Goal: Transaction & Acquisition: Purchase product/service

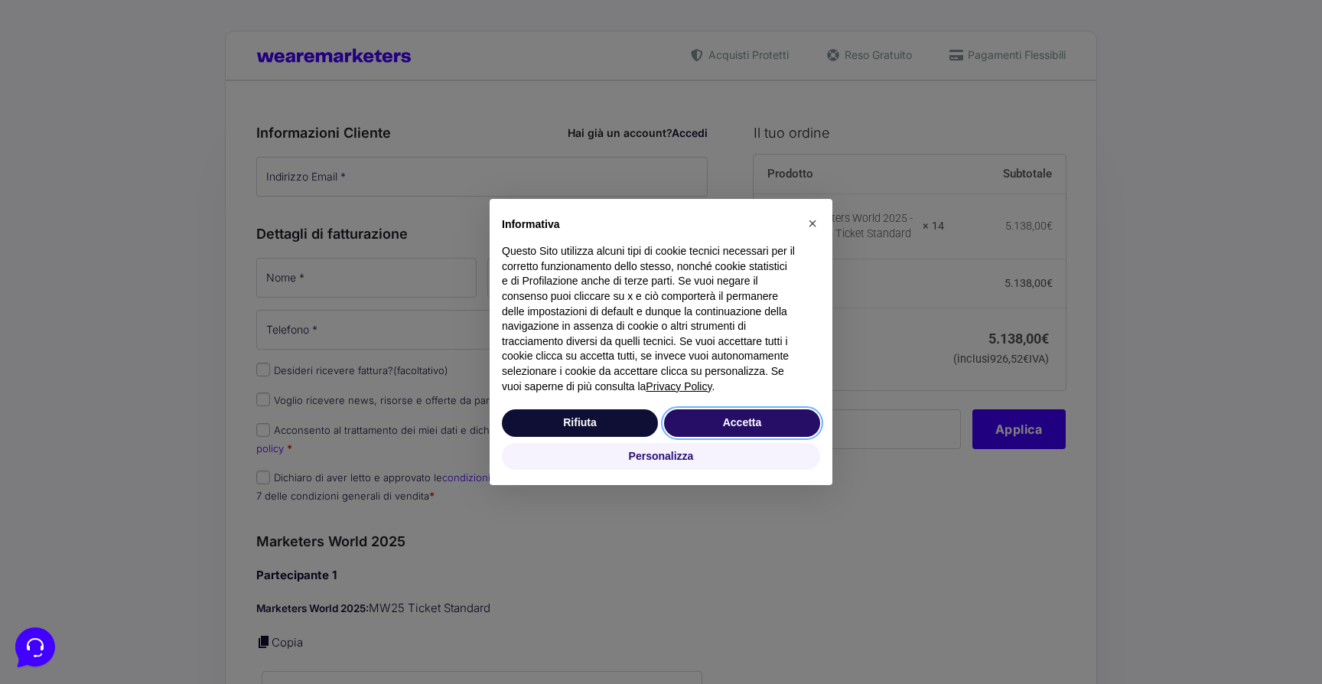
click at [706, 420] on button "Accetta" at bounding box center [742, 423] width 156 height 28
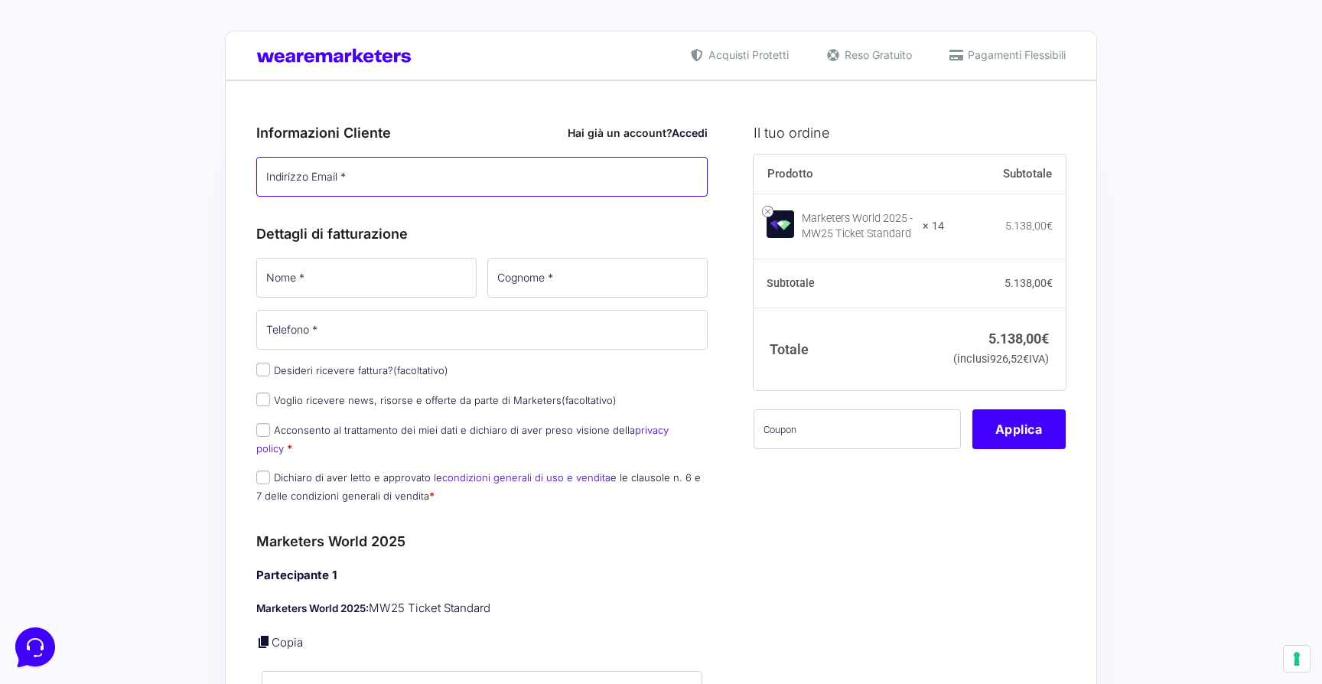
click at [382, 168] on input "Indirizzo Email *" at bounding box center [482, 177] width 452 height 40
click at [386, 181] on input "Indirizzo Email *" at bounding box center [482, 177] width 452 height 40
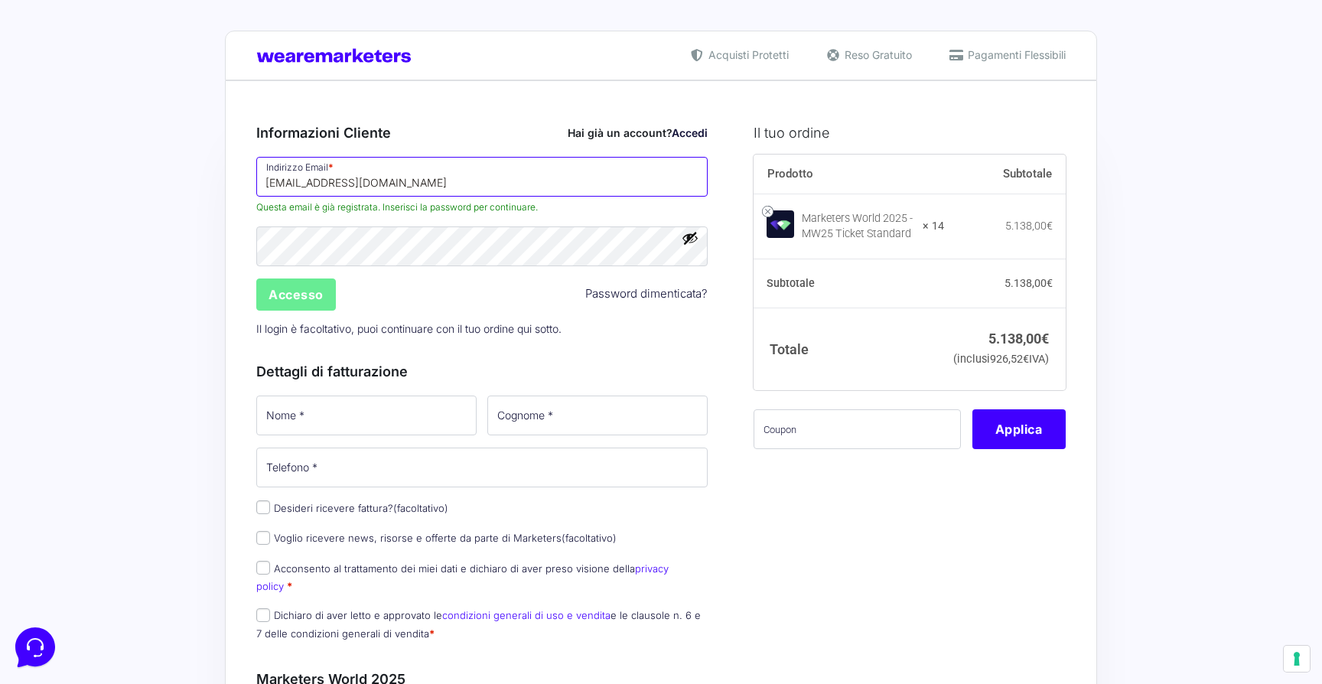
type input "[EMAIL_ADDRESS][DOMAIN_NAME]"
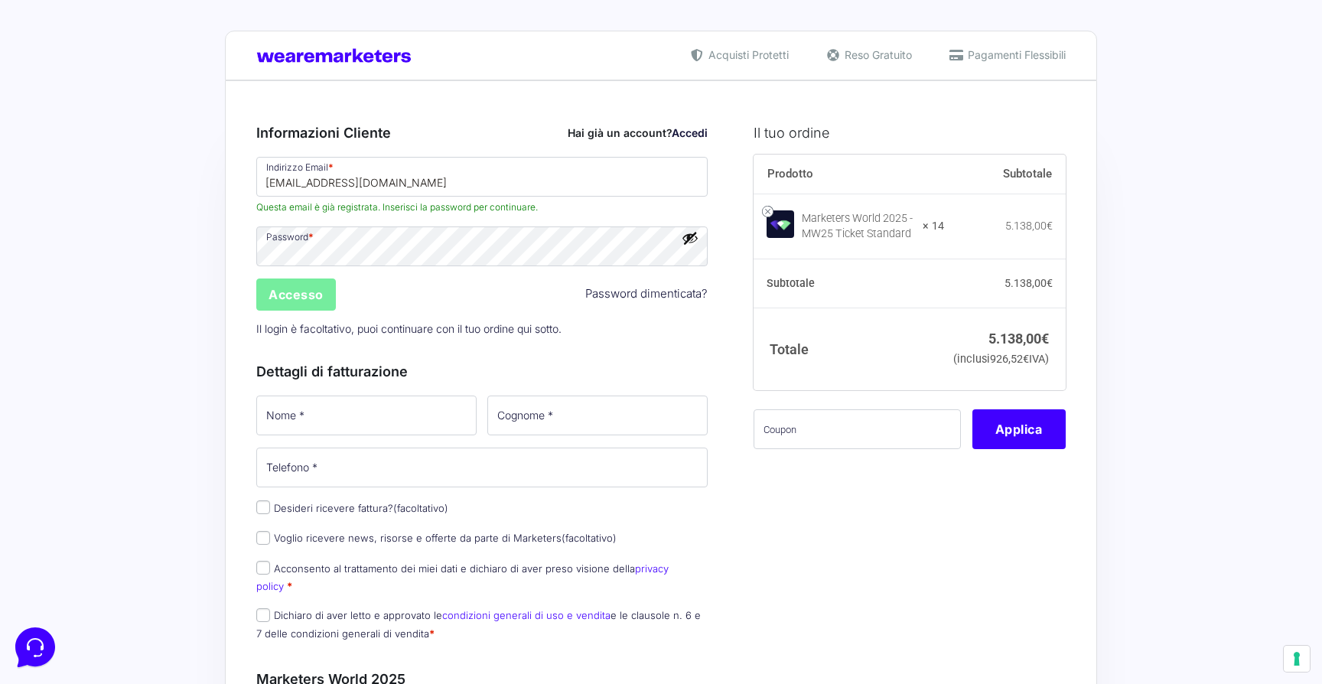
click at [301, 293] on input "Accesso" at bounding box center [296, 295] width 80 height 32
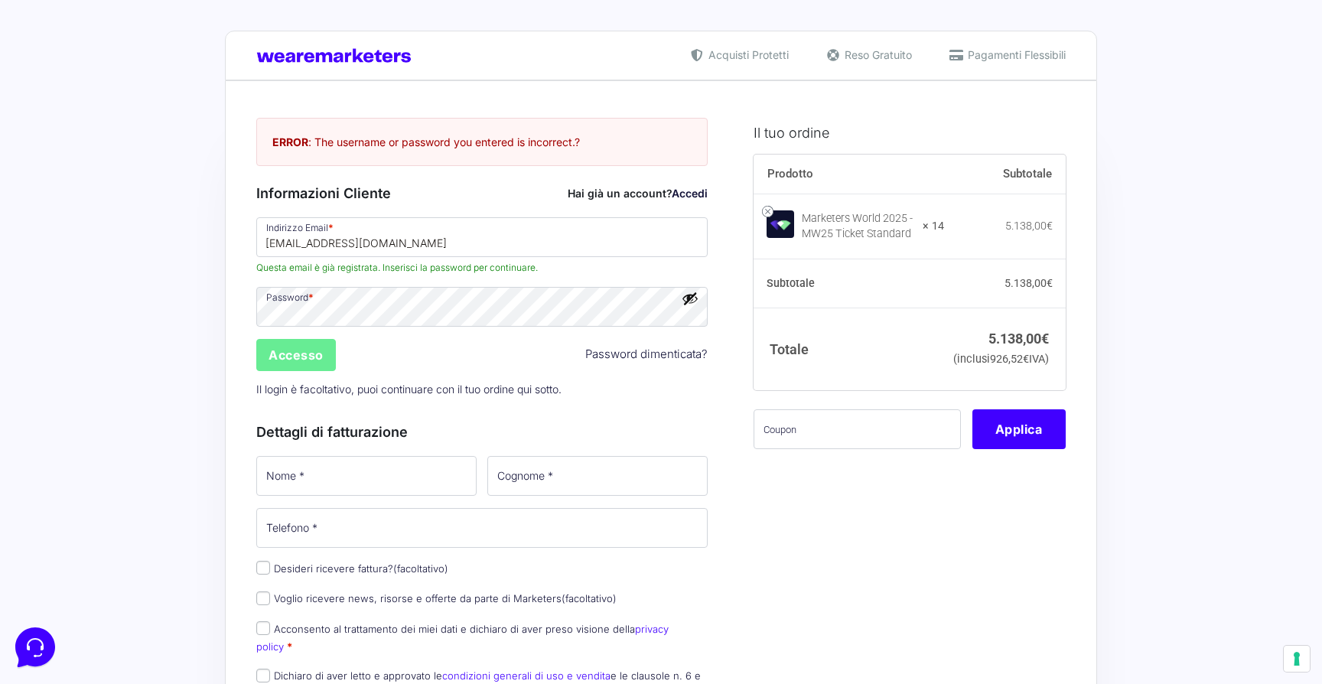
click at [696, 305] on button "Mostra password" at bounding box center [690, 298] width 17 height 17
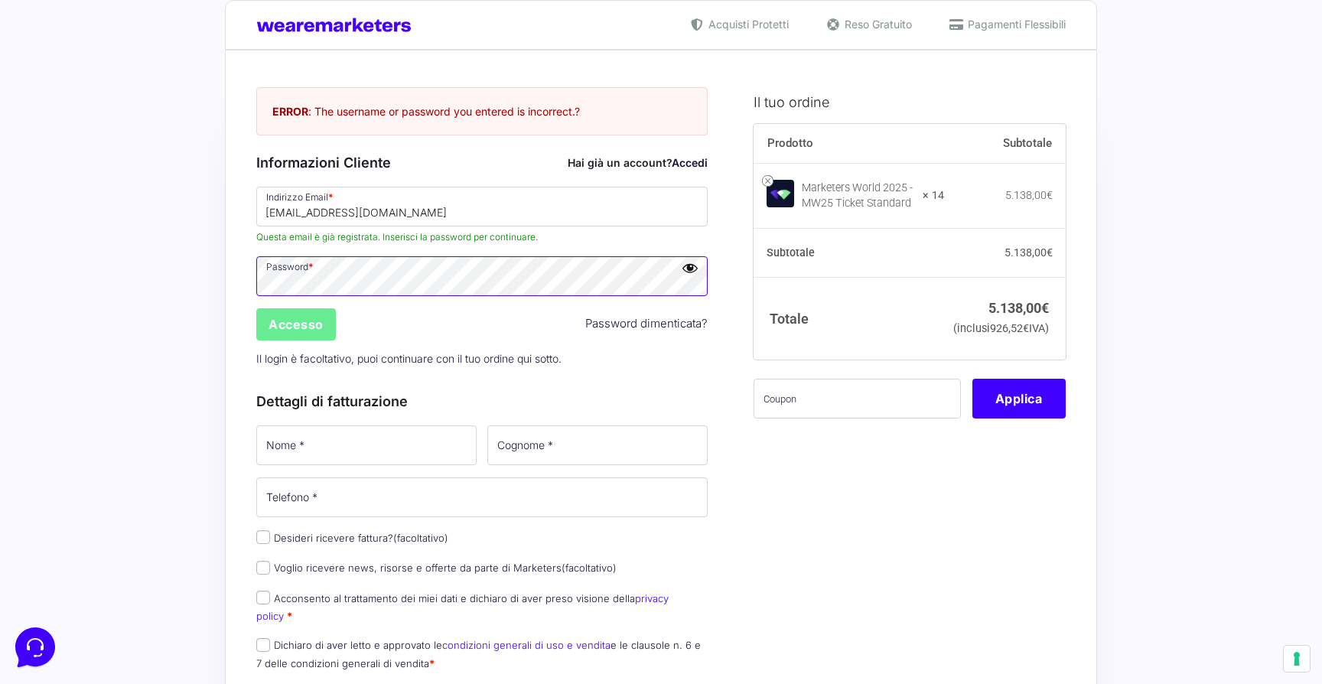
scroll to position [28, 0]
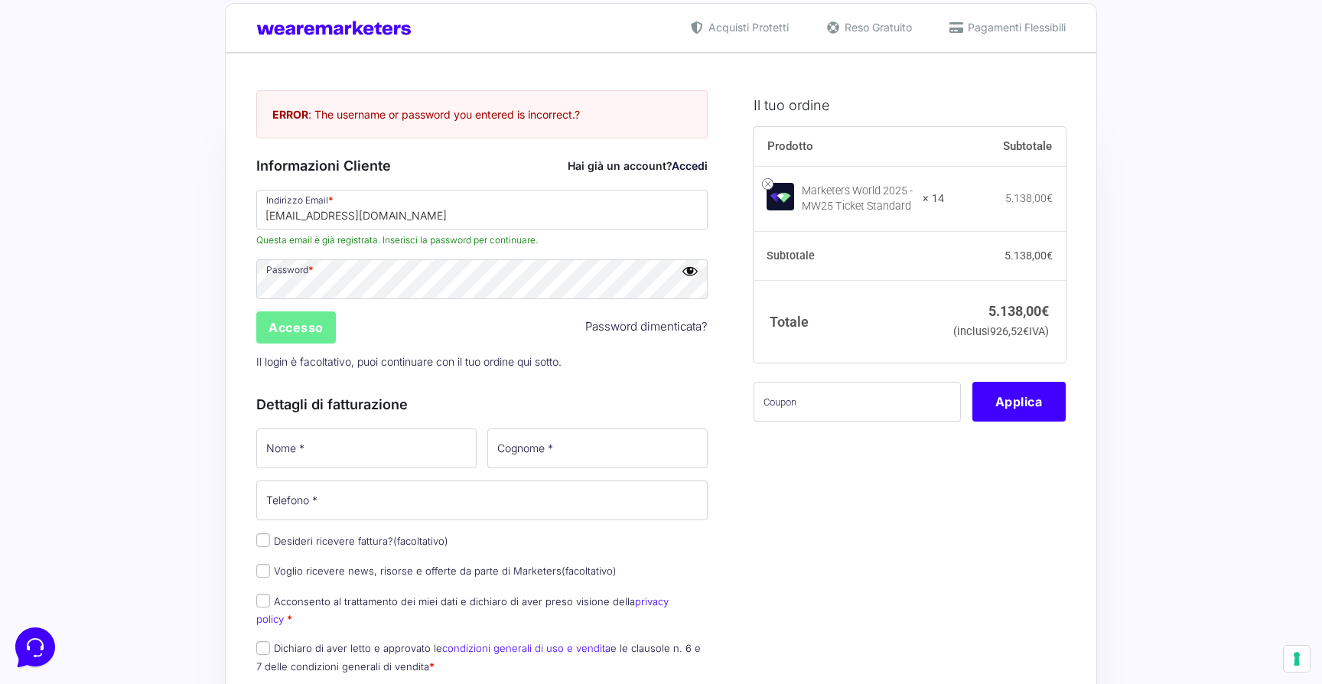
click at [455, 370] on p "Il login è facoltativo, puoi continuare con il tuo ordine qui sotto." at bounding box center [482, 361] width 462 height 31
click at [784, 193] on img at bounding box center [781, 197] width 28 height 28
click at [770, 186] on link at bounding box center [767, 183] width 11 height 11
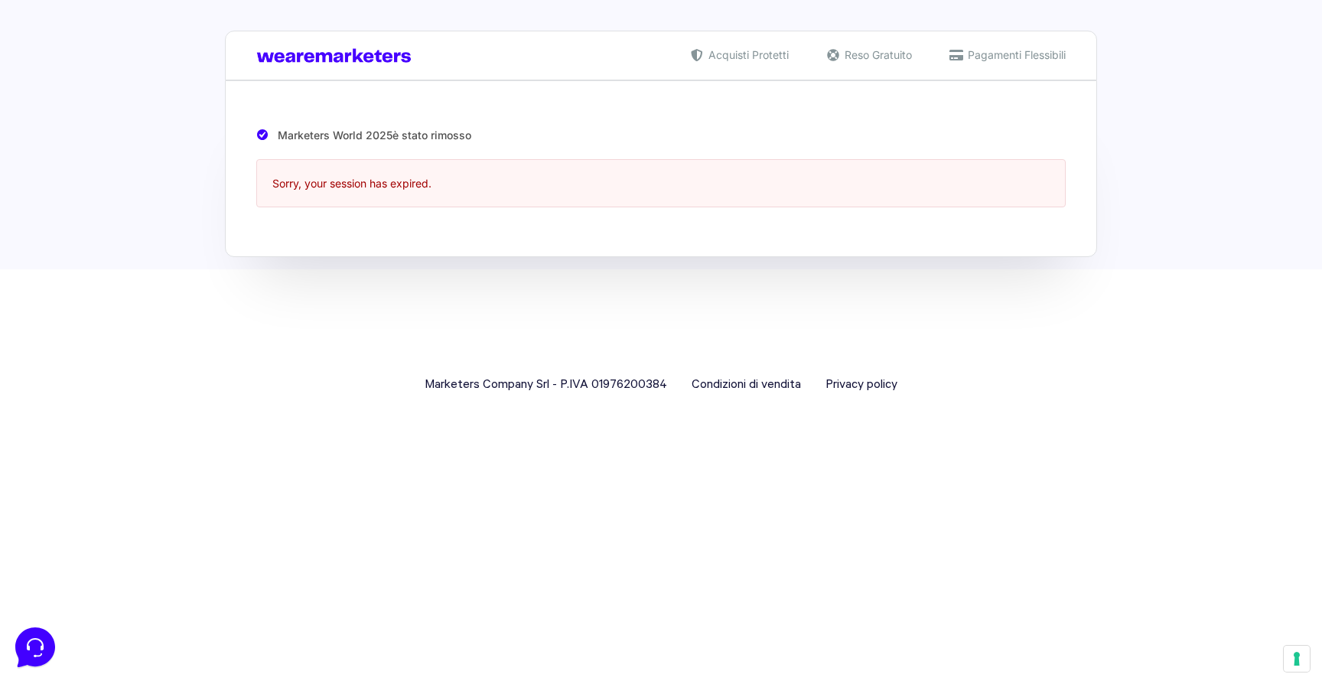
scroll to position [0, 0]
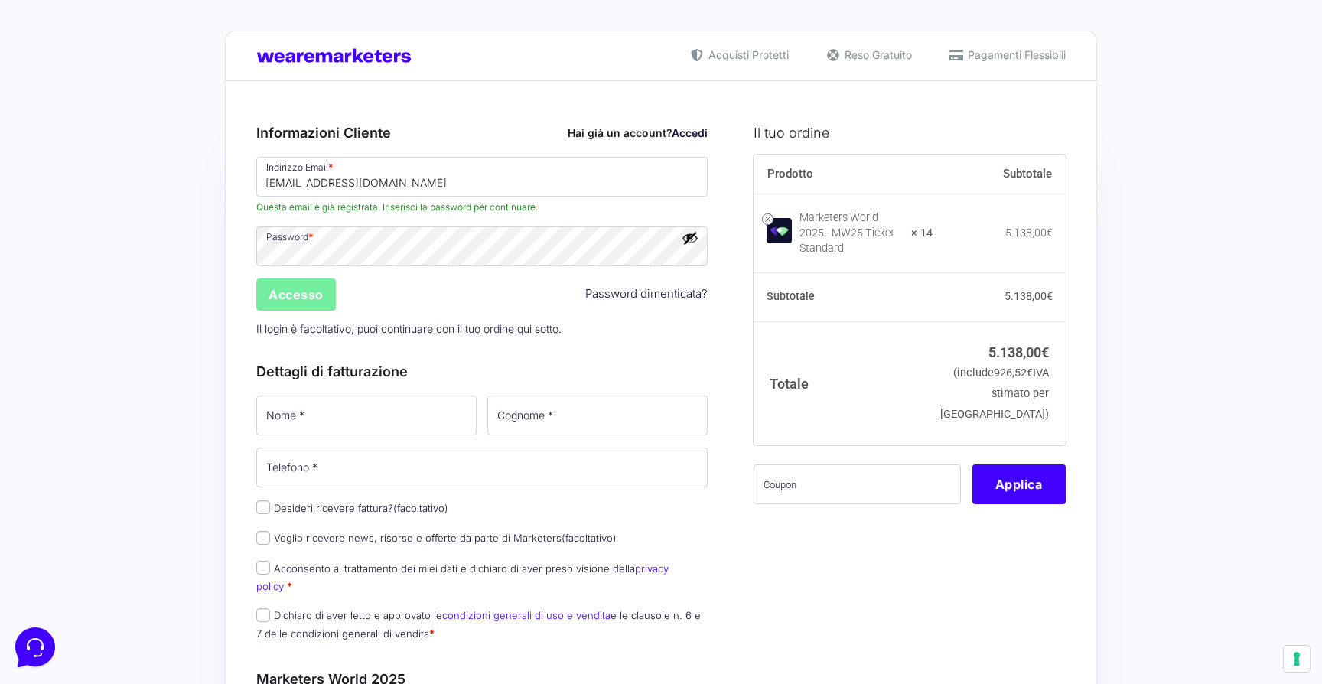
click at [310, 290] on input "Accesso" at bounding box center [296, 295] width 80 height 32
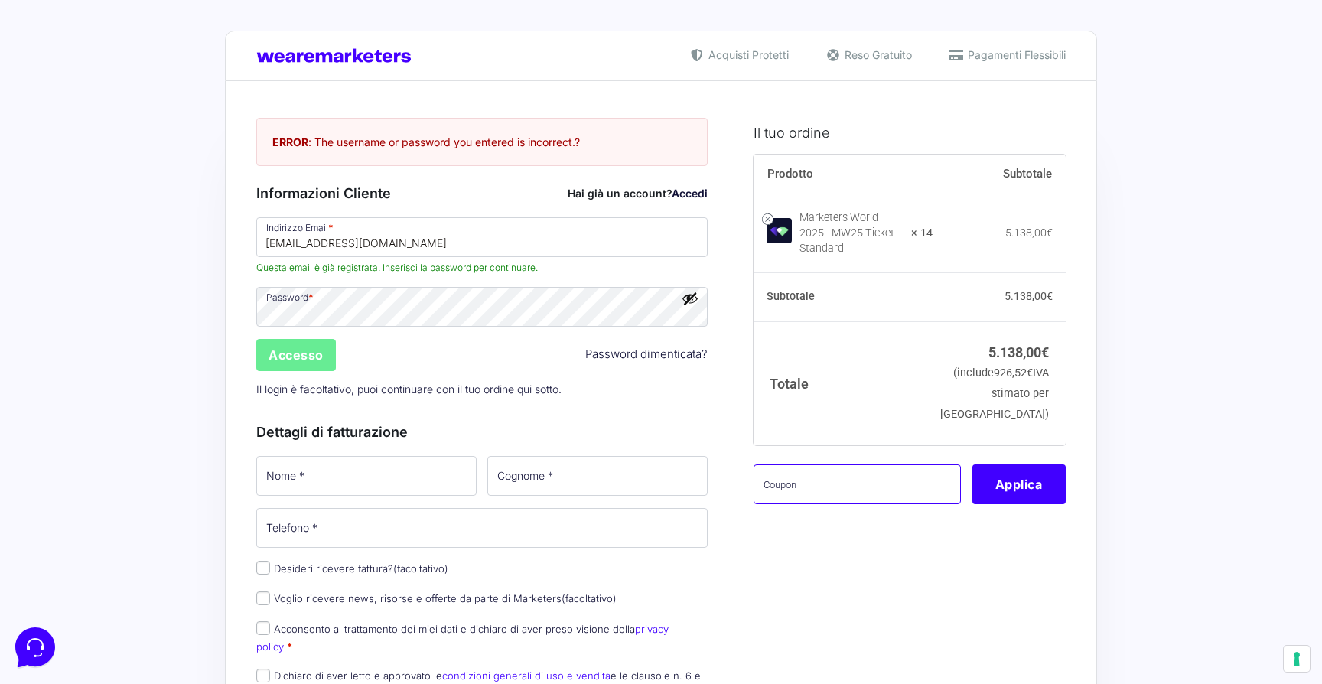
click at [771, 487] on input "text" at bounding box center [857, 485] width 207 height 40
paste input "MWgabry14"
type input "MWgabry14"
click at [1006, 500] on button "Applica" at bounding box center [1019, 485] width 93 height 40
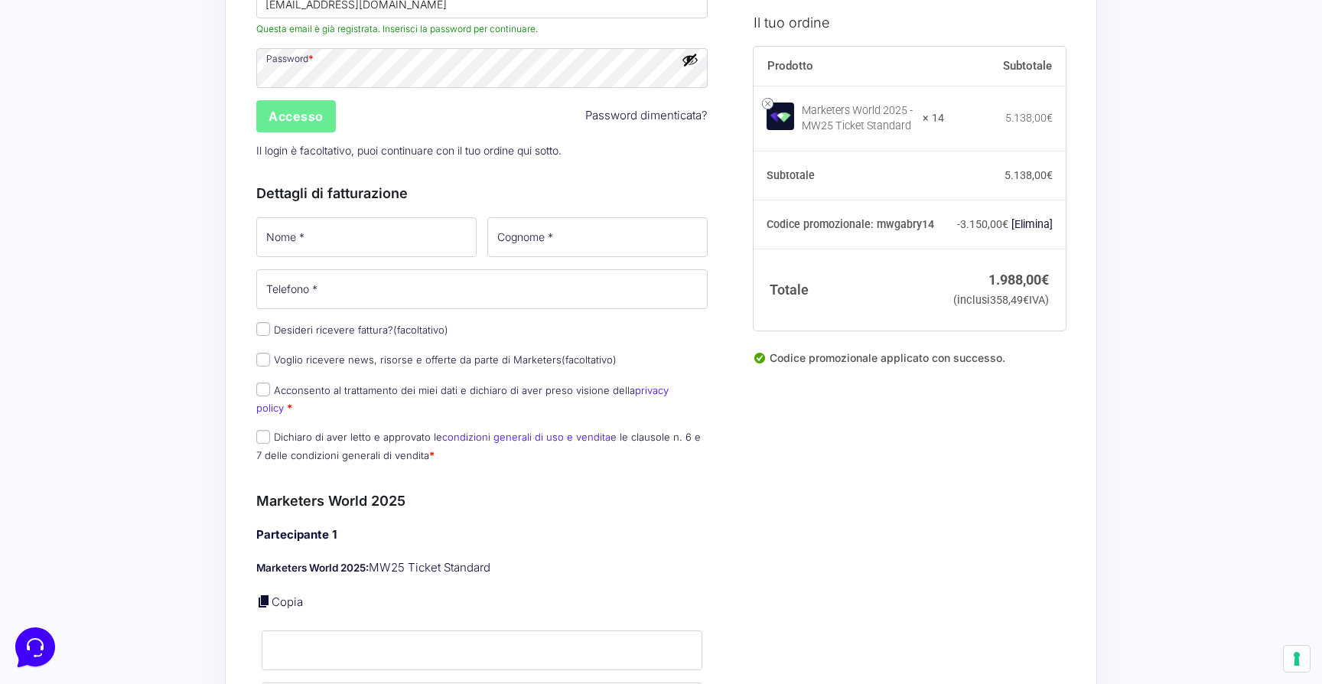
scroll to position [240, 0]
click at [315, 208] on div "Dettagli di fatturazione Nome * Cognome * Telefono * Desideri ricevere fattura?…" at bounding box center [482, 319] width 452 height 308
click at [311, 239] on input "Nome *" at bounding box center [366, 236] width 220 height 40
type input "[PERSON_NAME]"
type input "[EMAIL_ADDRESS][DOMAIN_NAME]"
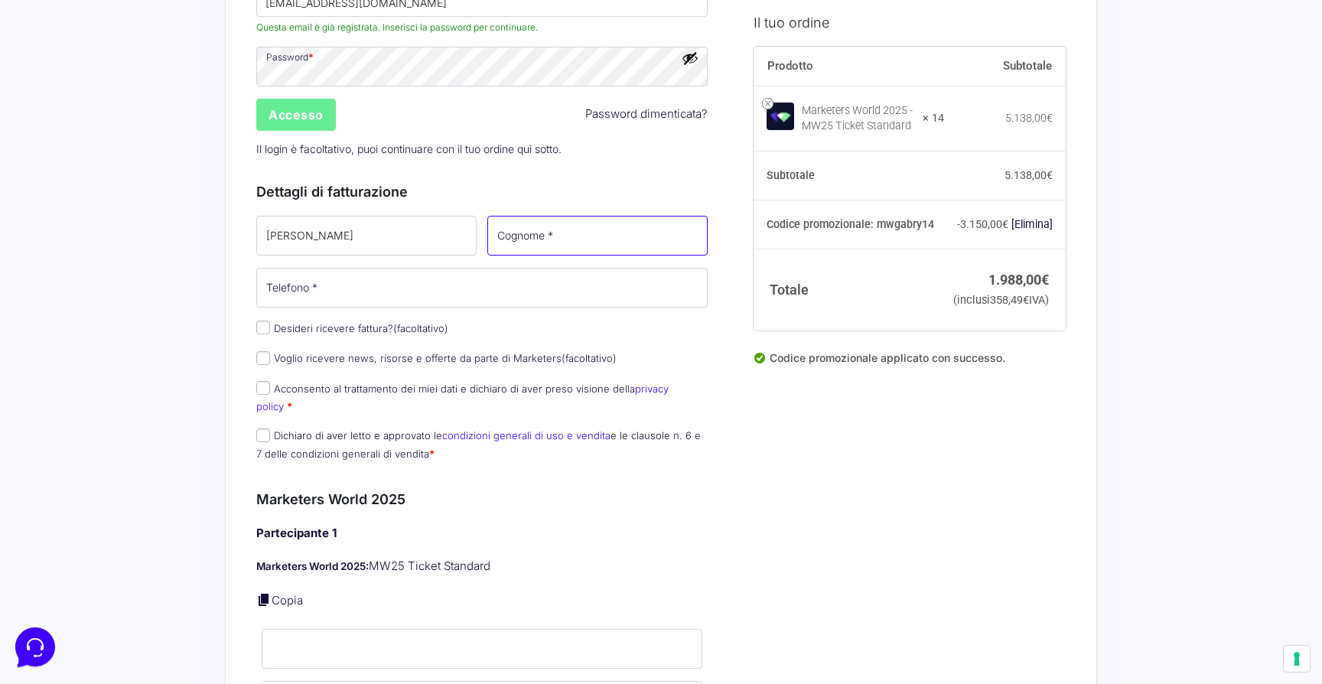
type input "[PERSON_NAME]"
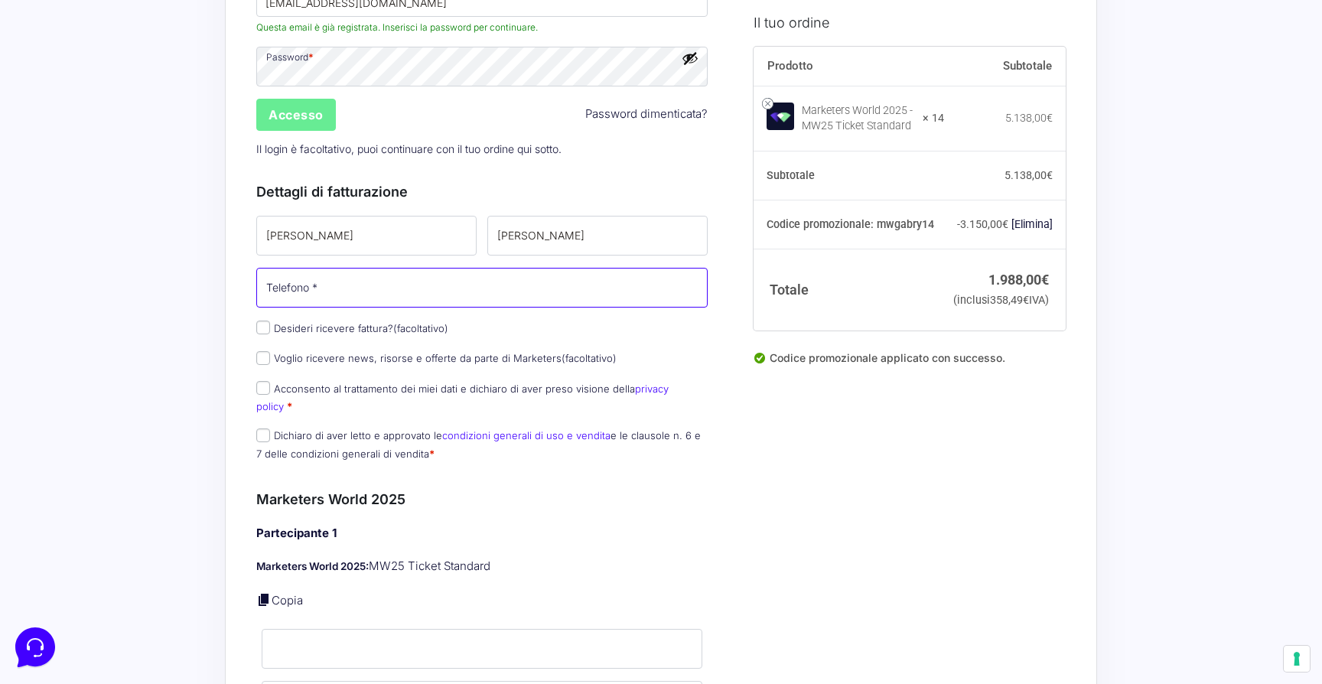
type input "[PHONE_NUMBER]"
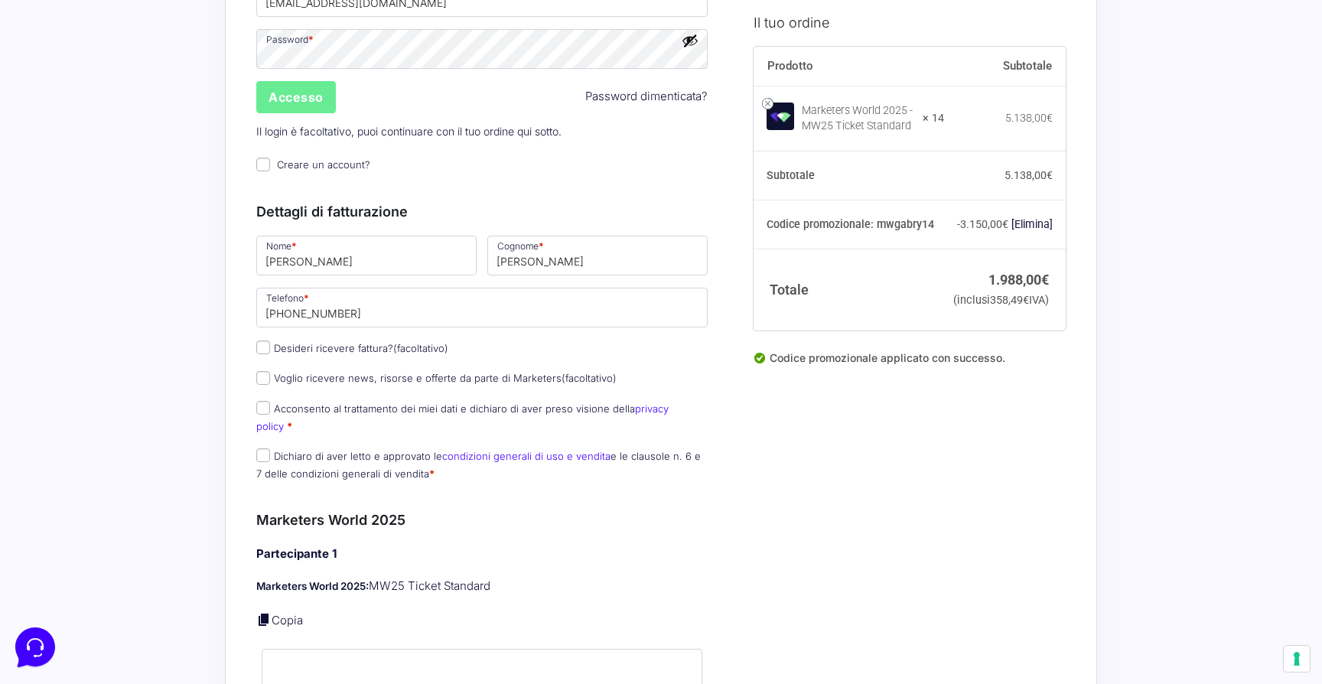
click at [256, 301] on div "Nome * [PERSON_NAME] * [PERSON_NAME] Telefono * [PHONE_NUMBER] Desideri ricever…" at bounding box center [482, 362] width 462 height 259
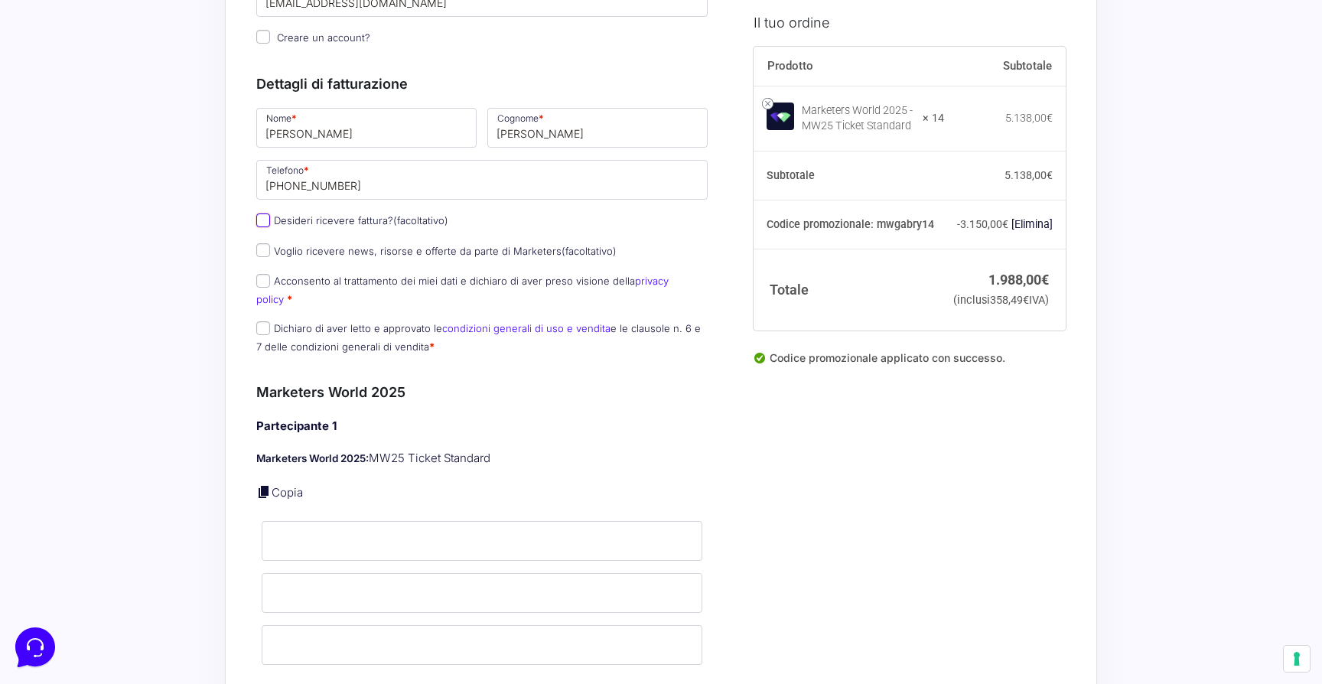
click at [266, 223] on input "Desideri ricevere fattura? (facoltativo)" at bounding box center [263, 221] width 14 height 14
checkbox input "true"
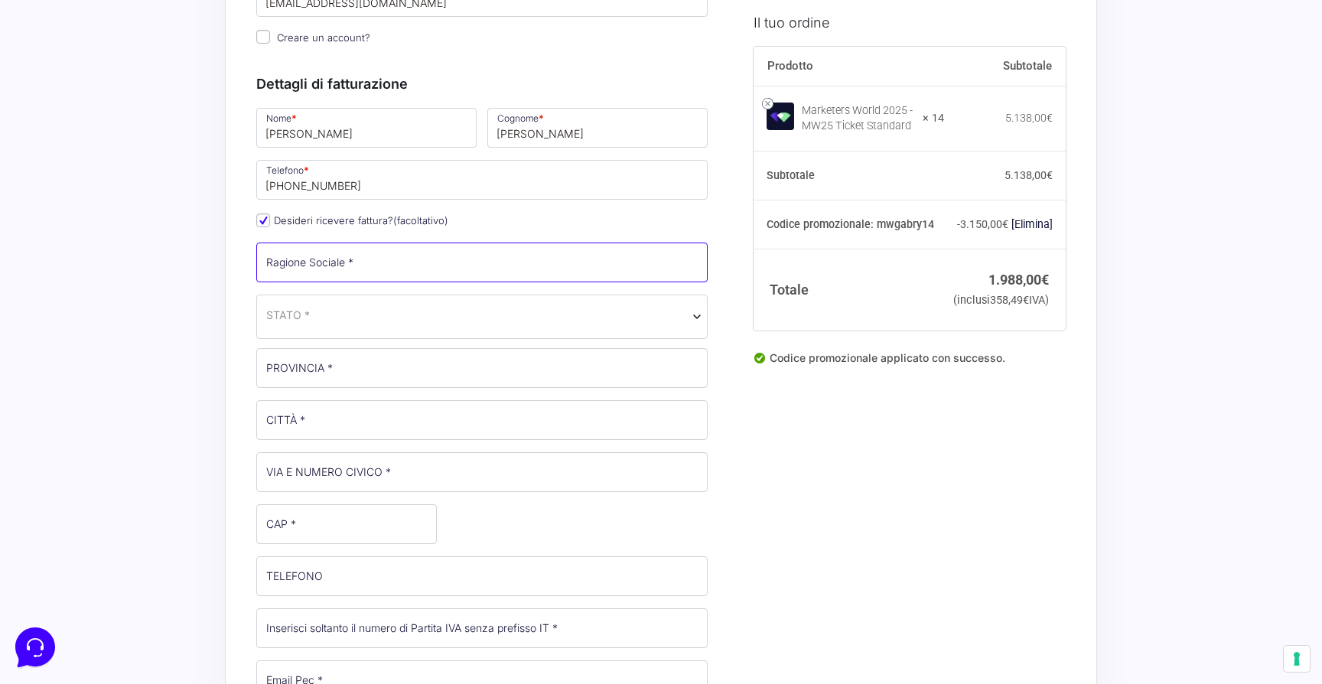
click at [294, 267] on input "Ragione Sociale *" at bounding box center [482, 263] width 452 height 40
type input "Gabrysolution"
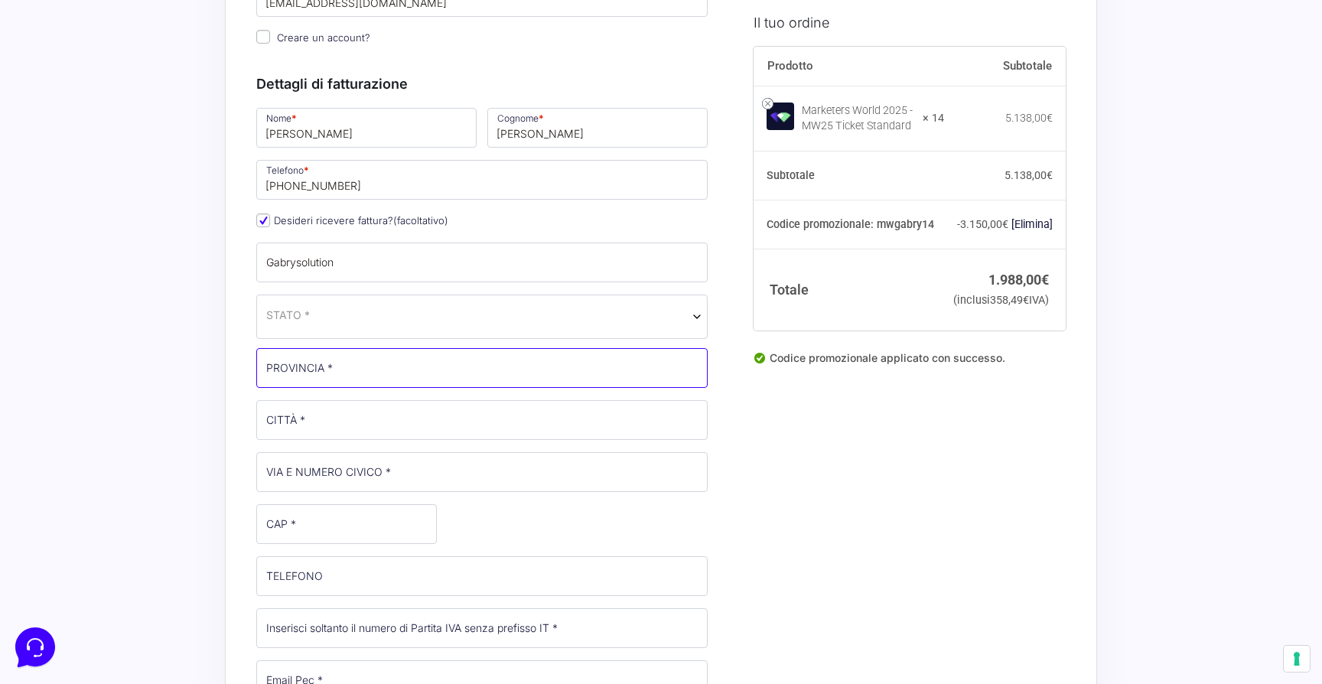
type input "FI"
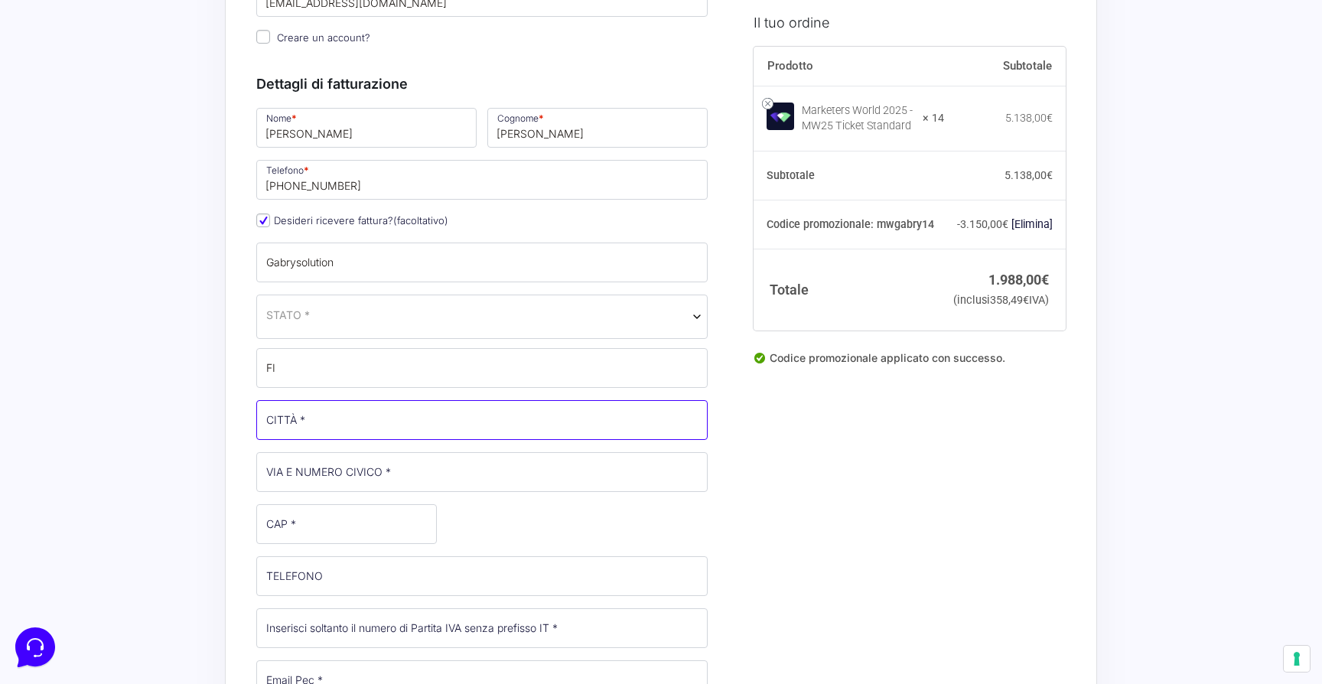
type input "Empoli"
type input "Ettore Majorana 13, 13"
type input "50053"
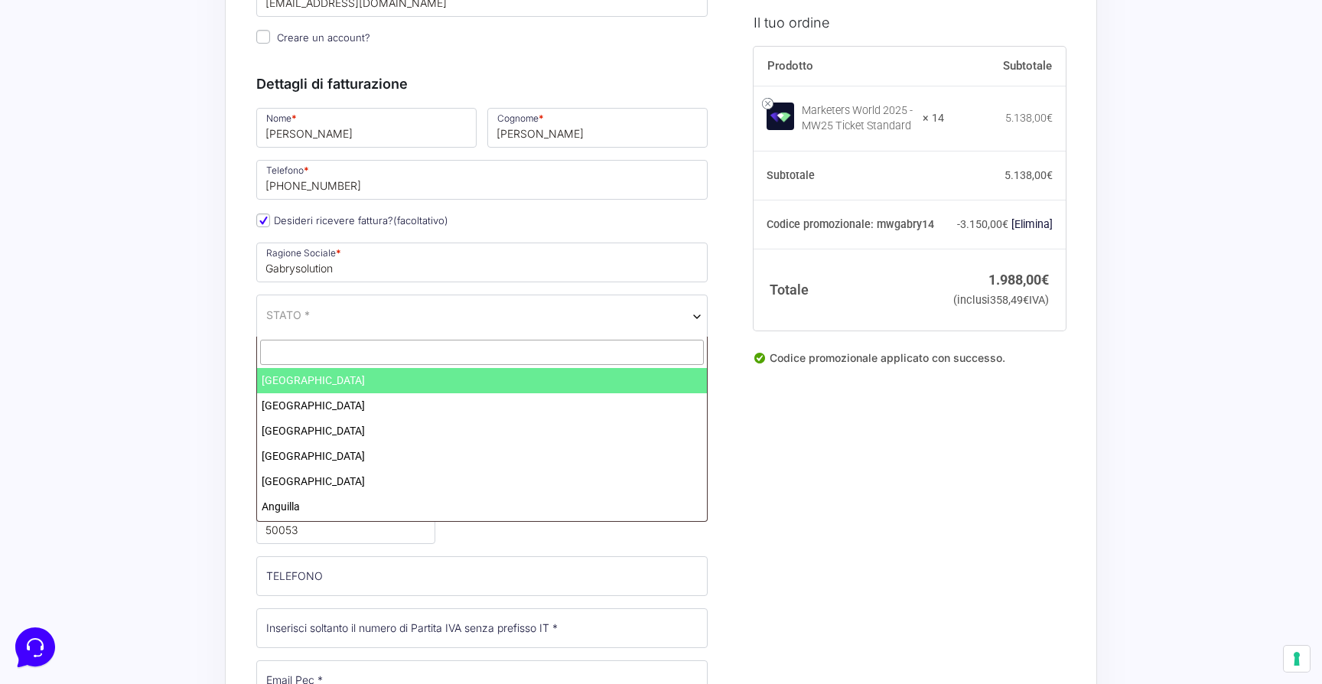
click at [364, 322] on span "STATO *" at bounding box center [482, 315] width 432 height 16
type input "ita"
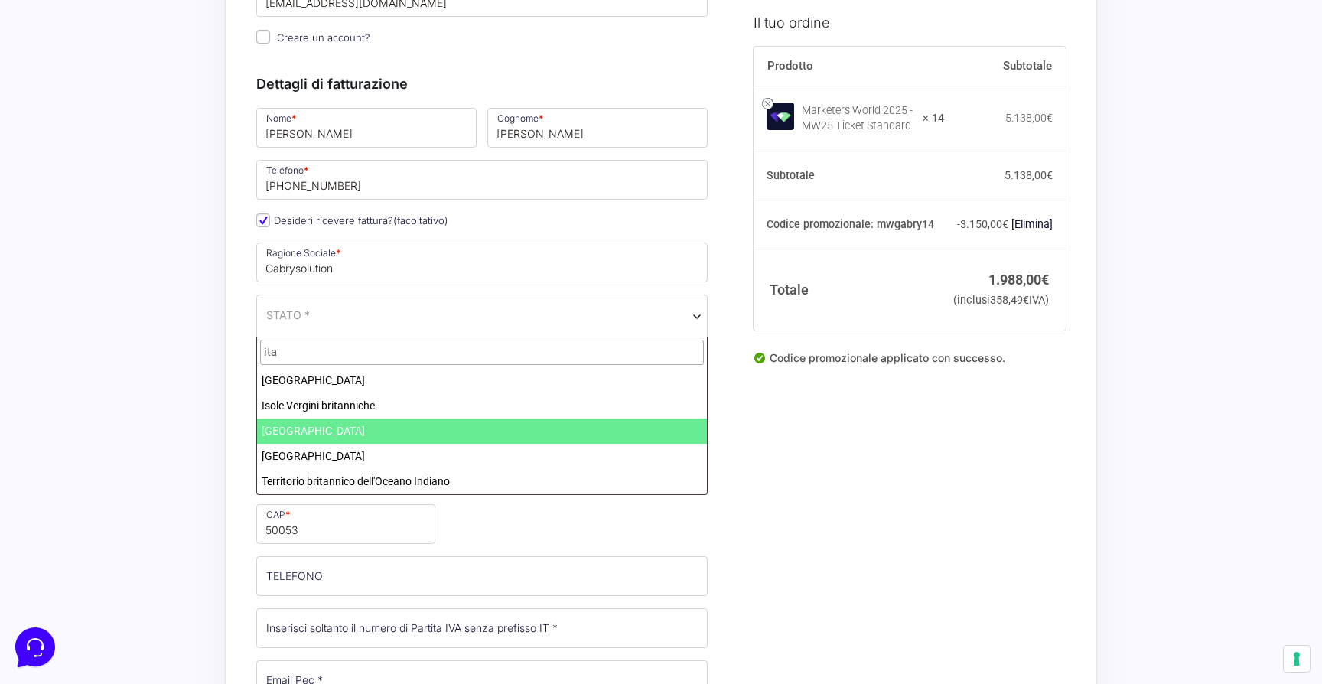
select select "IT"
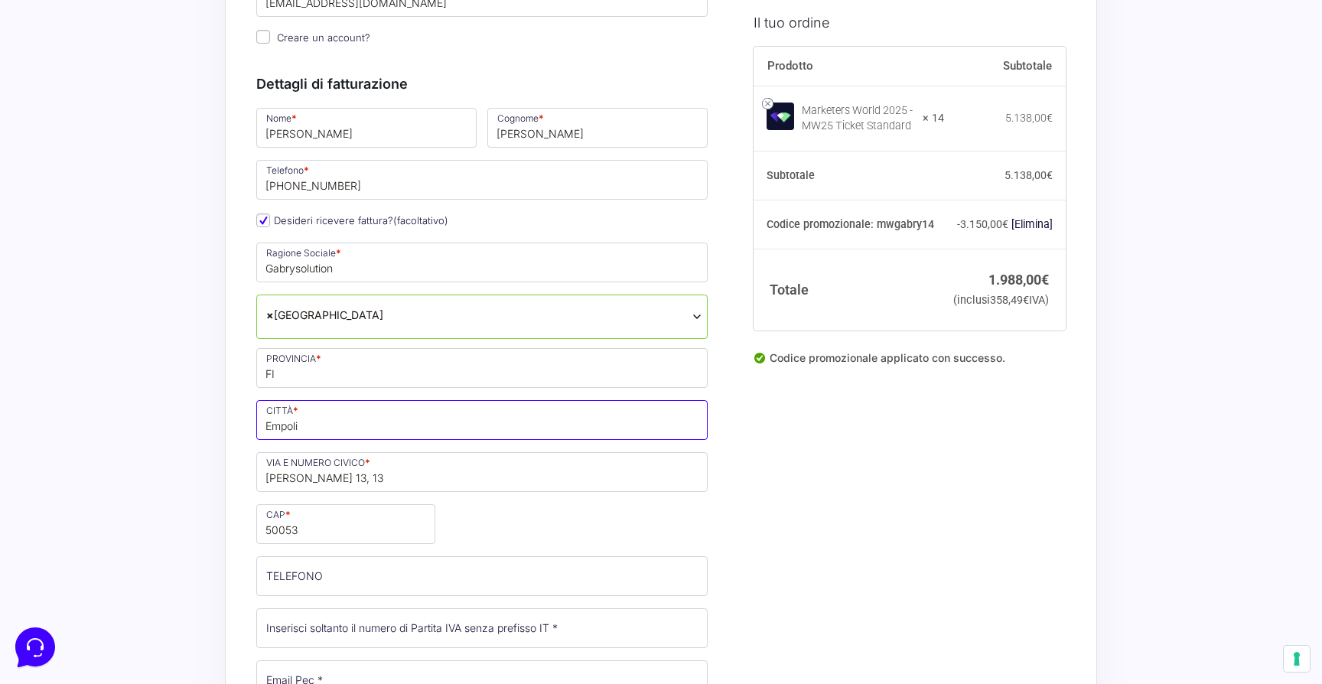
click at [286, 411] on input "Empoli" at bounding box center [482, 420] width 452 height 40
click at [286, 420] on input "Empoli" at bounding box center [482, 420] width 452 height 40
type input "[PERSON_NAME] [PERSON_NAME]"
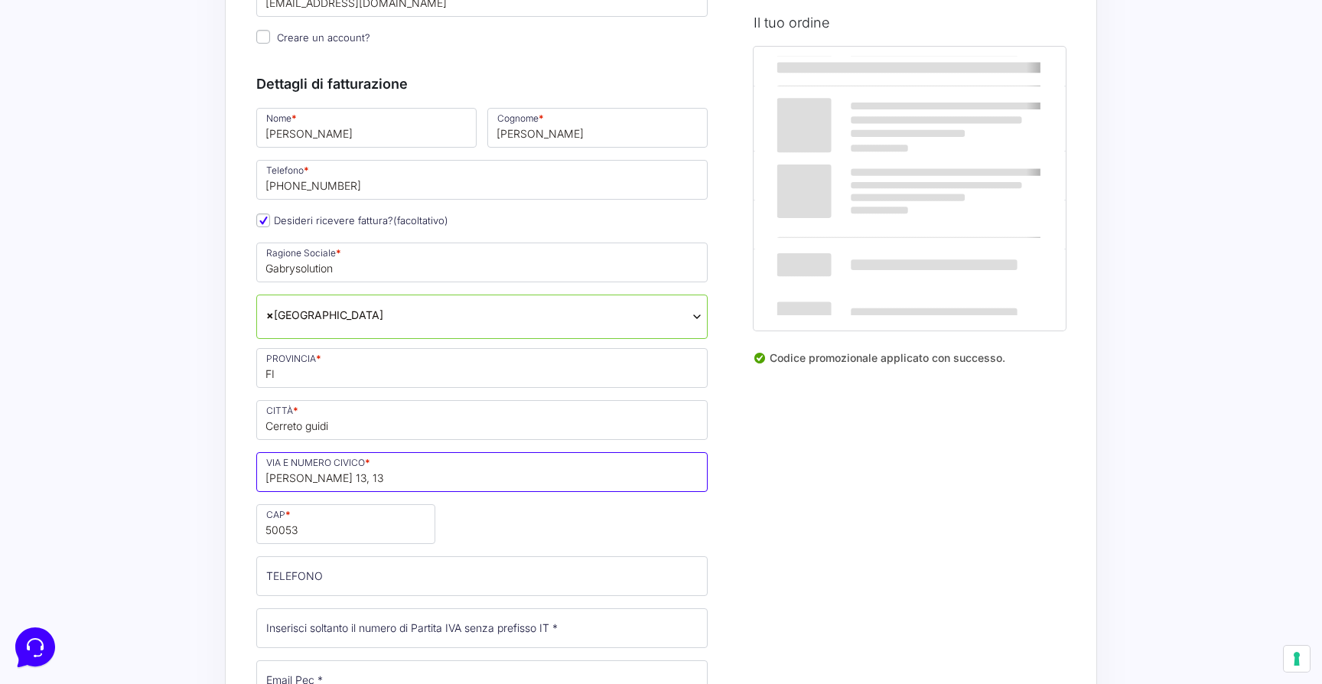
click at [352, 488] on input "Ettore Majorana 13, 13" at bounding box center [482, 472] width 452 height 40
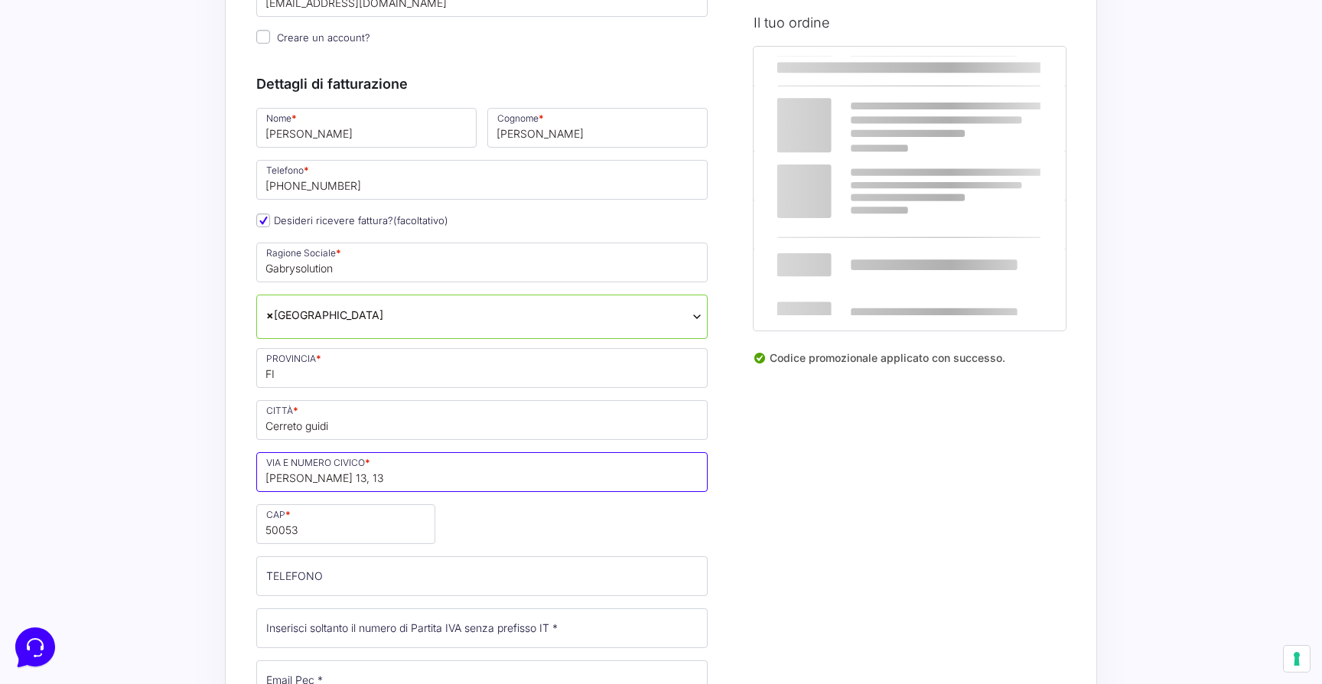
click at [352, 488] on input "Ettore Majorana 13, 13" at bounding box center [482, 472] width 452 height 40
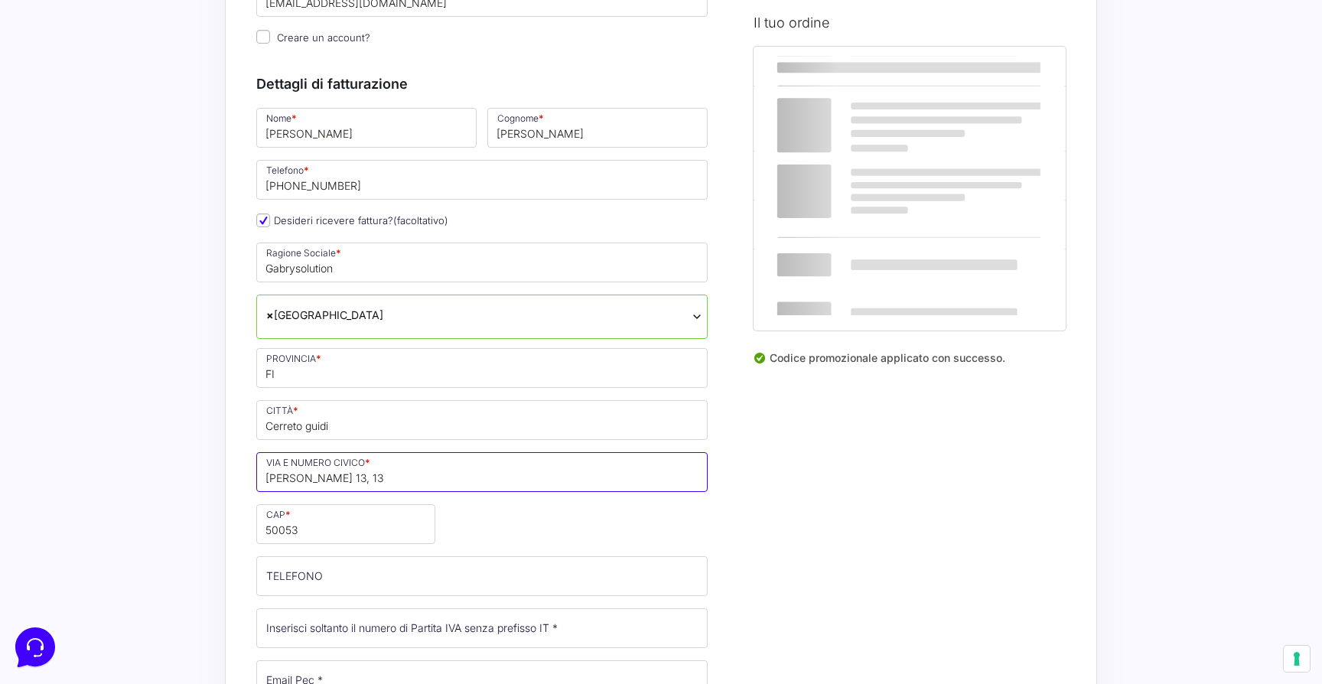
click at [352, 488] on input "Ettore Majorana 13, 13" at bounding box center [482, 472] width 452 height 40
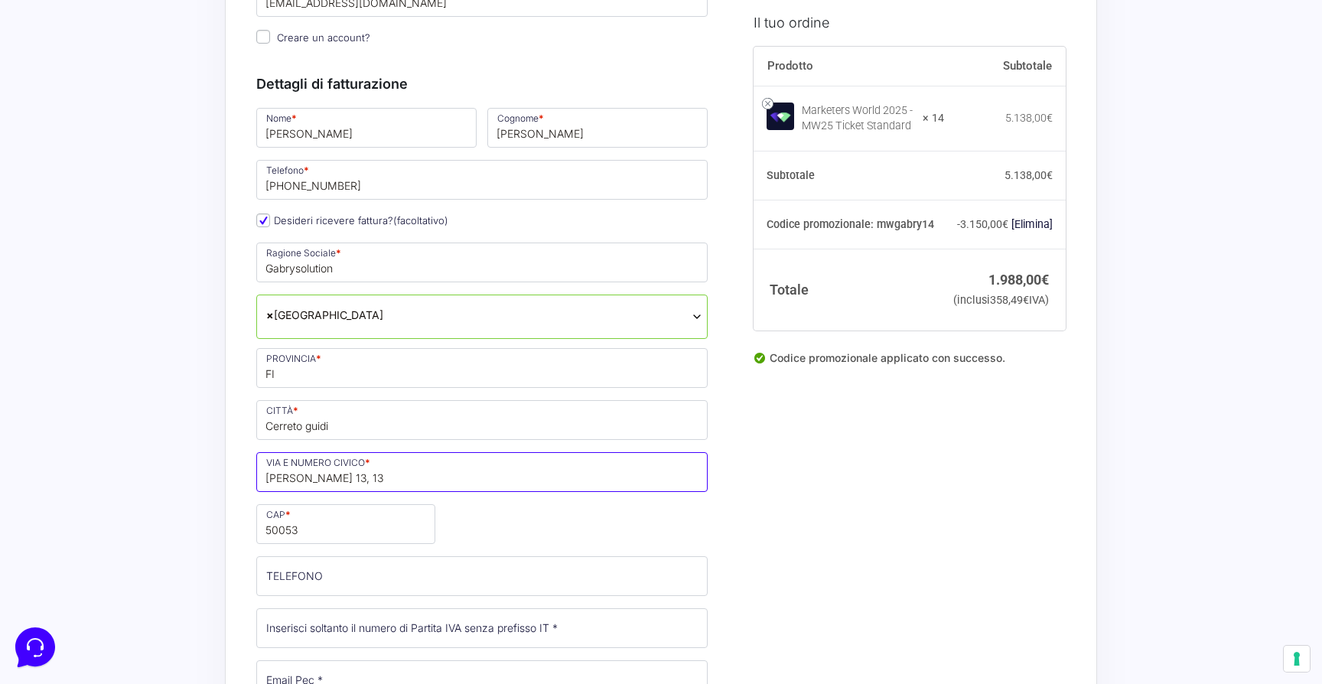
type input "[STREET_ADDRESS][PERSON_NAME]"
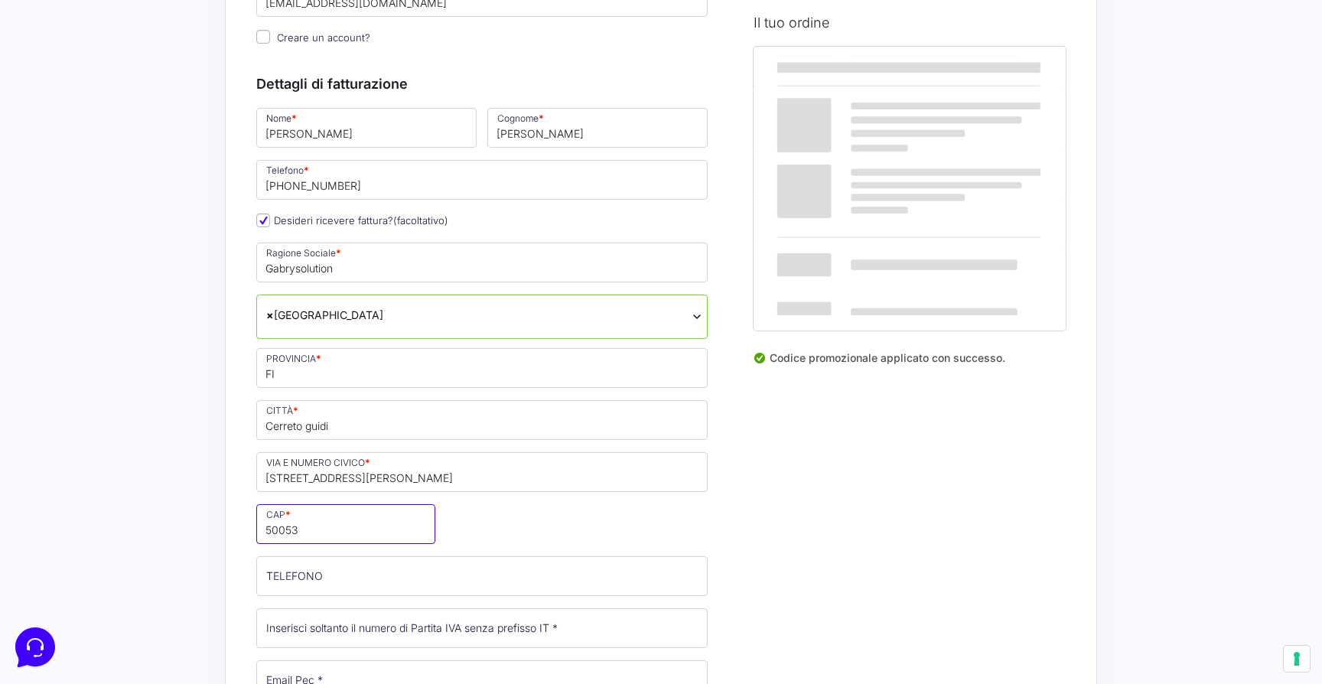
click at [302, 533] on input "50053" at bounding box center [345, 524] width 179 height 40
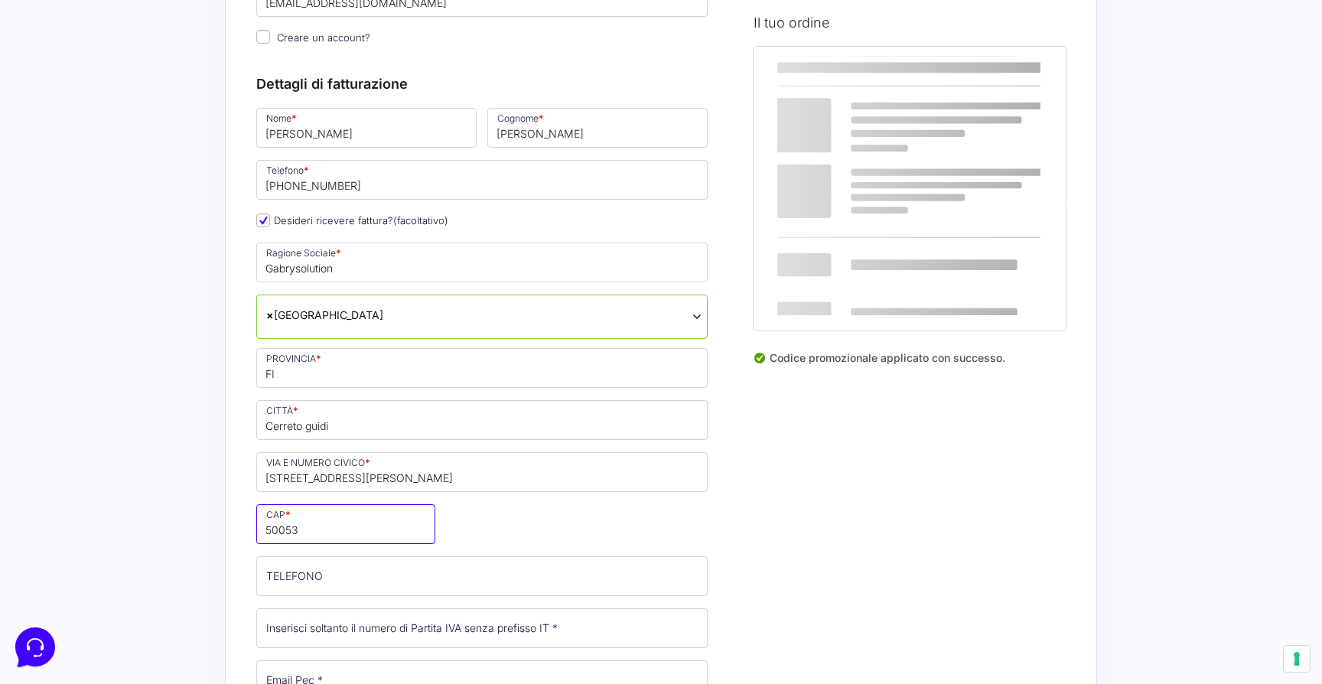
click at [302, 533] on input "50053" at bounding box center [345, 524] width 179 height 40
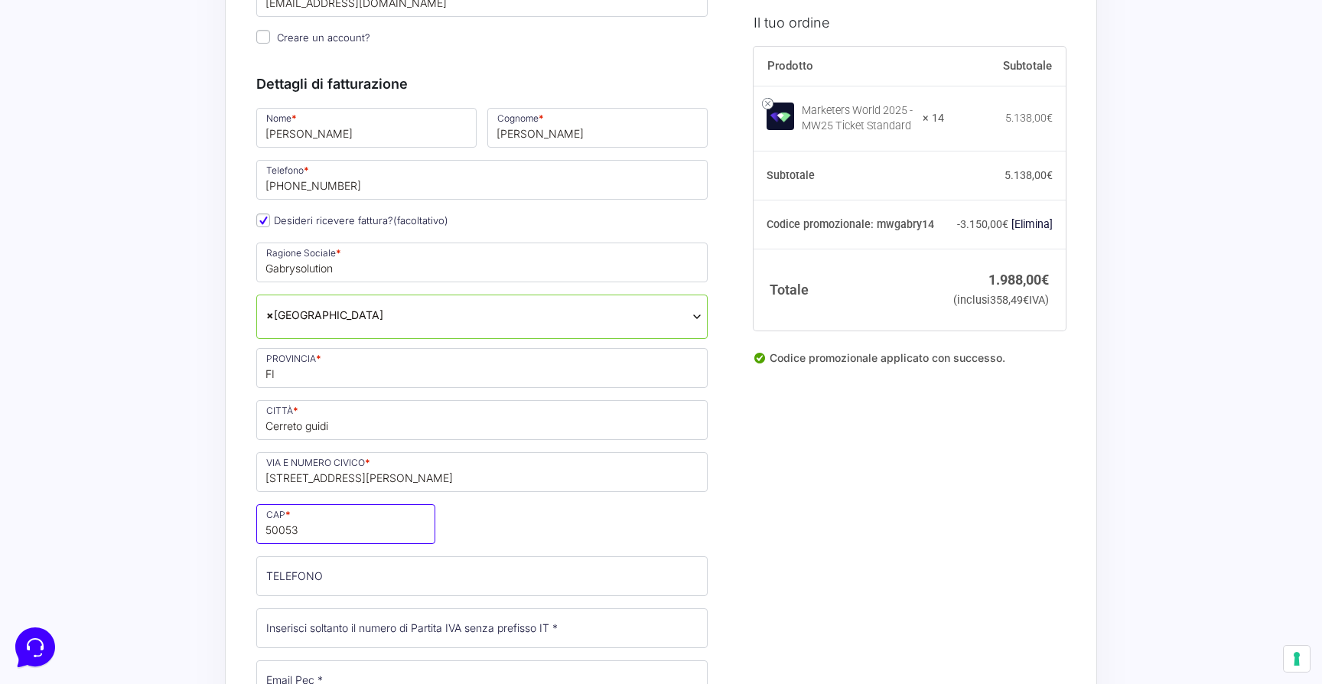
click at [302, 533] on input "50053" at bounding box center [345, 524] width 179 height 40
type input "50050"
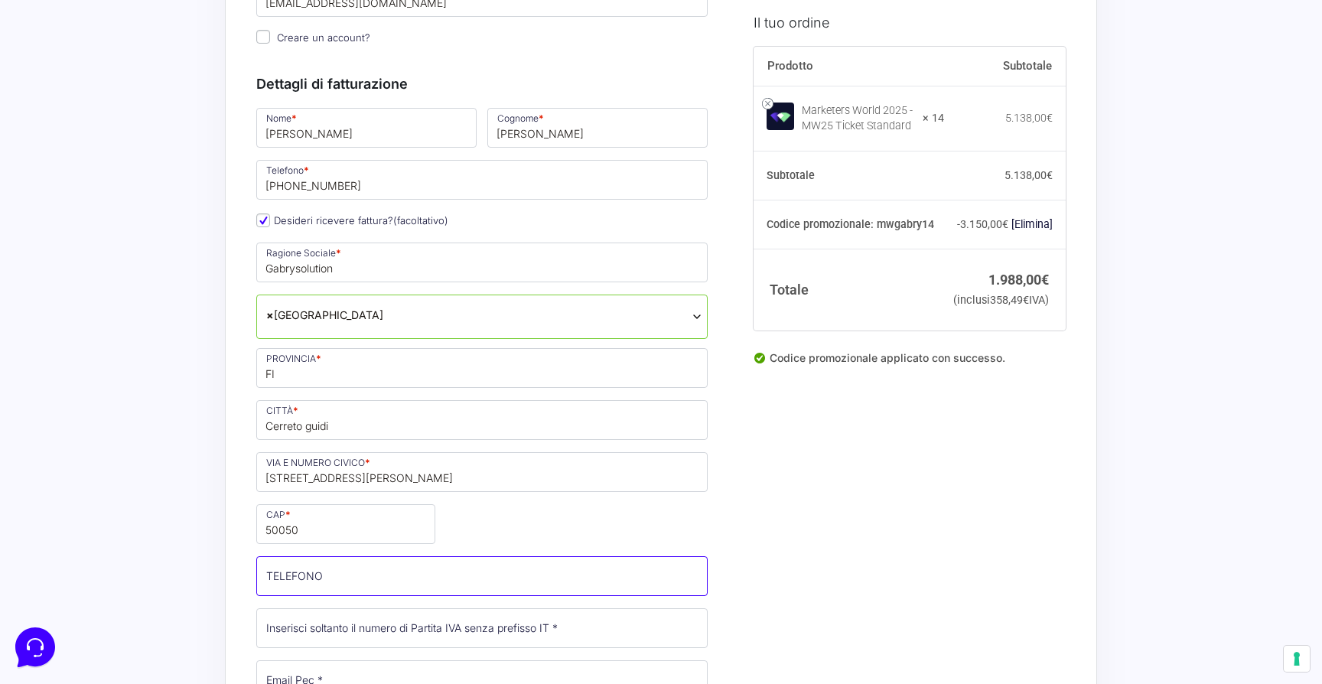
click at [357, 582] on input "TELEFONO (facoltativo)" at bounding box center [482, 576] width 452 height 40
type input "[PHONE_NUMBER]"
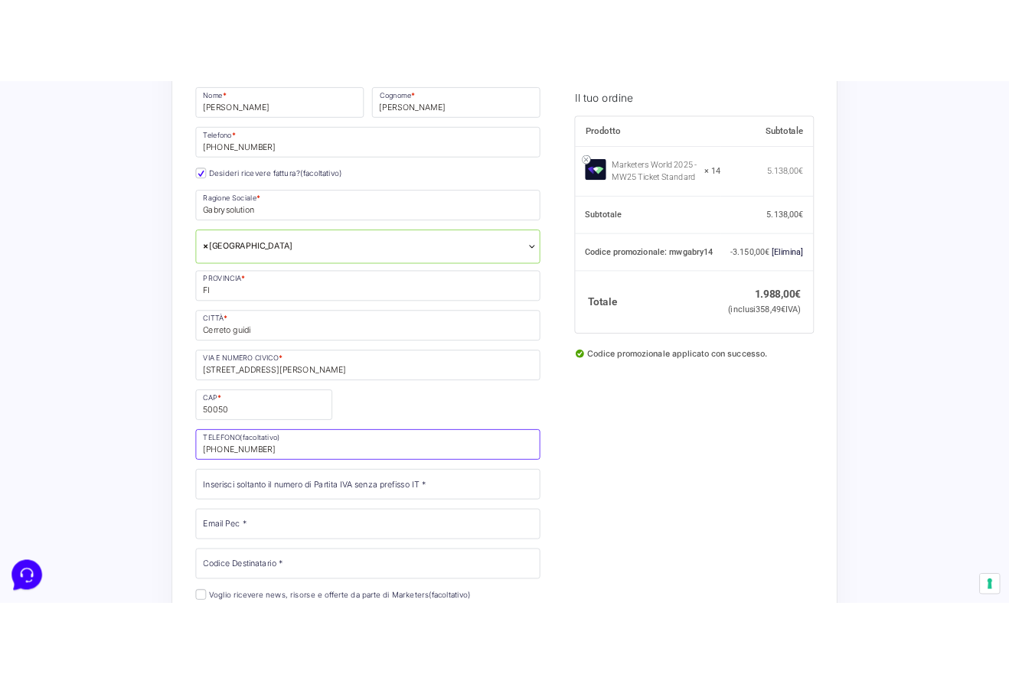
scroll to position [342, 0]
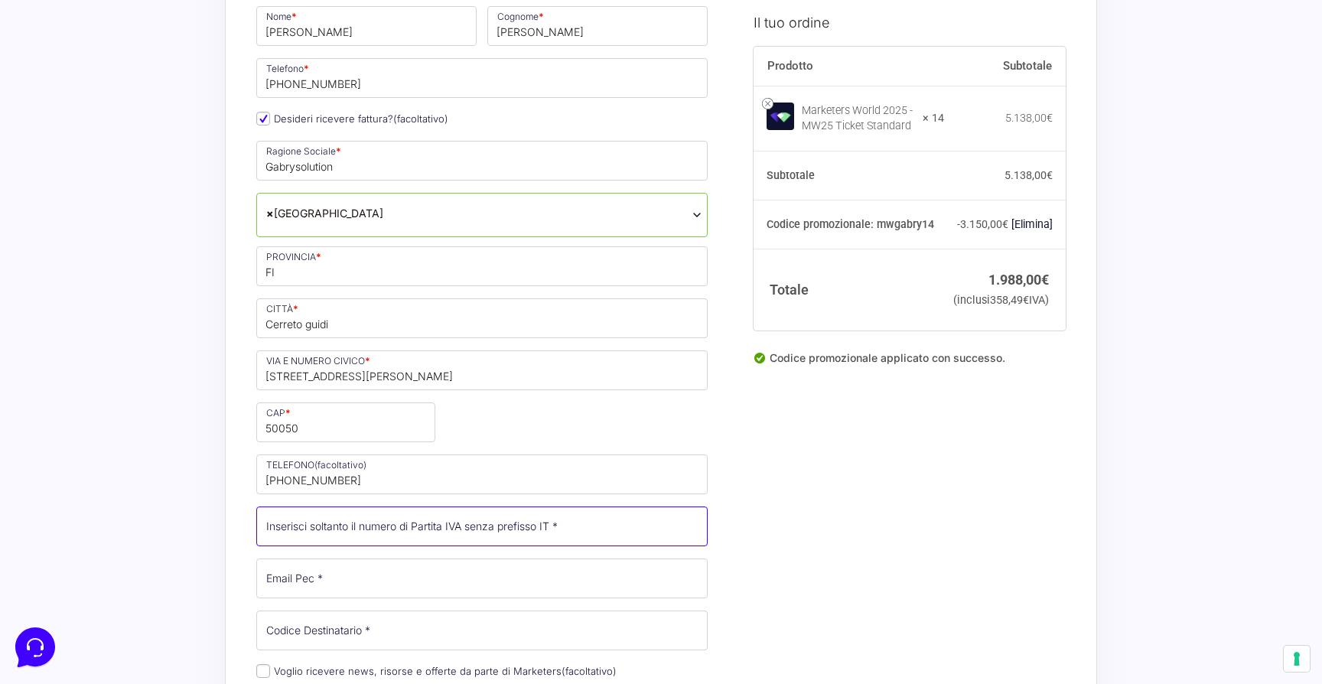
click at [386, 533] on input "Partita Iva *" at bounding box center [482, 527] width 452 height 40
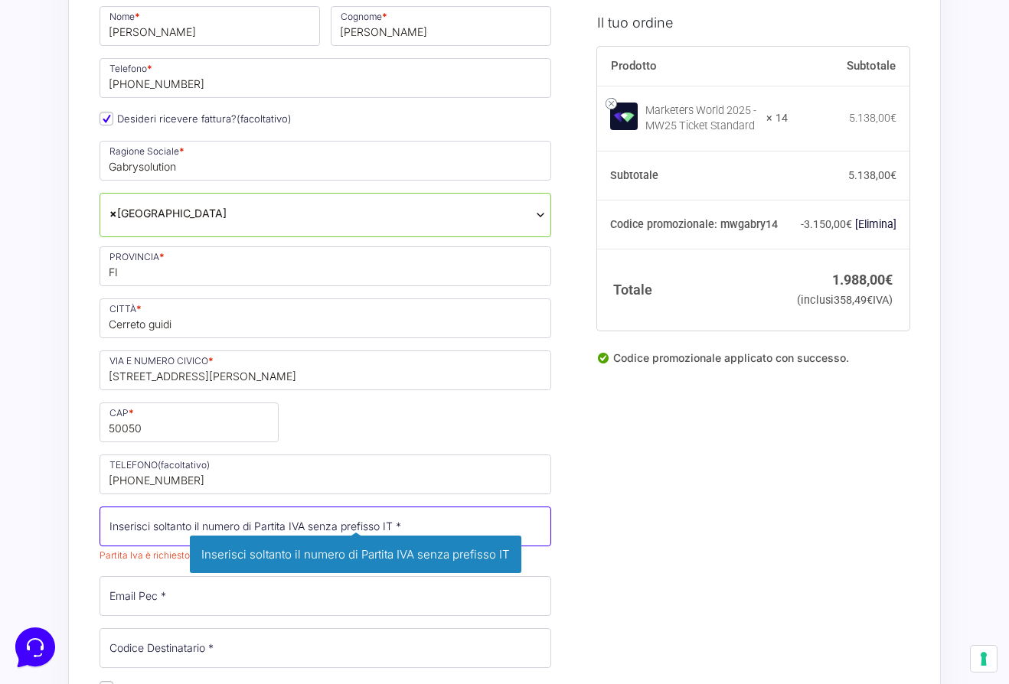
paste input "MWgabry14"
type input "MWgabry14"
paste input "07333180482"
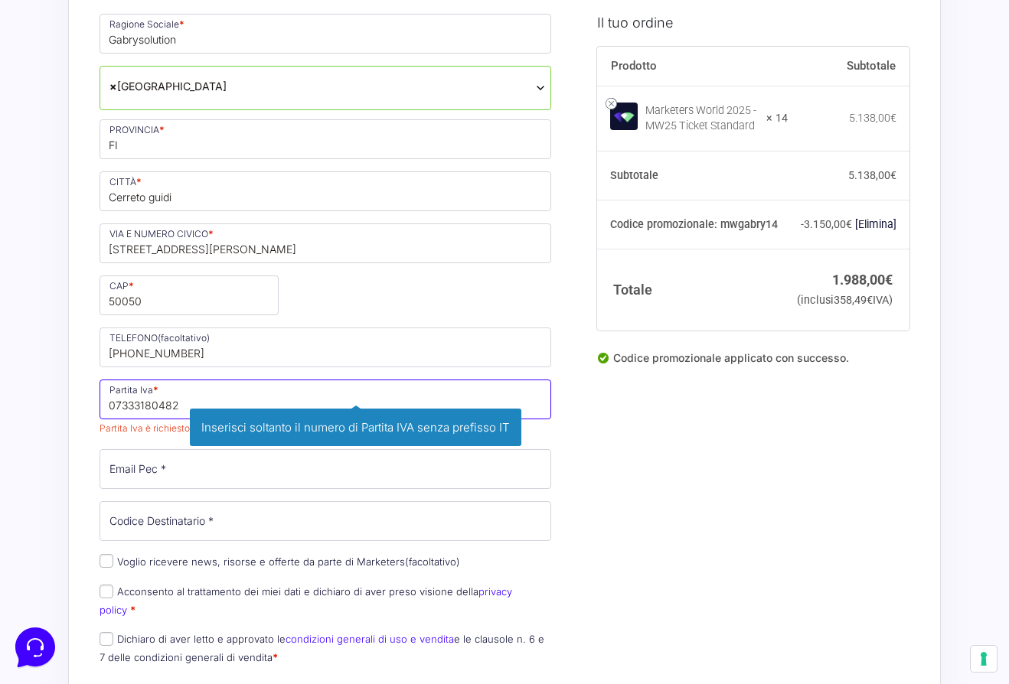
scroll to position [472, 0]
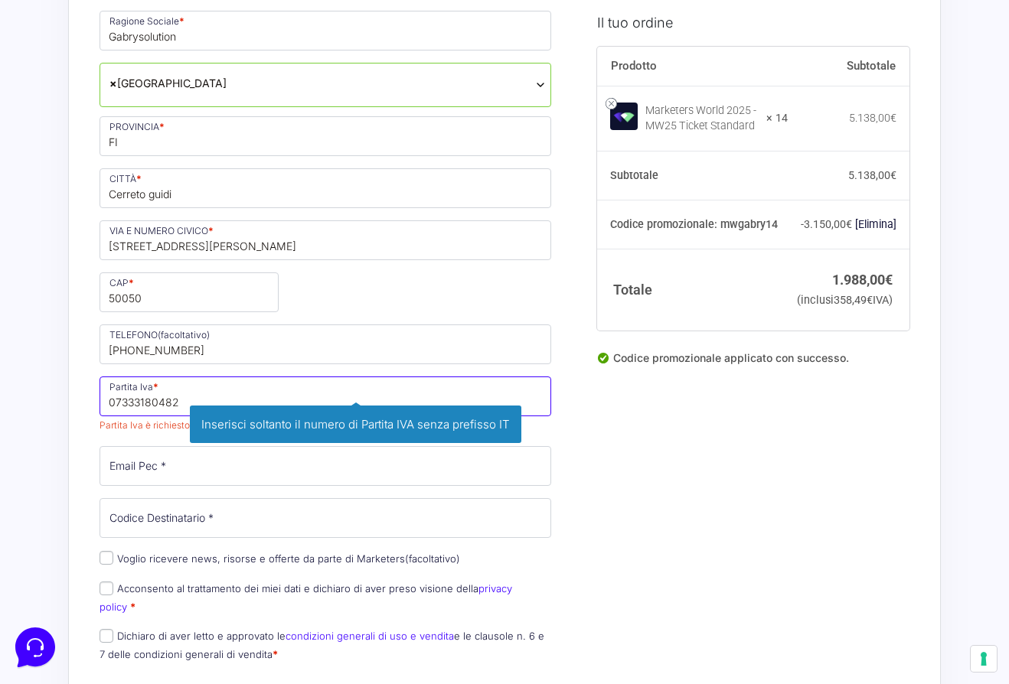
type input "07333180482"
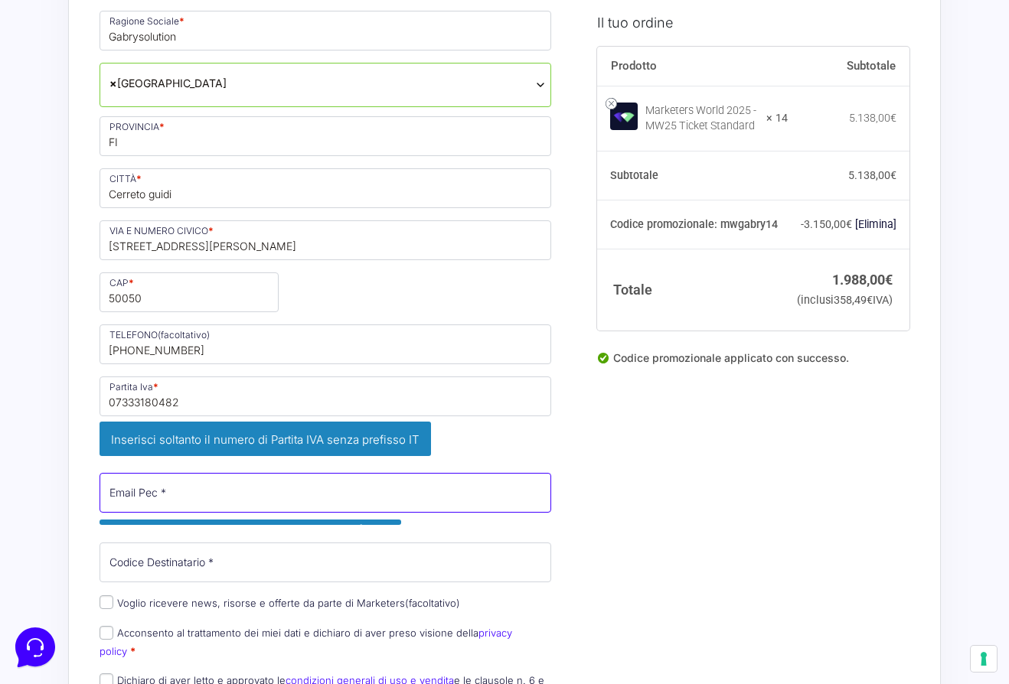
click at [152, 452] on div "Nome * Gabriele Cognome * Venturini Telefono * +393393726266 Desideri ricevere …" at bounding box center [325, 295] width 462 height 843
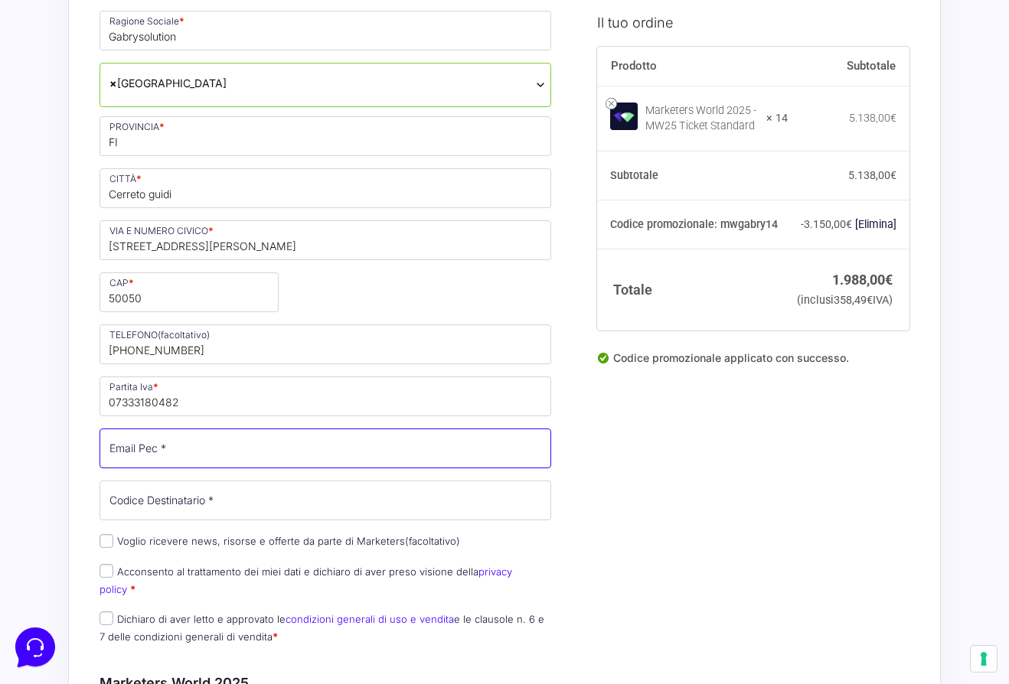
click at [386, 442] on input "Email Pec *" at bounding box center [325, 449] width 452 height 40
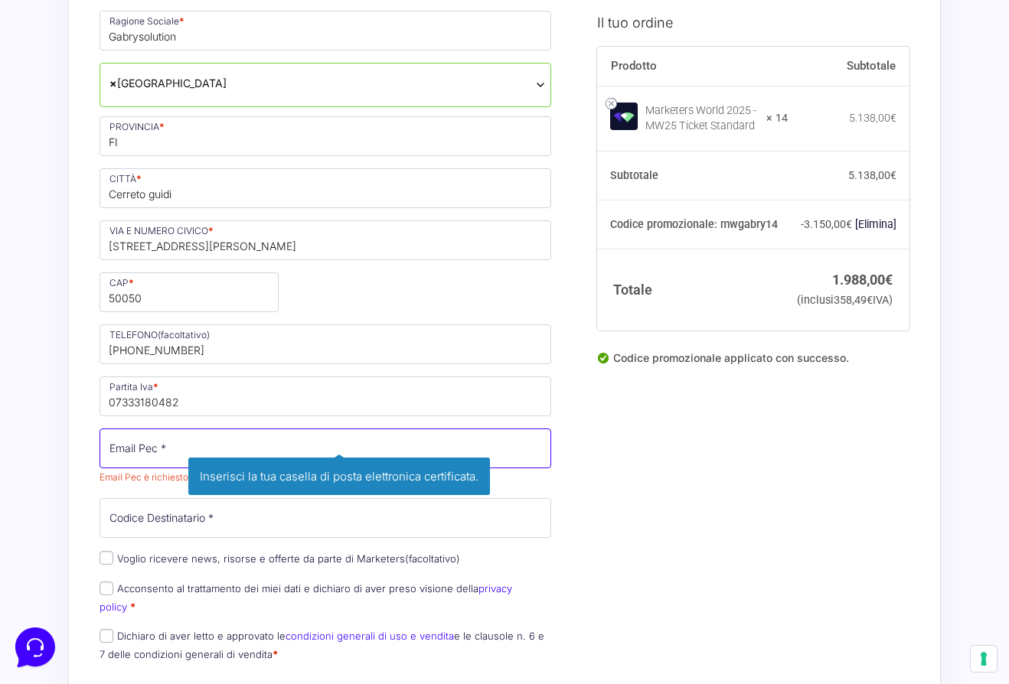
click at [106, 454] on input "Email Pec *" at bounding box center [325, 449] width 452 height 40
paste input "[EMAIL_ADDRESS][DOMAIN_NAME]"
type input "[EMAIL_ADDRESS][DOMAIN_NAME]"
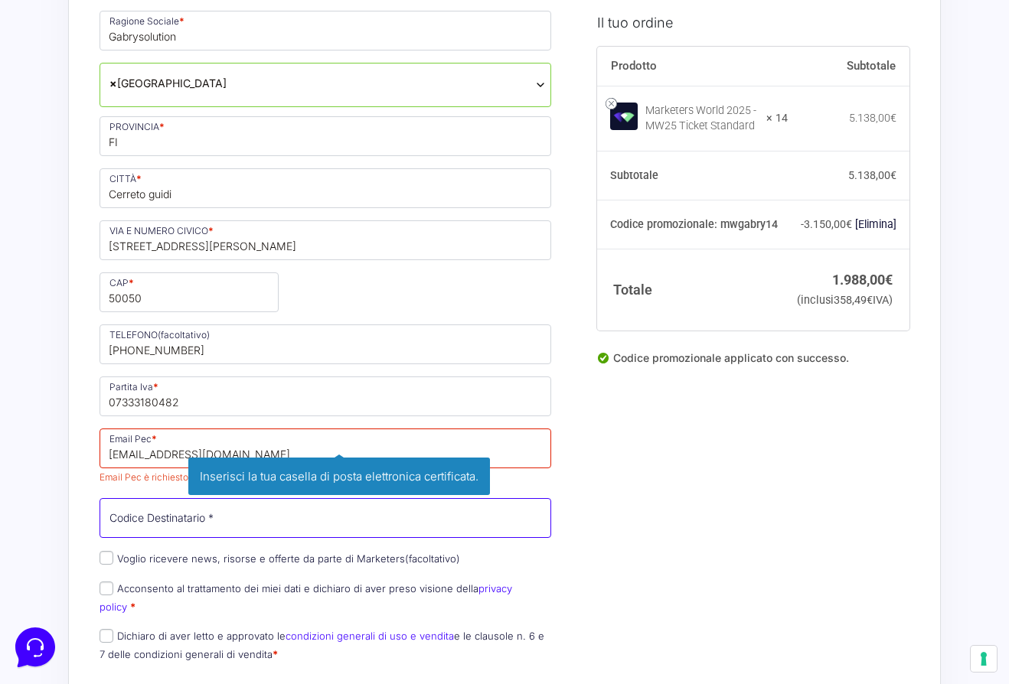
click at [143, 526] on input "Codice Destinatario *" at bounding box center [325, 518] width 452 height 40
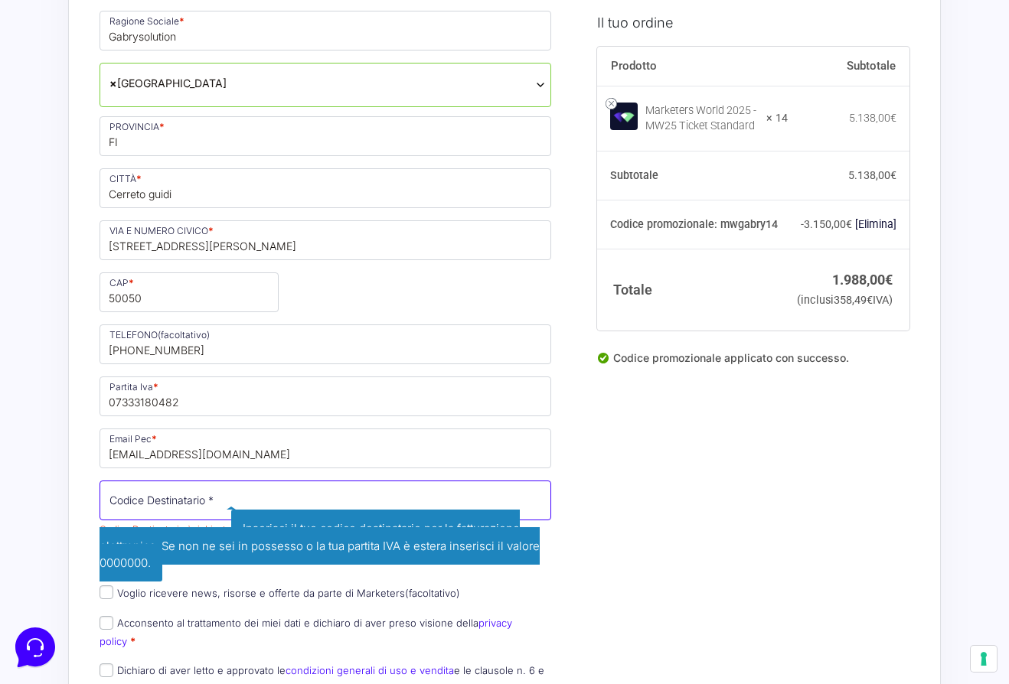
click at [162, 499] on input "Codice Destinatario *" at bounding box center [325, 501] width 452 height 40
paste input "WY7PJ6K"
type input "WY7PJ6K"
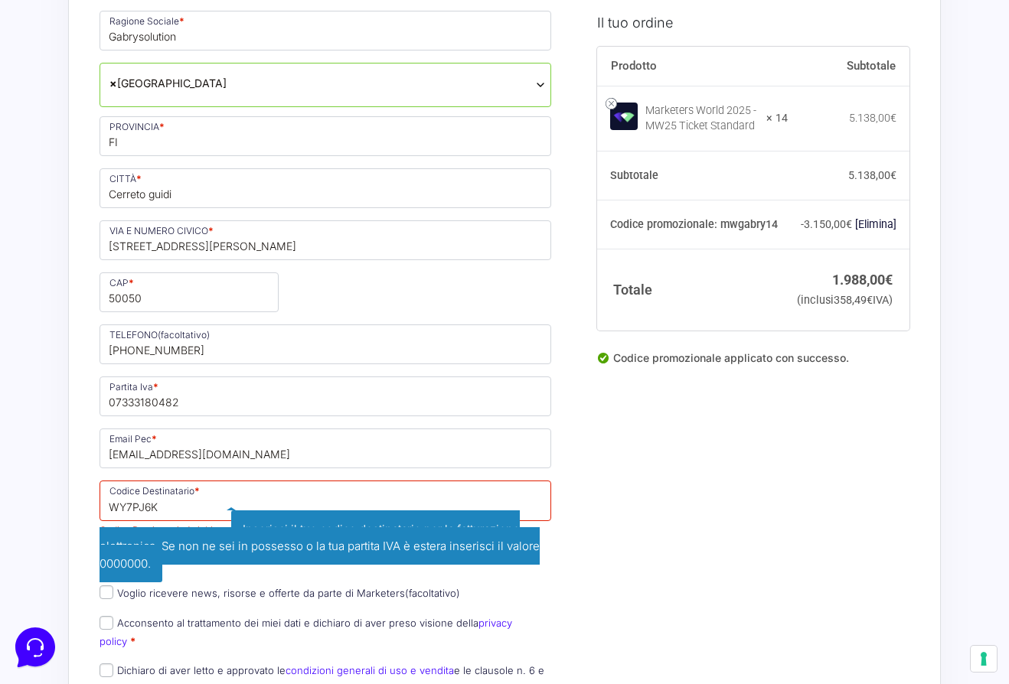
click at [233, 569] on div "Nome * Gabriele Cognome * Venturini Telefono * +393393726266 Desideri ricevere …" at bounding box center [325, 290] width 462 height 833
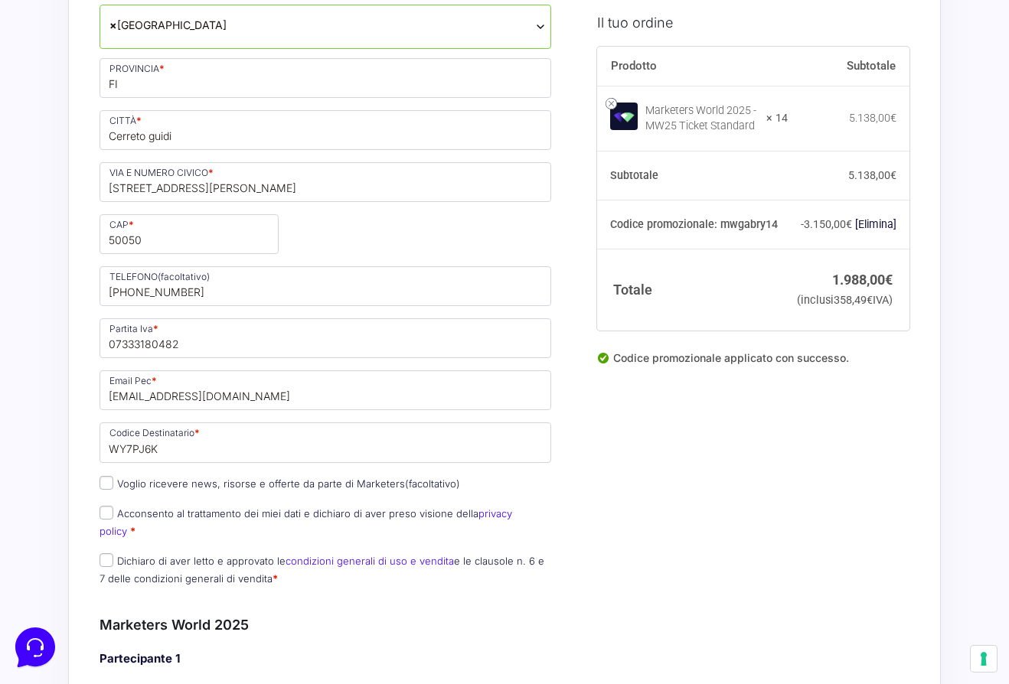
scroll to position [538, 0]
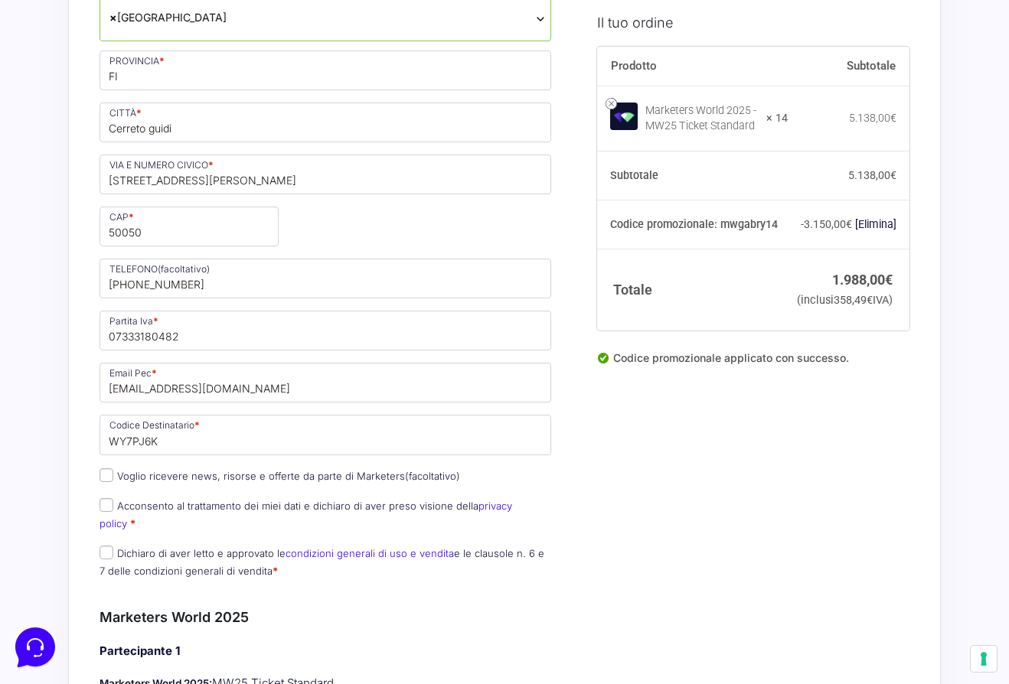
click at [152, 514] on p "Acconsento al trattamento dei miei dati e dichiaro di aver preso visione della …" at bounding box center [325, 515] width 462 height 40
click at [143, 510] on label "Acconsento al trattamento dei miei dati e dichiaro di aver preso visione della …" at bounding box center [305, 515] width 412 height 30
click at [113, 510] on input "Acconsento al trattamento dei miei dati e dichiaro di aver preso visione della …" at bounding box center [106, 505] width 14 height 14
checkbox input "true"
click at [120, 547] on label "Dichiaro di aver letto e approvato le condizioni generali di uso e vendita e le…" at bounding box center [321, 562] width 445 height 30
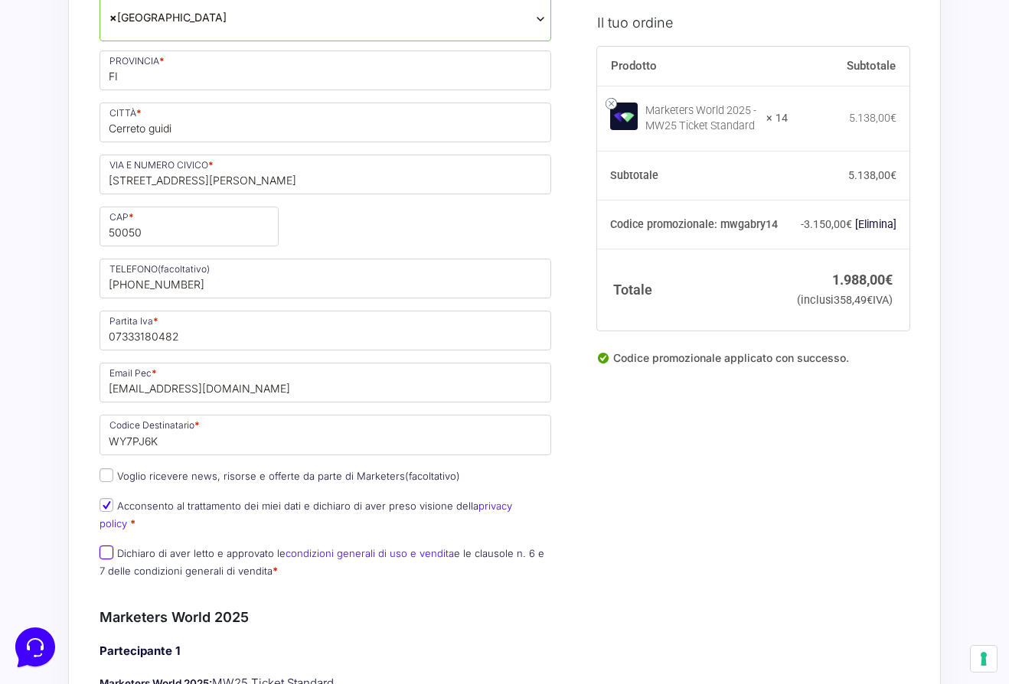
click at [113, 546] on input "Dichiaro di aver letto e approvato le condizioni generali di uso e vendita e le…" at bounding box center [106, 553] width 14 height 14
checkbox input "true"
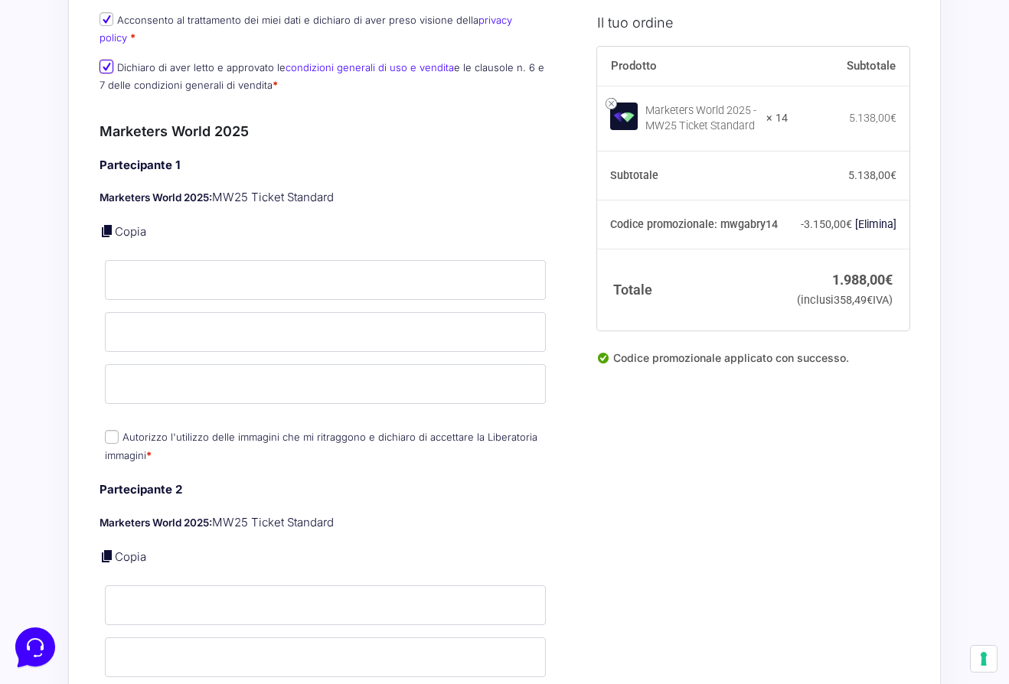
scroll to position [1040, 0]
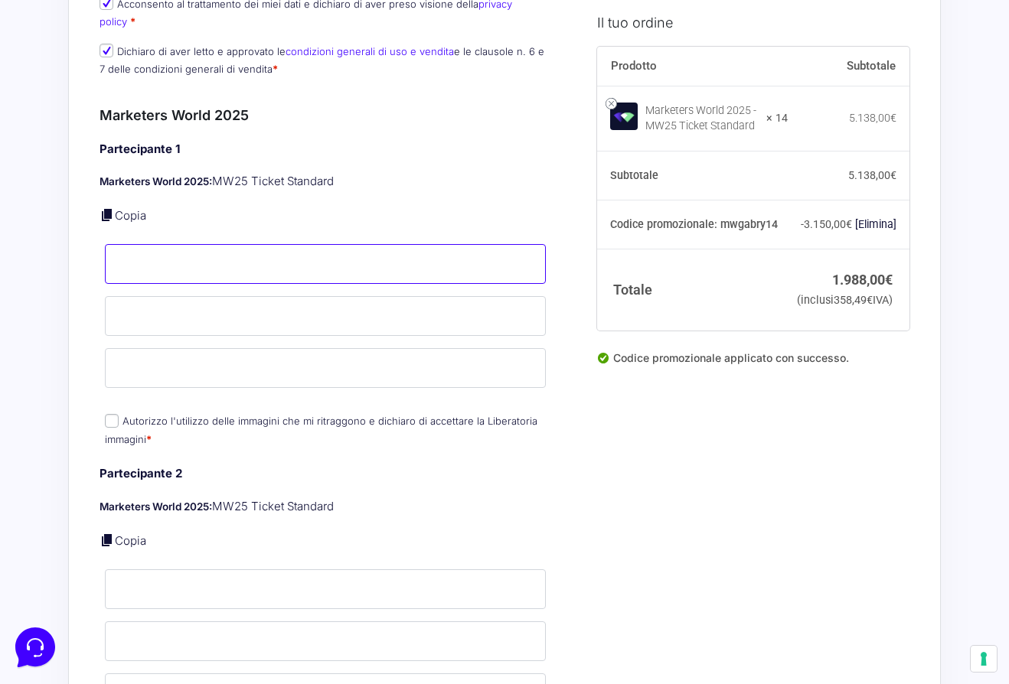
click at [148, 253] on input "Nome *" at bounding box center [325, 264] width 441 height 40
type input "[PERSON_NAME]"
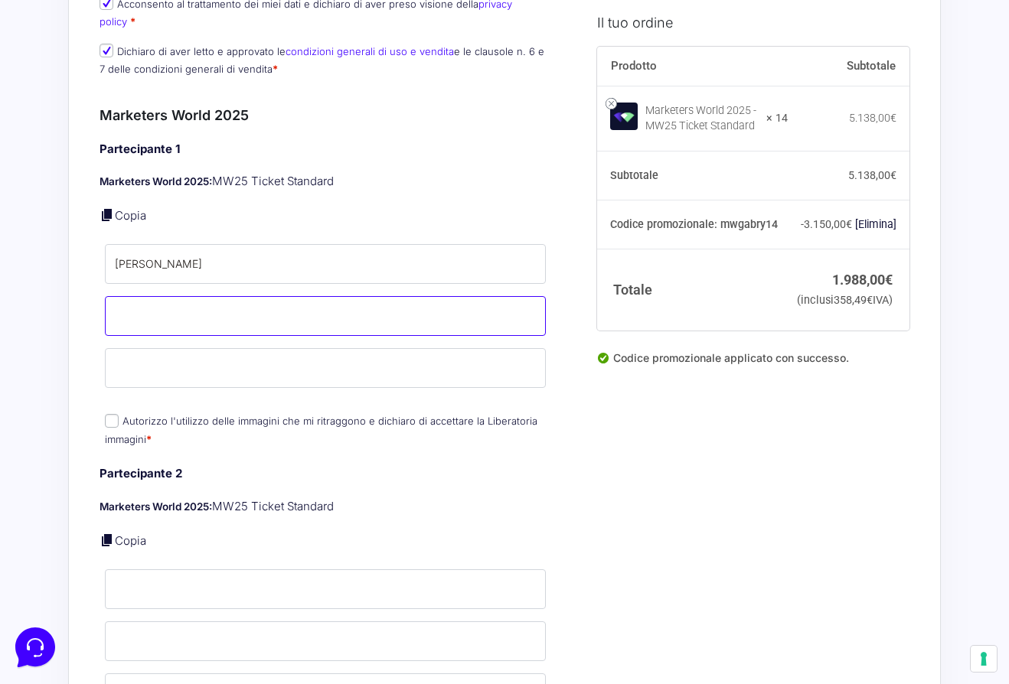
type input "[PERSON_NAME]"
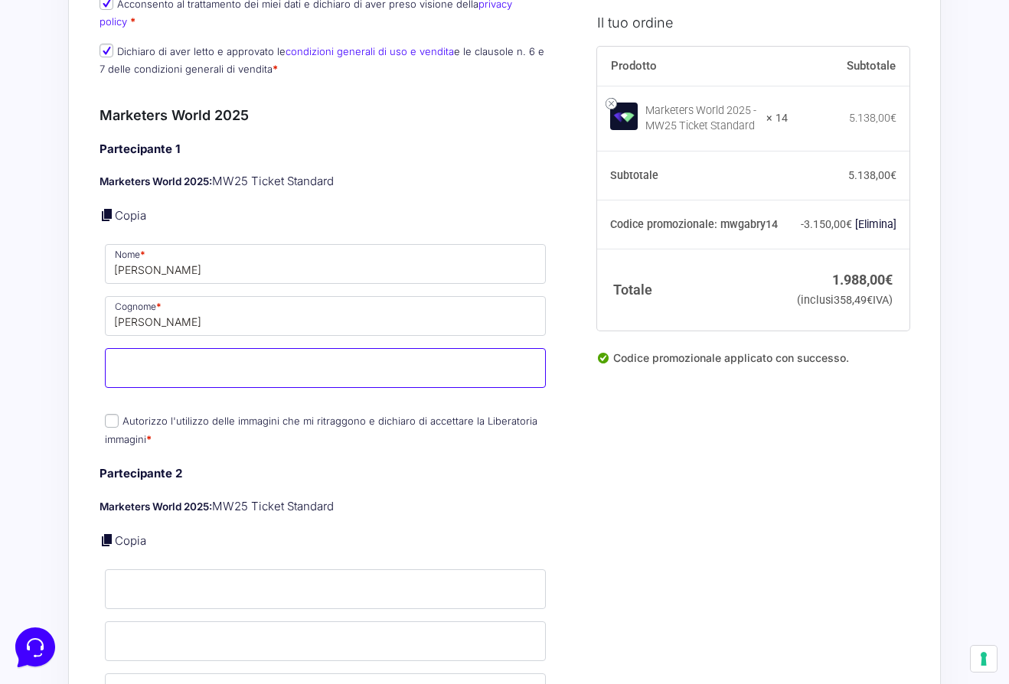
click at [165, 354] on input "Email *" at bounding box center [325, 368] width 441 height 40
type input "[EMAIL_ADDRESS][DOMAIN_NAME]"
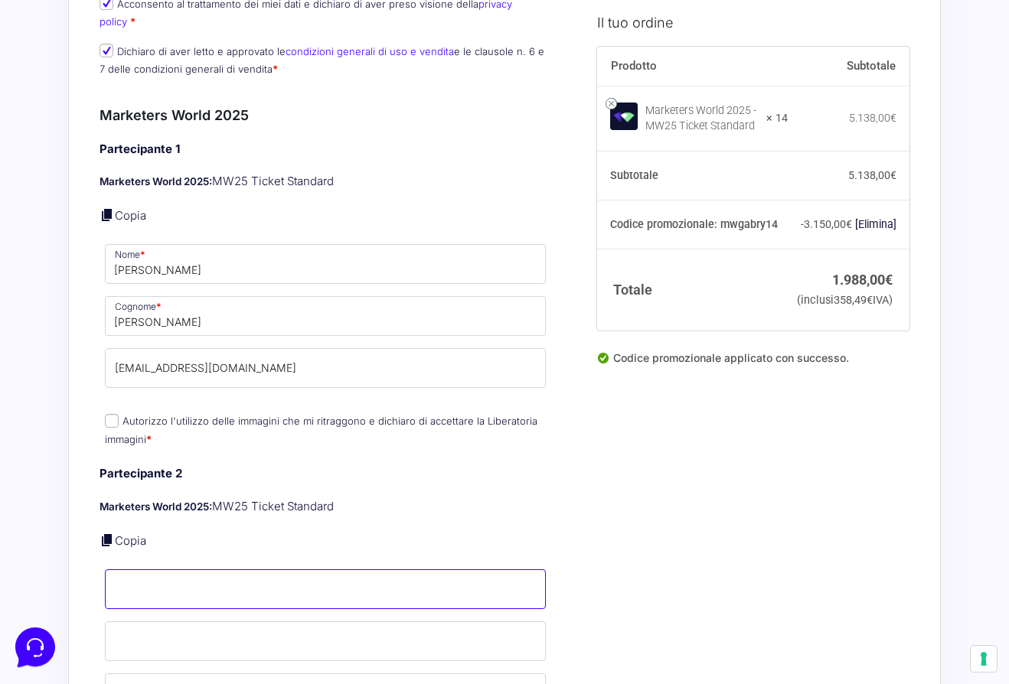
type input "[PERSON_NAME]"
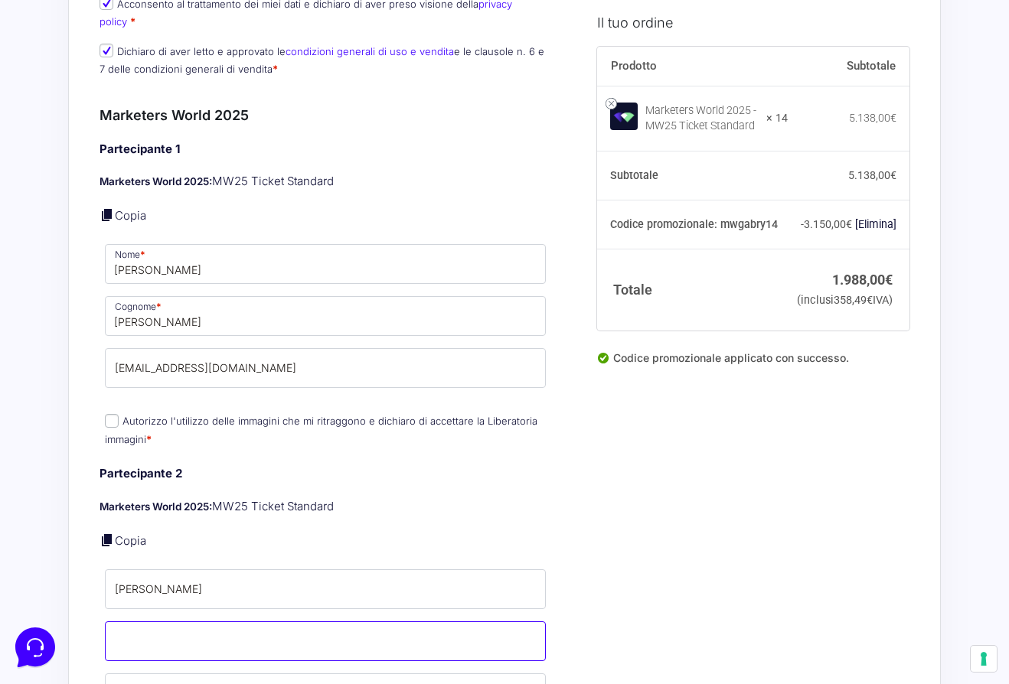
type input "[PERSON_NAME]"
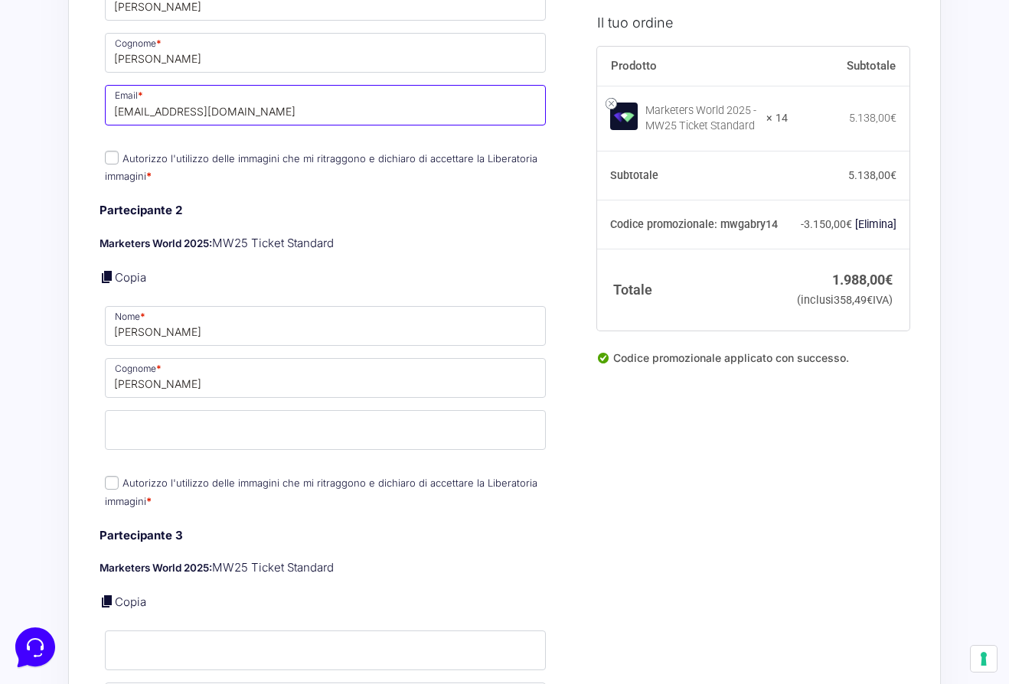
scroll to position [1296, 0]
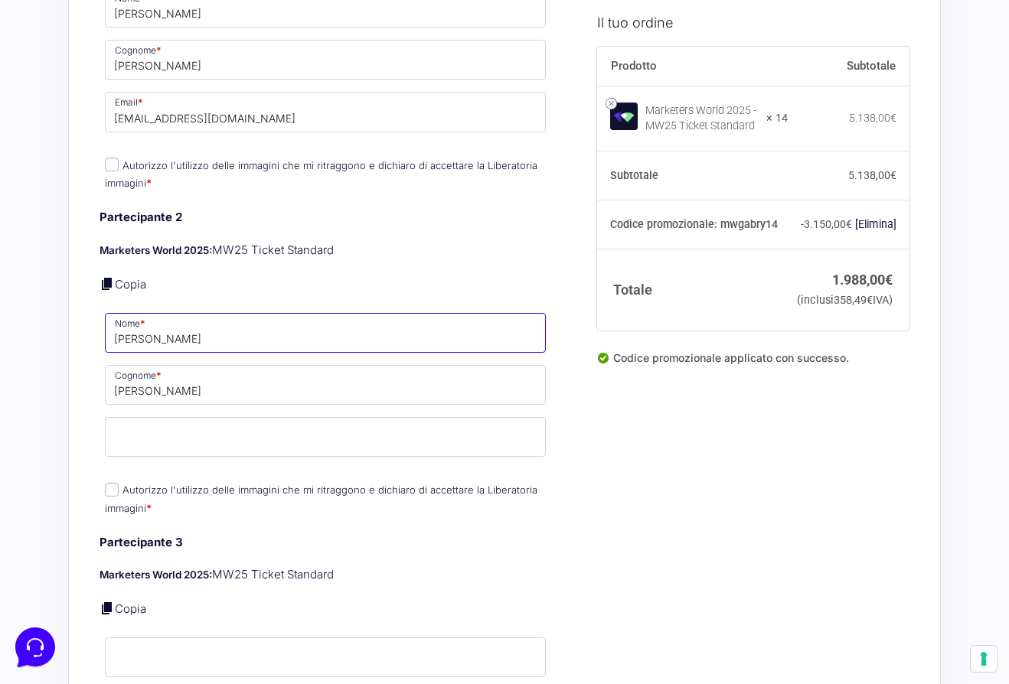
click at [149, 313] on input "[PERSON_NAME]" at bounding box center [325, 333] width 441 height 40
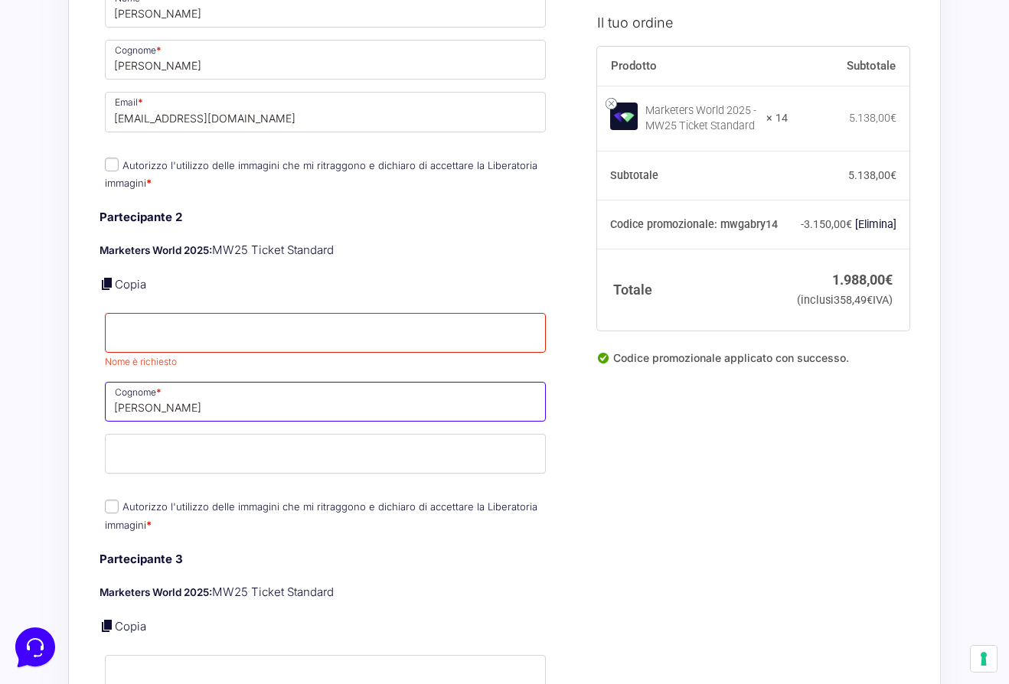
click at [150, 382] on input "[PERSON_NAME]" at bounding box center [325, 402] width 441 height 40
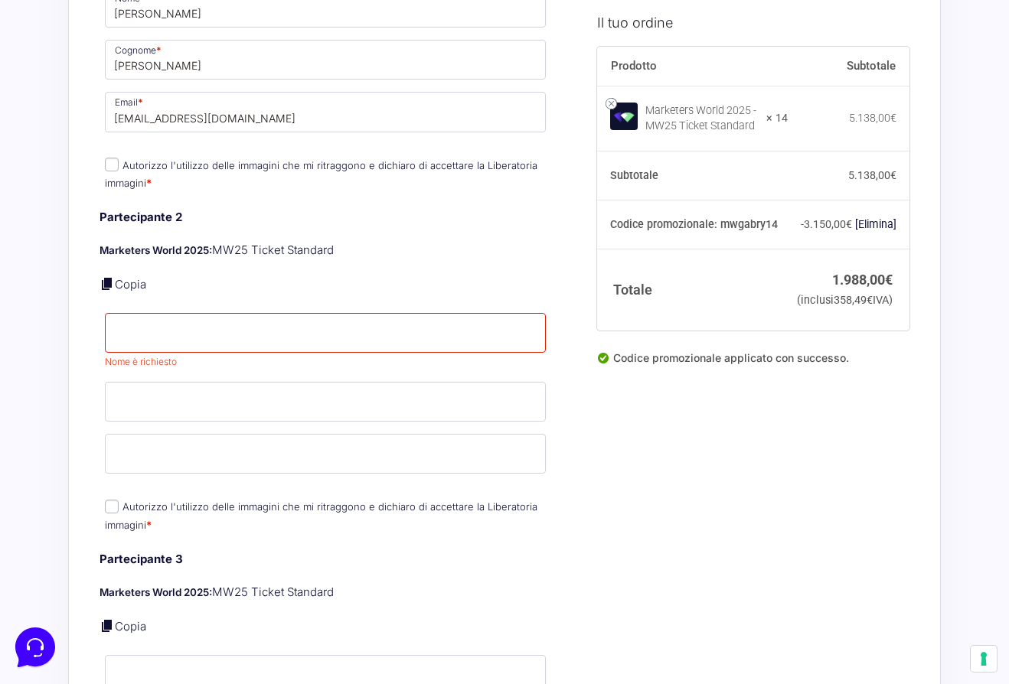
click at [292, 276] on p "Copia" at bounding box center [325, 285] width 452 height 18
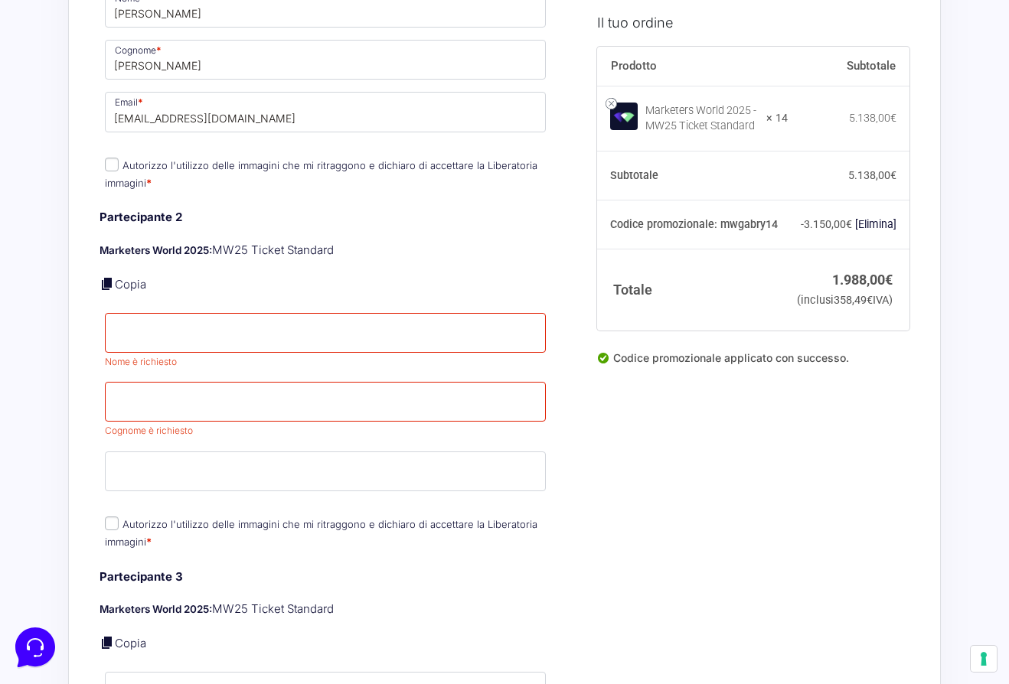
scroll to position [1207, 0]
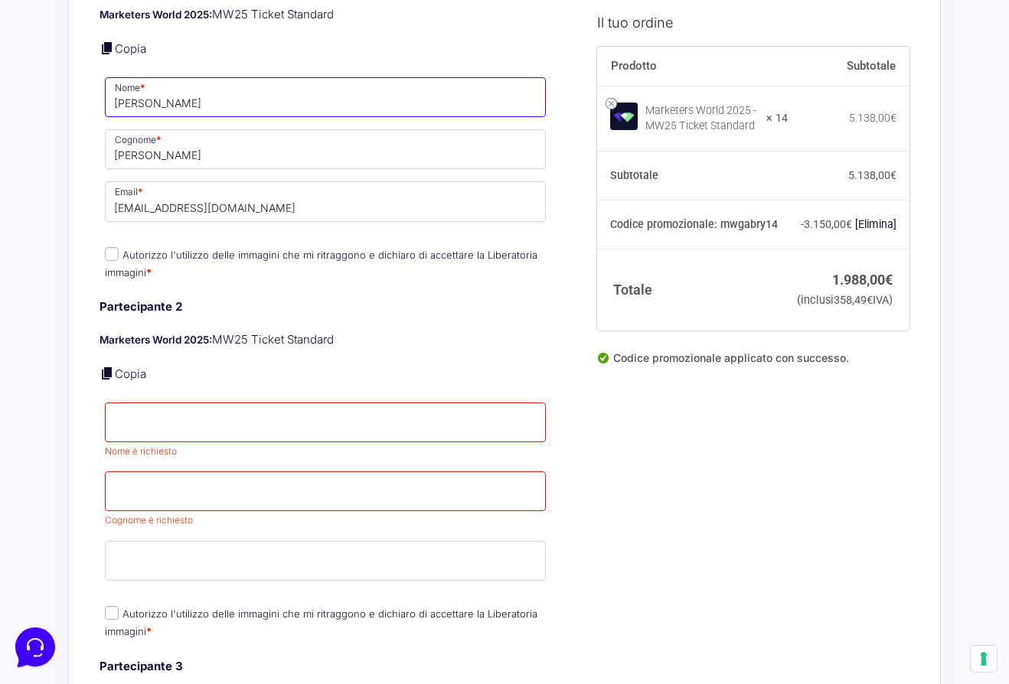
click at [142, 101] on input "[PERSON_NAME]" at bounding box center [325, 97] width 441 height 40
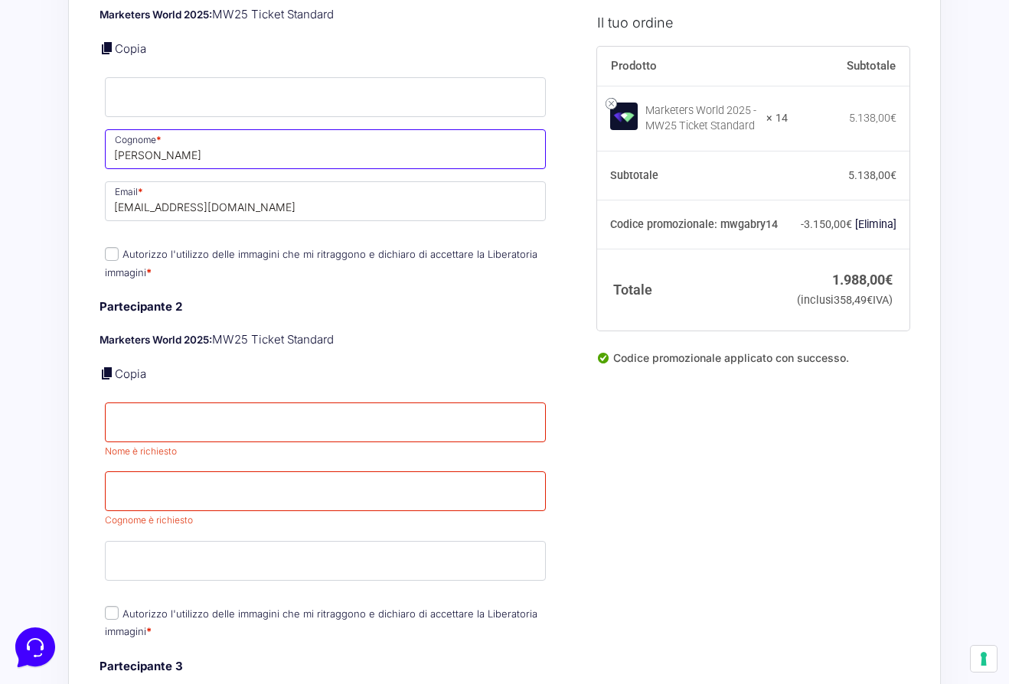
click at [139, 145] on input "[PERSON_NAME]" at bounding box center [325, 149] width 441 height 40
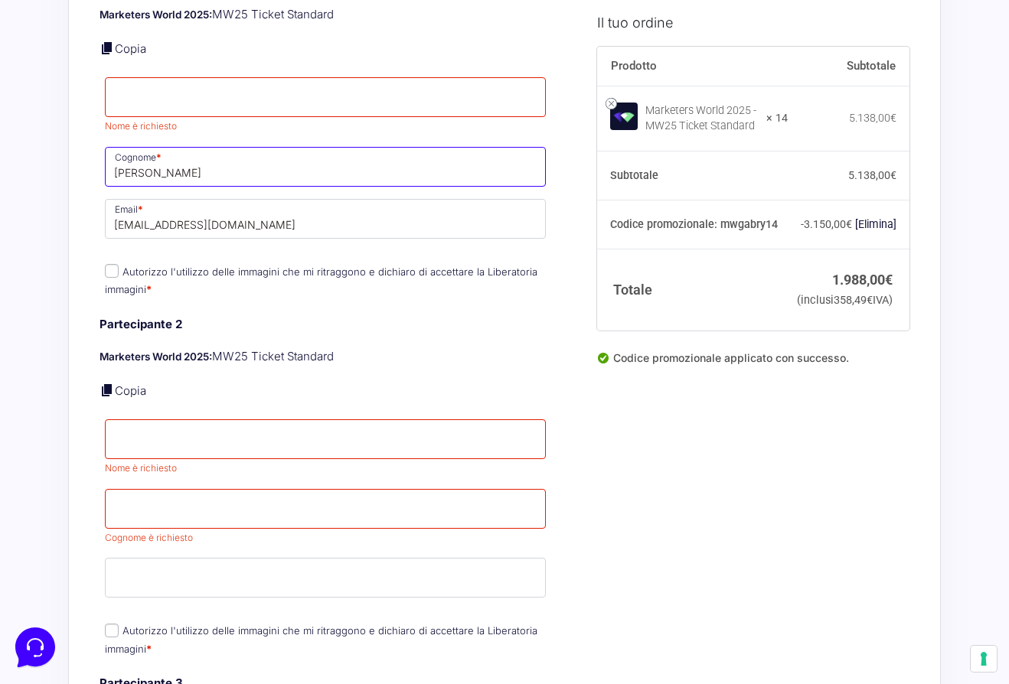
click at [139, 147] on input "[PERSON_NAME]" at bounding box center [325, 167] width 441 height 40
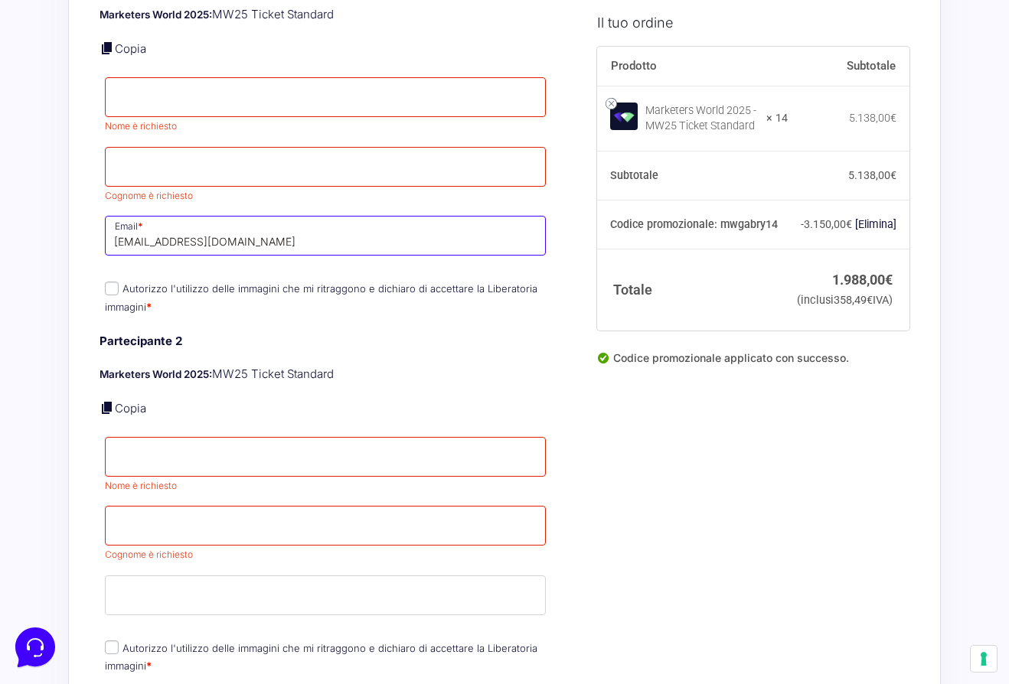
click at [144, 216] on input "[EMAIL_ADDRESS][DOMAIN_NAME]" at bounding box center [325, 236] width 441 height 40
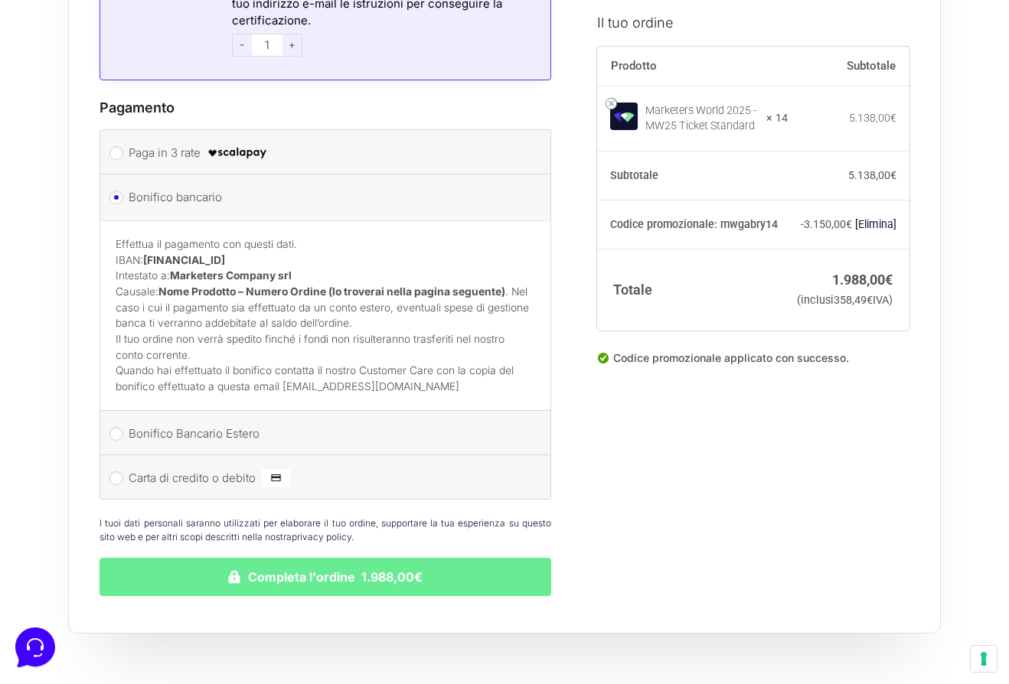
scroll to position [6265, 0]
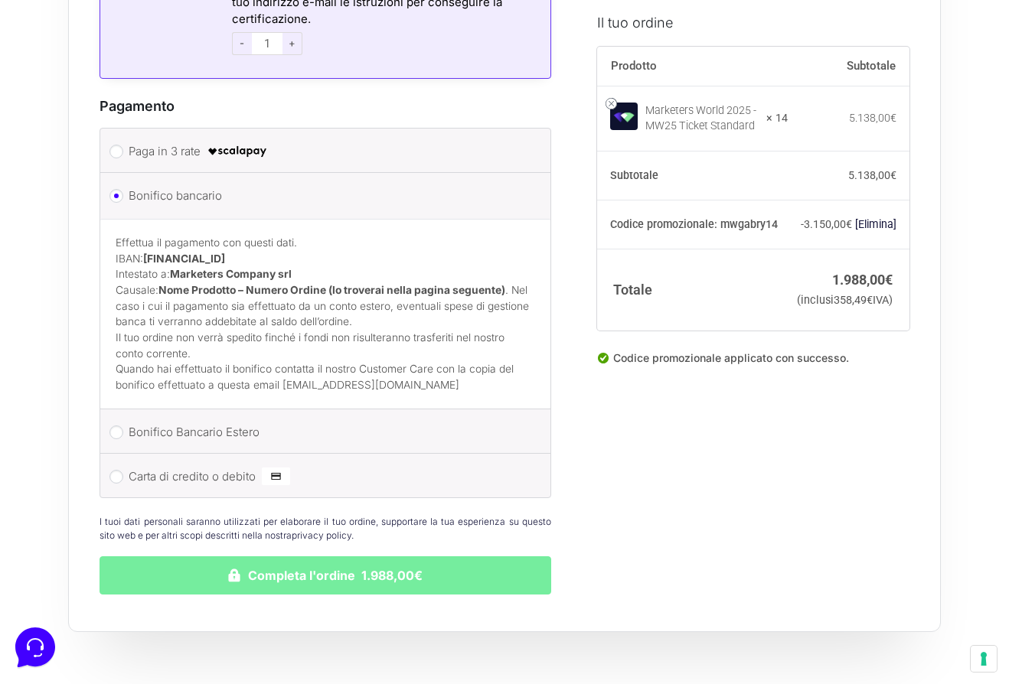
click at [237, 563] on button "Completa l'ordine 1.988,00€" at bounding box center [325, 575] width 452 height 38
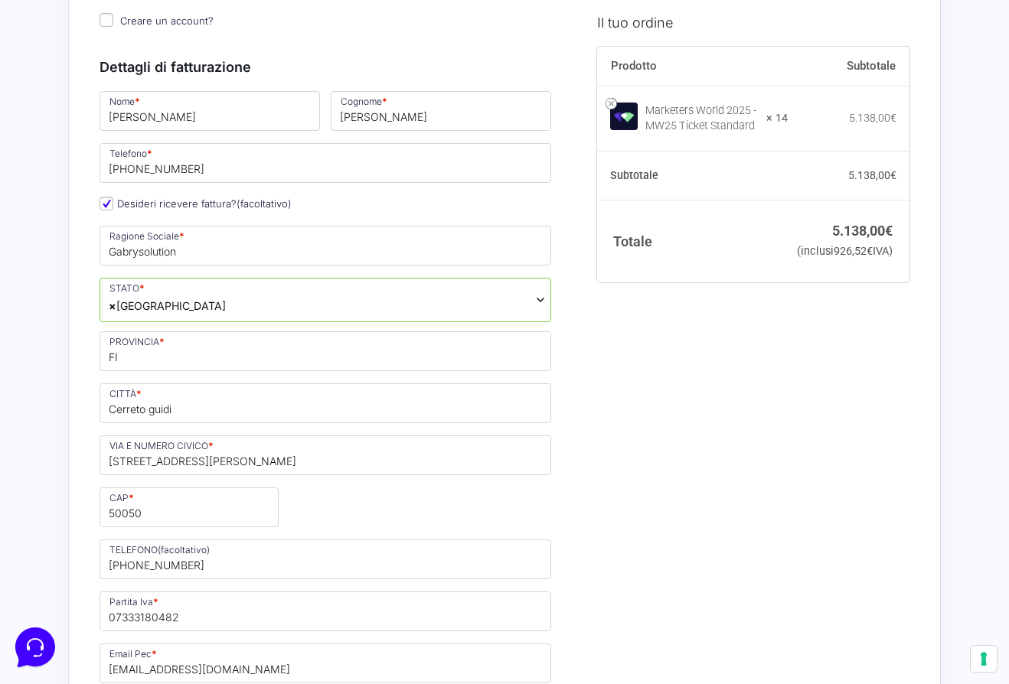
scroll to position [1629, 0]
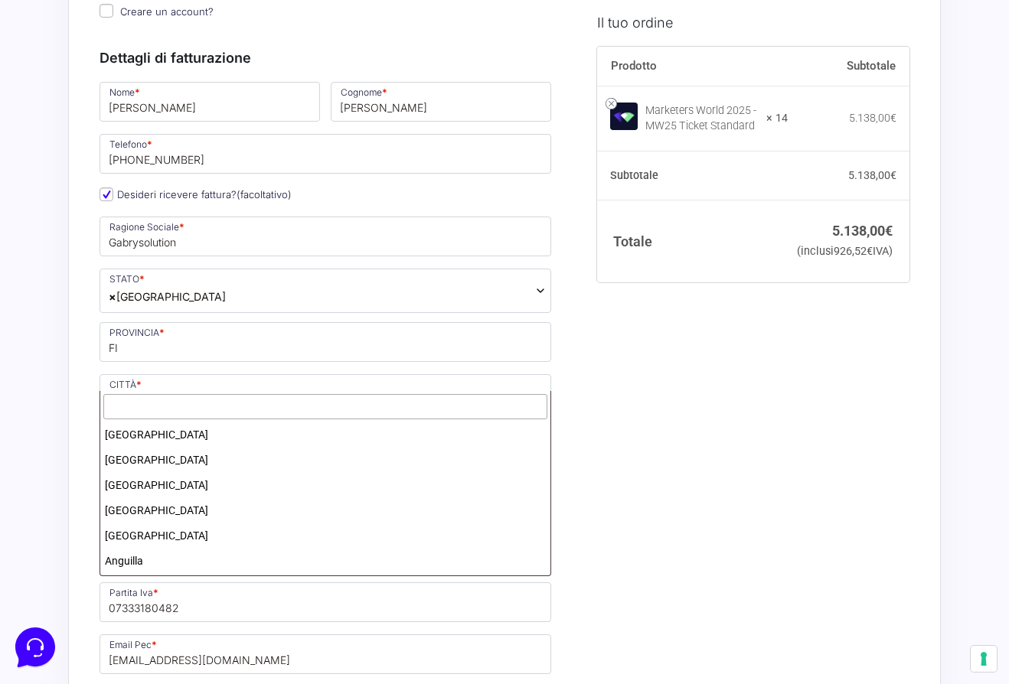
click at [196, 313] on span "× Italia" at bounding box center [325, 291] width 452 height 44
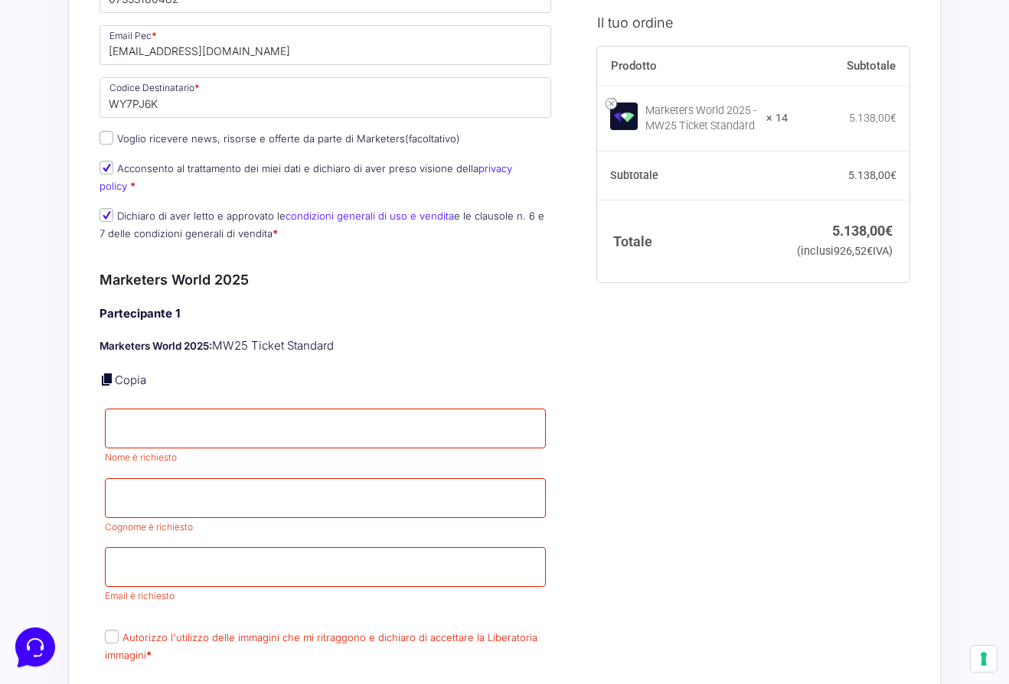
scroll to position [2297, 0]
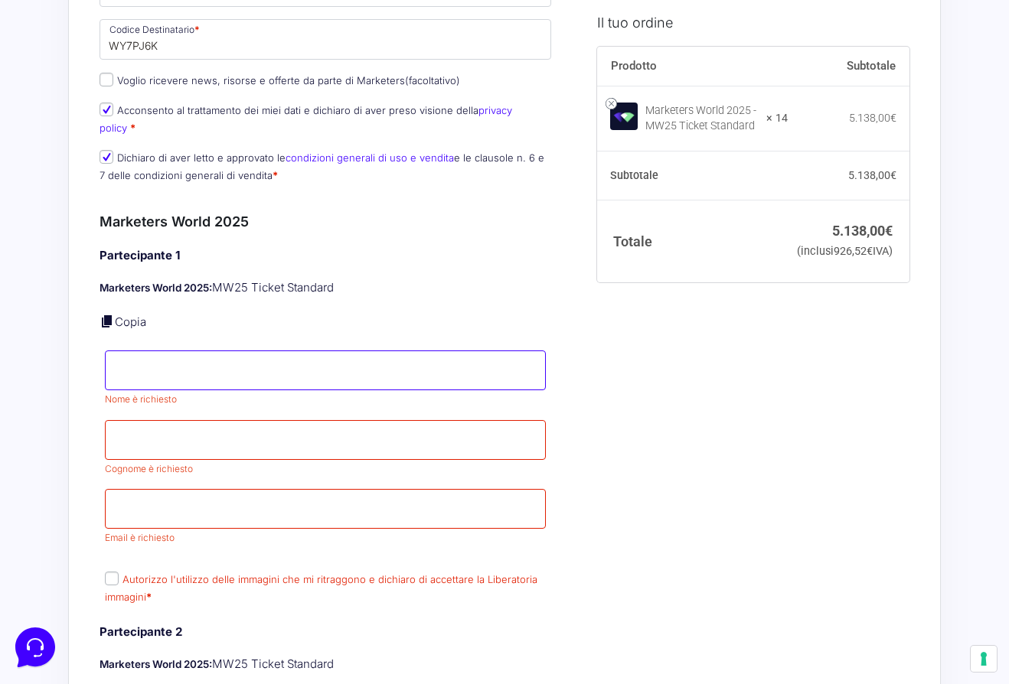
click at [151, 390] on input "Nome *" at bounding box center [325, 370] width 441 height 40
type input "[PERSON_NAME]"
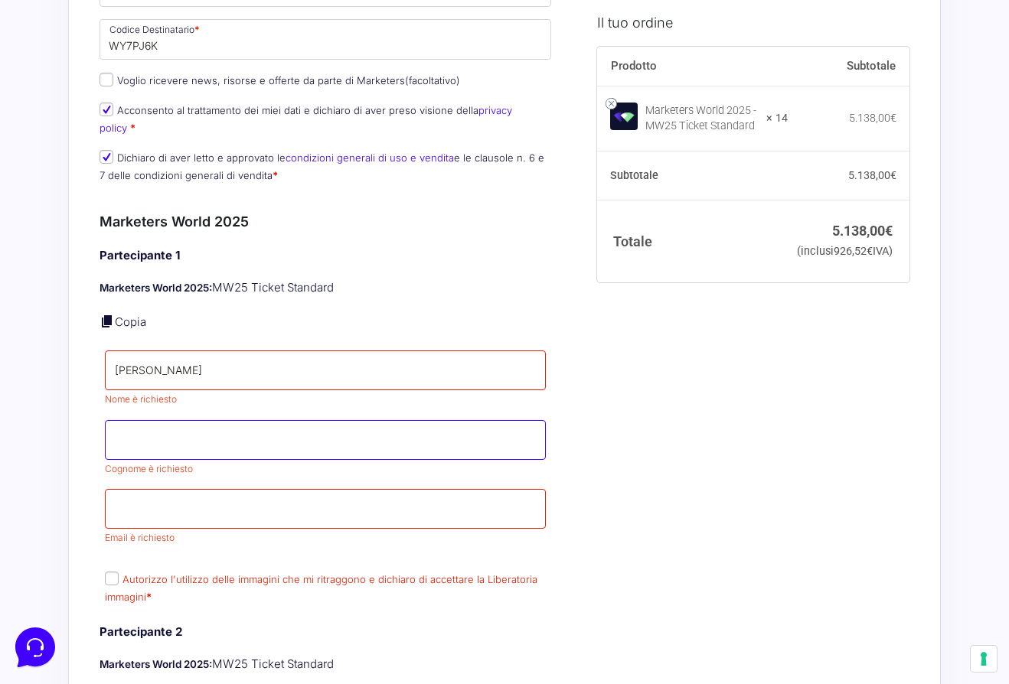
type input "[PERSON_NAME]"
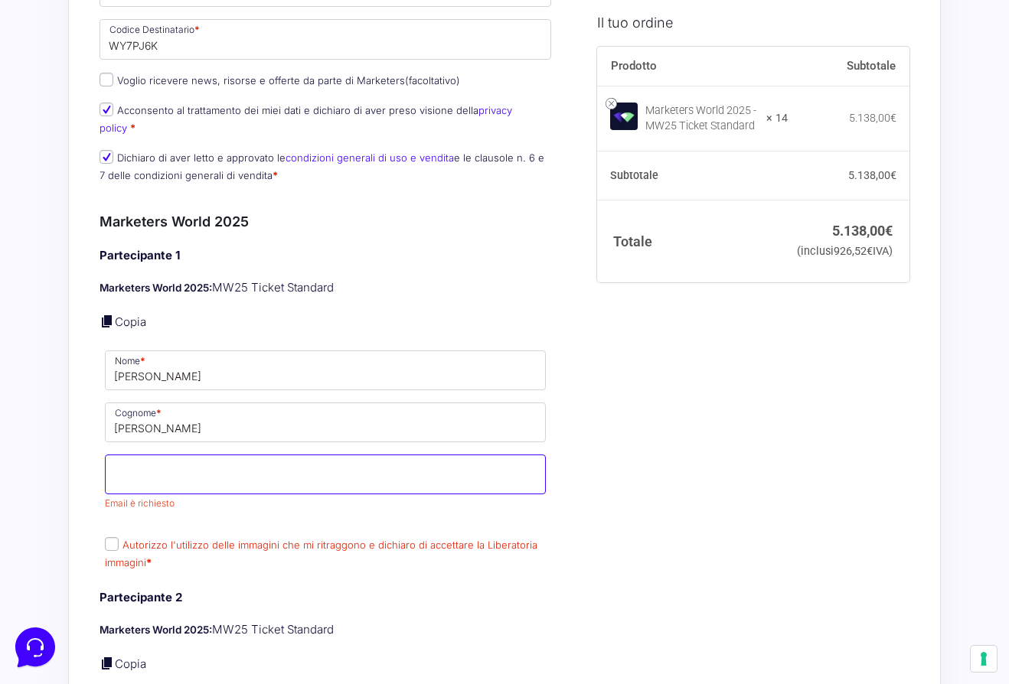
click at [186, 494] on input "Email *" at bounding box center [325, 475] width 441 height 40
click at [210, 494] on input "[EMAIL_ADDRESS][DOMAIN_NAME]" at bounding box center [325, 475] width 441 height 40
type input "[EMAIL_ADDRESS][DOMAIN_NAME]"
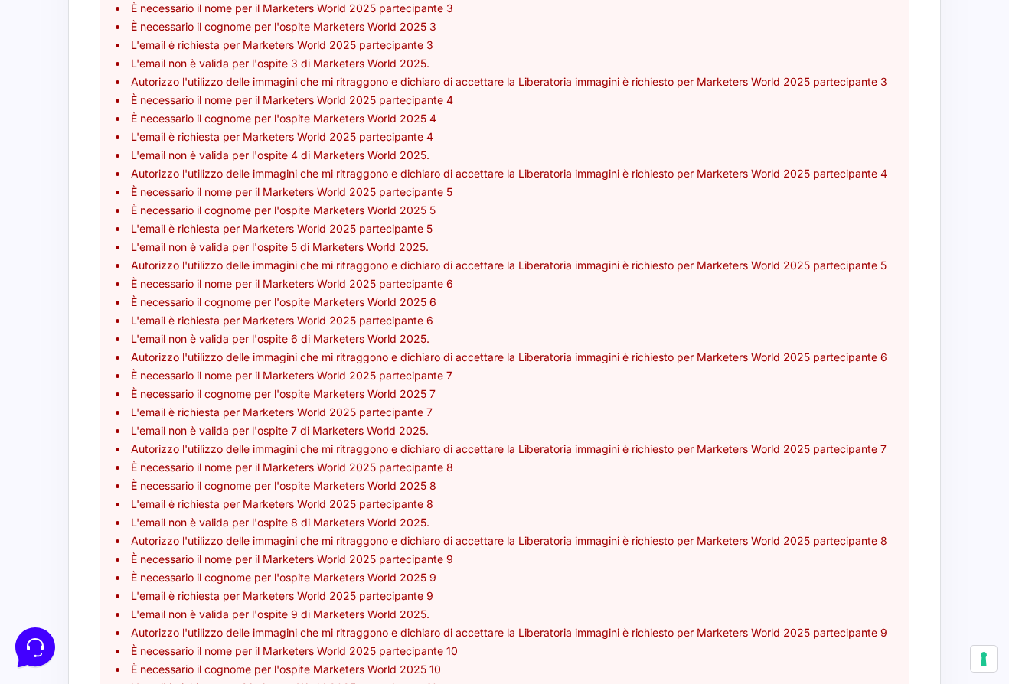
scroll to position [0, 0]
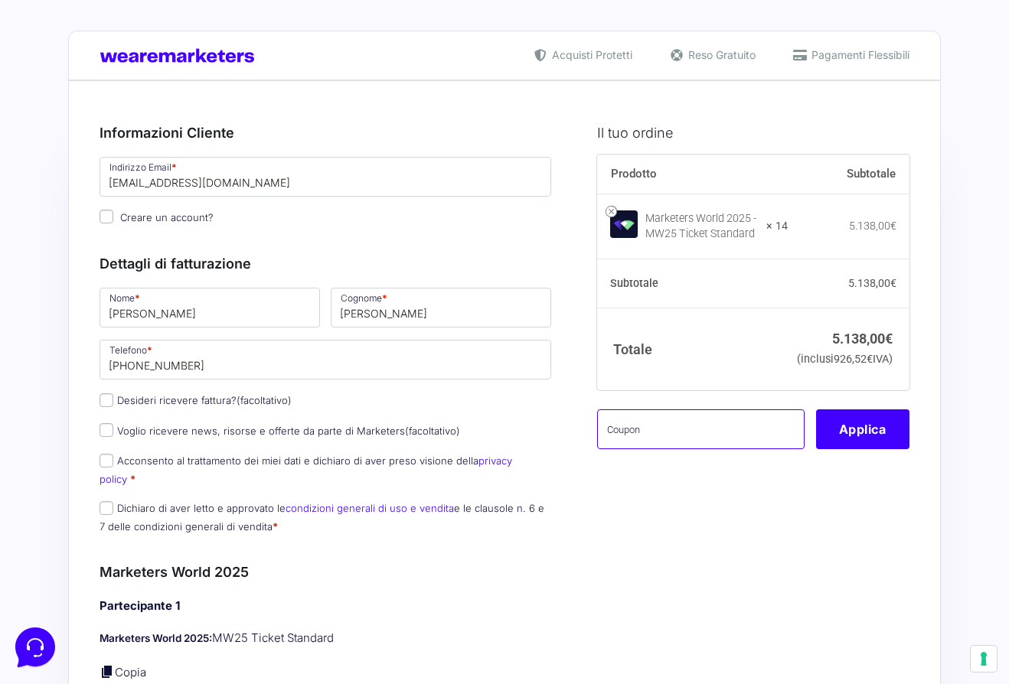
click at [699, 448] on input "text" at bounding box center [700, 429] width 207 height 40
paste input "MWgabry14"
type input "MWgabry14"
click at [868, 449] on button "Applica" at bounding box center [862, 429] width 93 height 40
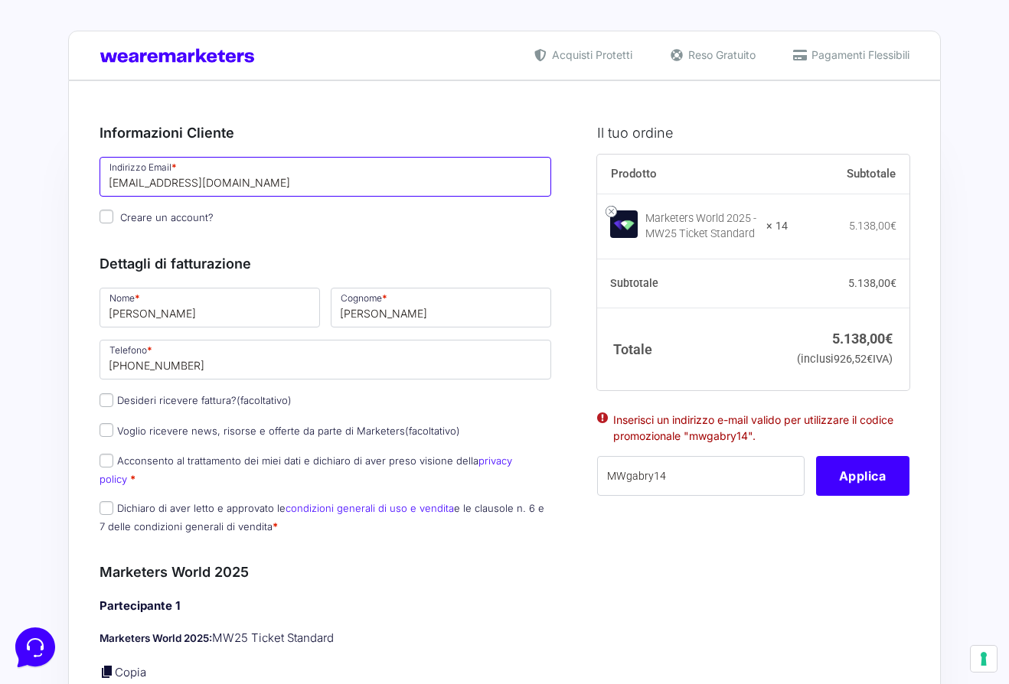
click at [219, 180] on input "[EMAIL_ADDRESS][DOMAIN_NAME]" at bounding box center [325, 177] width 452 height 40
type input "[EMAIL_ADDRESS][DOMAIN_NAME]"
click at [875, 496] on button "Applica" at bounding box center [862, 476] width 93 height 40
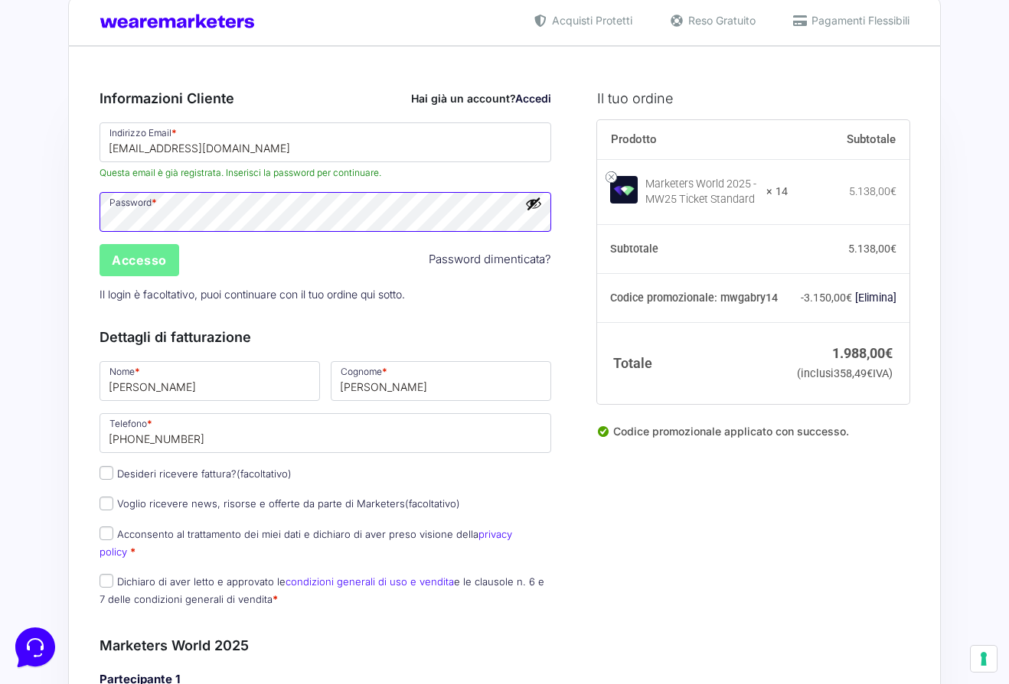
scroll to position [36, 0]
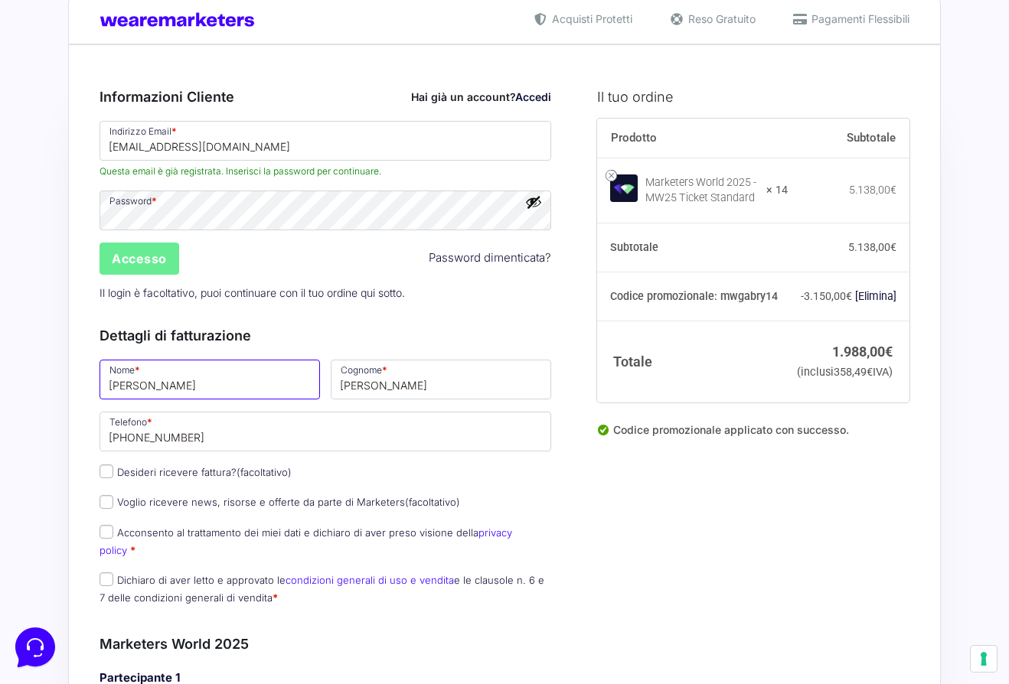
click at [272, 380] on input "[PERSON_NAME]" at bounding box center [209, 380] width 220 height 40
type input "g"
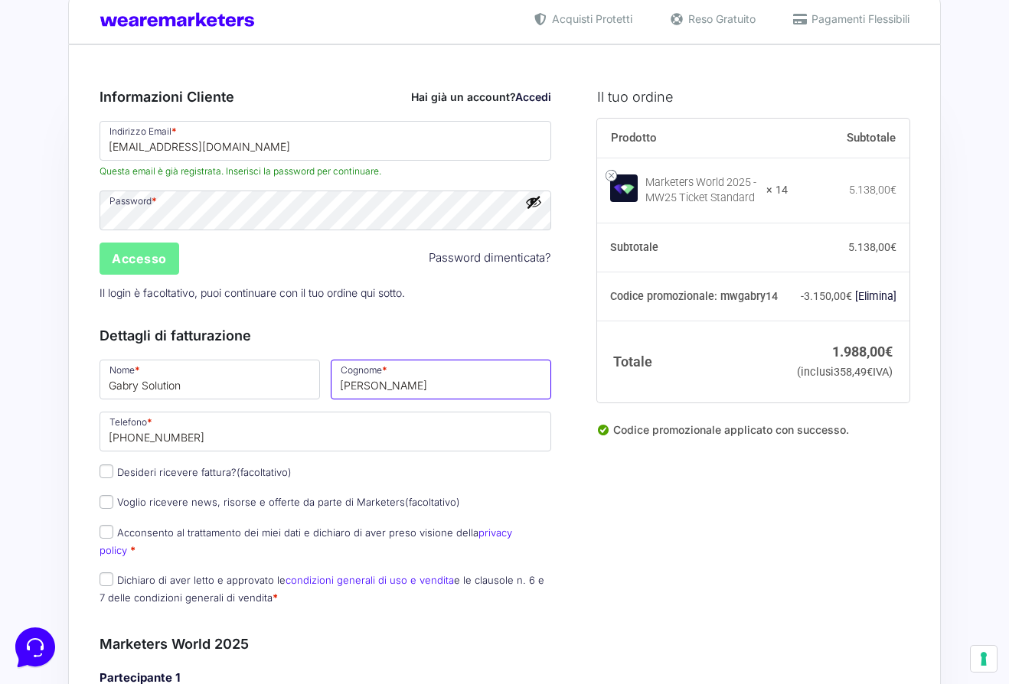
click at [455, 391] on input "[PERSON_NAME]" at bounding box center [441, 380] width 220 height 40
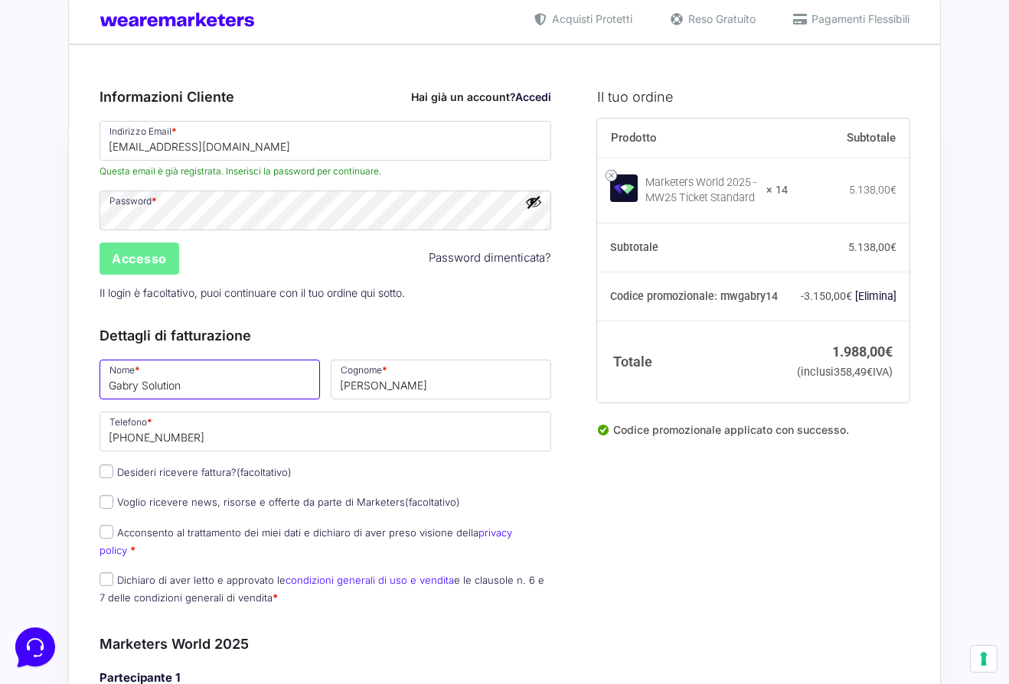
click at [138, 396] on input "Gabry Solution" at bounding box center [209, 380] width 220 height 40
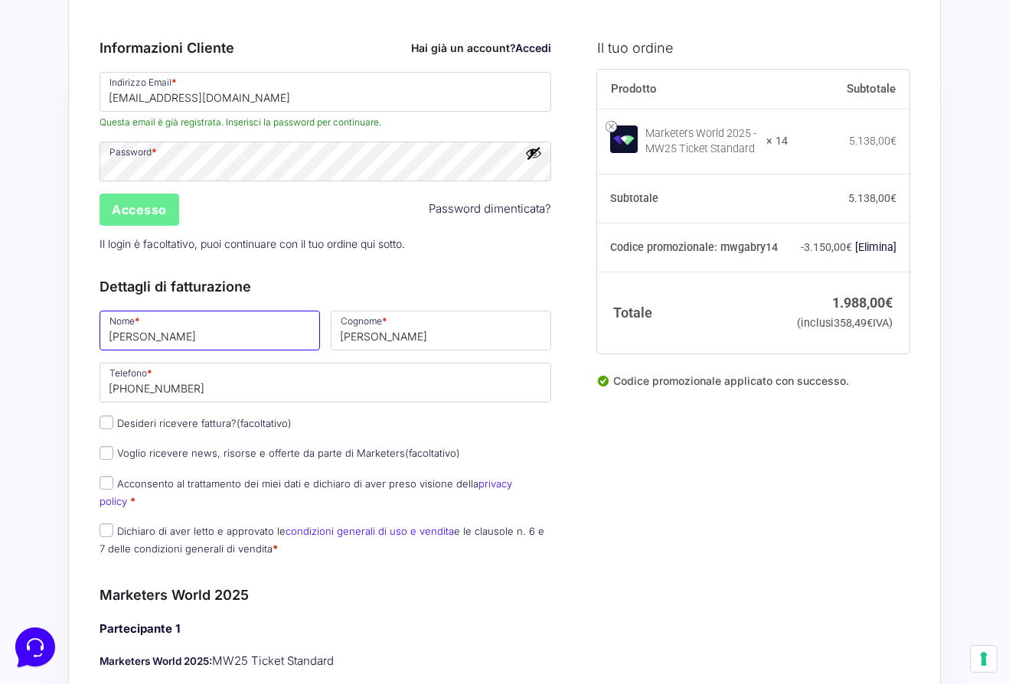
scroll to position [96, 0]
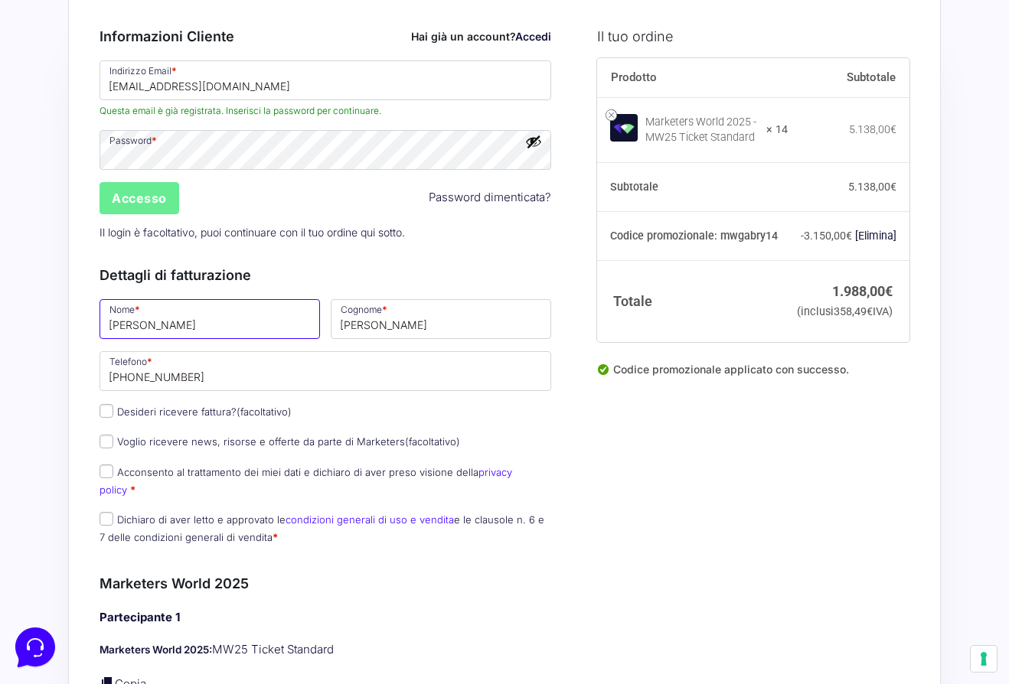
type input "[PERSON_NAME]"
click at [163, 395] on div "Nome * [PERSON_NAME] * [PERSON_NAME] Telefono * [PHONE_NUMBER] Desideri ricever…" at bounding box center [325, 426] width 462 height 259
click at [152, 416] on label "Desideri ricevere fattura? (facoltativo)" at bounding box center [195, 412] width 192 height 12
click at [113, 416] on input "Desideri ricevere fattura? (facoltativo)" at bounding box center [106, 411] width 14 height 14
checkbox input "true"
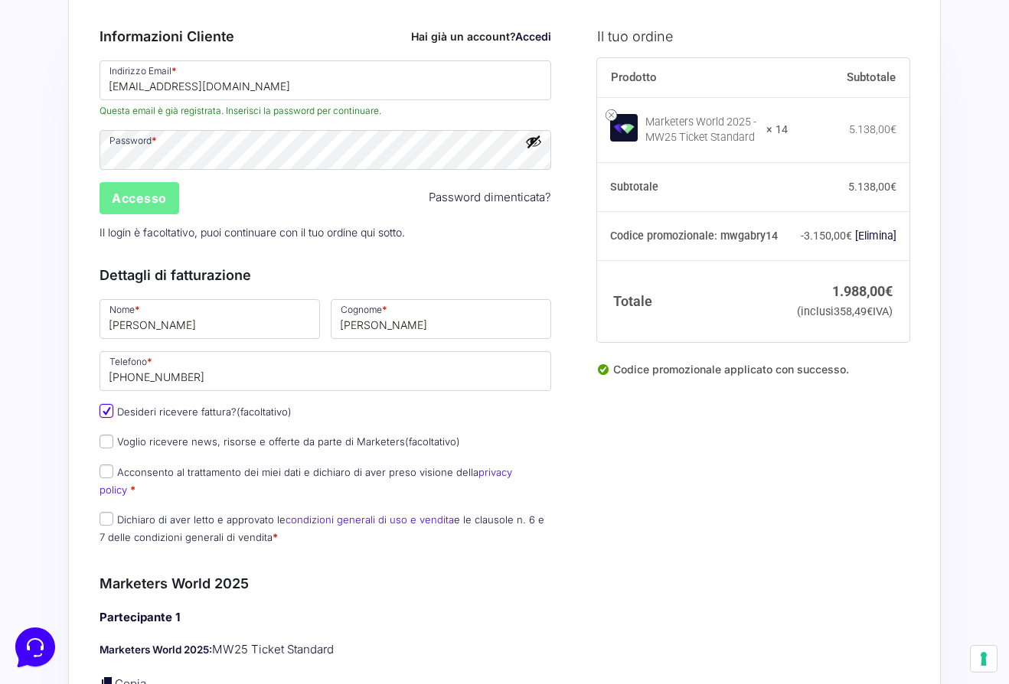
type input "Gabrysolution"
select select "IT"
type input "FI"
type input "[PERSON_NAME] [PERSON_NAME]"
type input "[STREET_ADDRESS][PERSON_NAME]"
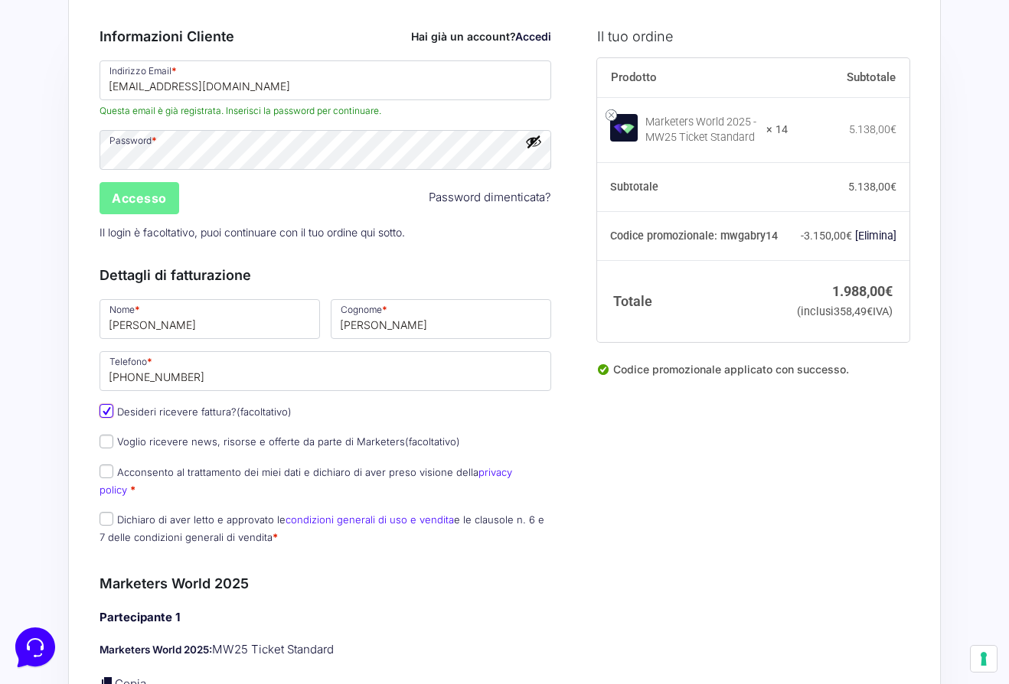
type input "50050"
type input "[PHONE_NUMBER]"
type input "07333180482"
type input "[EMAIL_ADDRESS][DOMAIN_NAME]"
type input "WY7PJ6K"
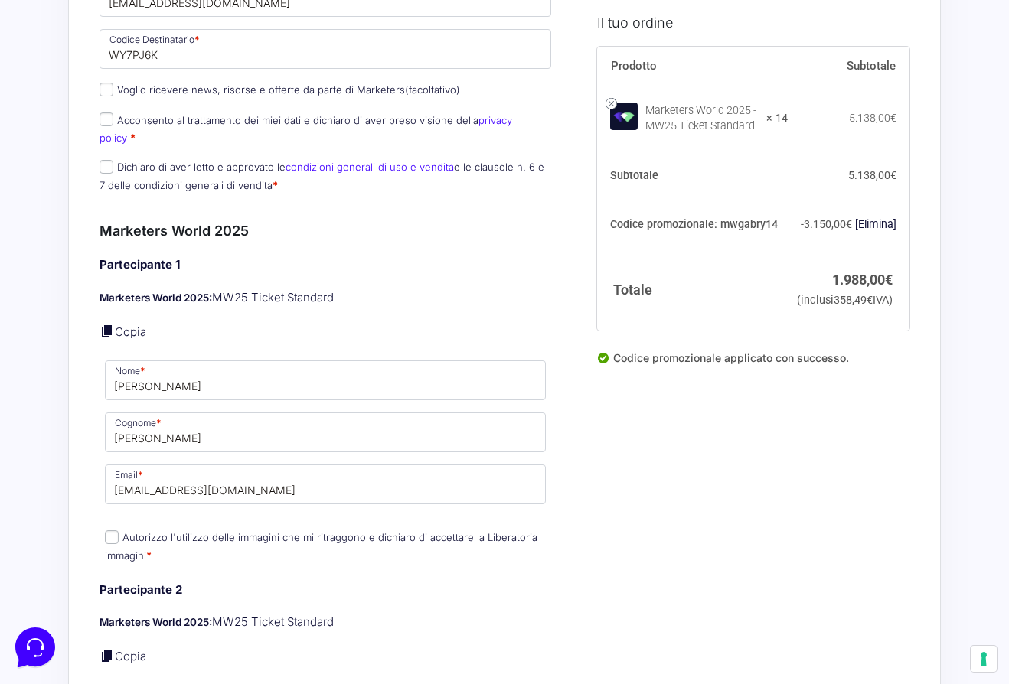
scroll to position [988, 0]
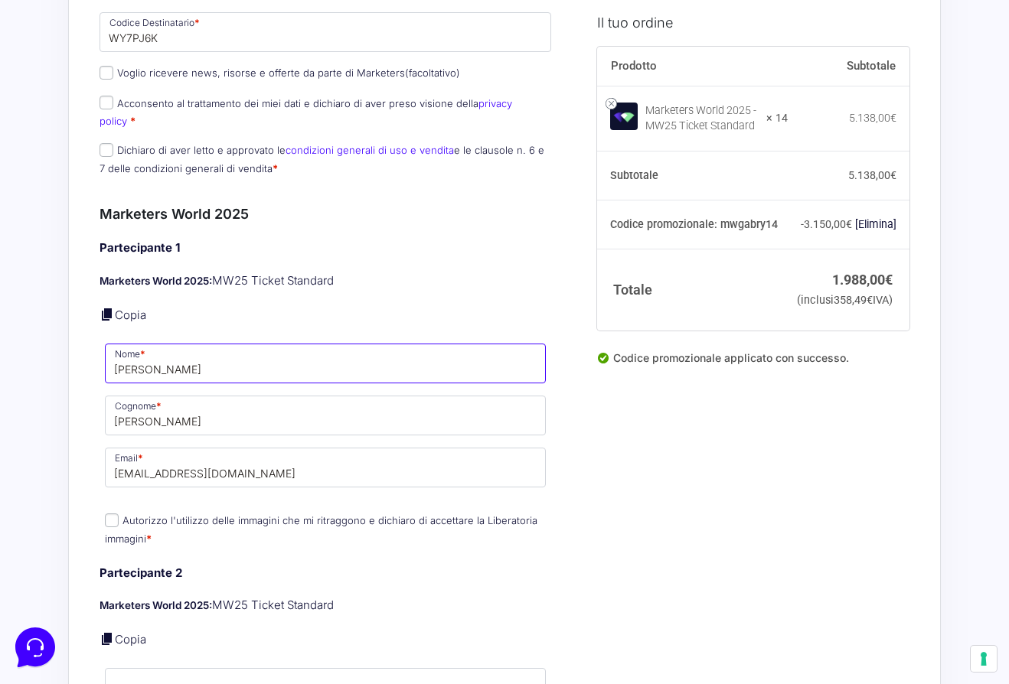
click at [132, 345] on input "[PERSON_NAME]" at bounding box center [325, 364] width 441 height 40
type input "Valeriia"
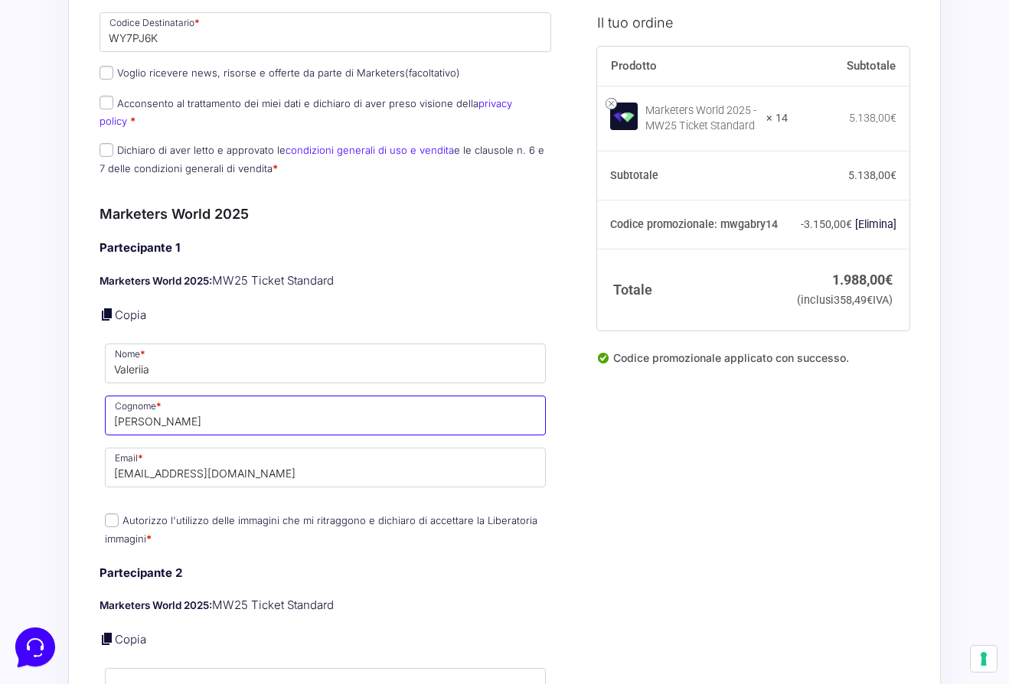
click at [146, 412] on input "[PERSON_NAME]" at bounding box center [325, 416] width 441 height 40
type input "Mamalyha"
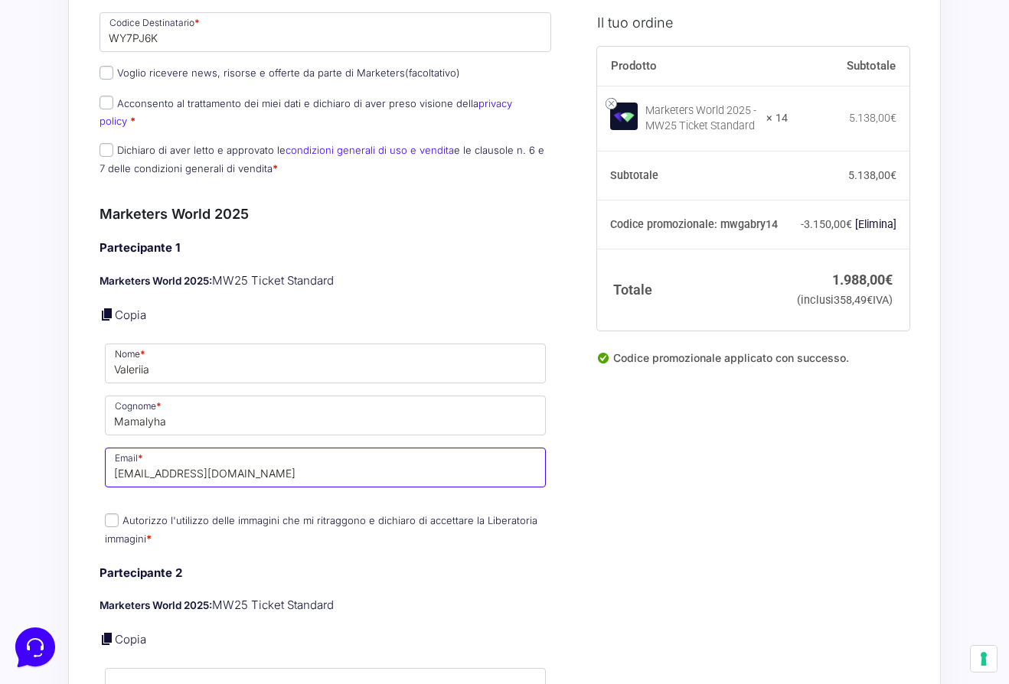
click at [167, 455] on input "[EMAIL_ADDRESS][DOMAIN_NAME]" at bounding box center [325, 468] width 441 height 40
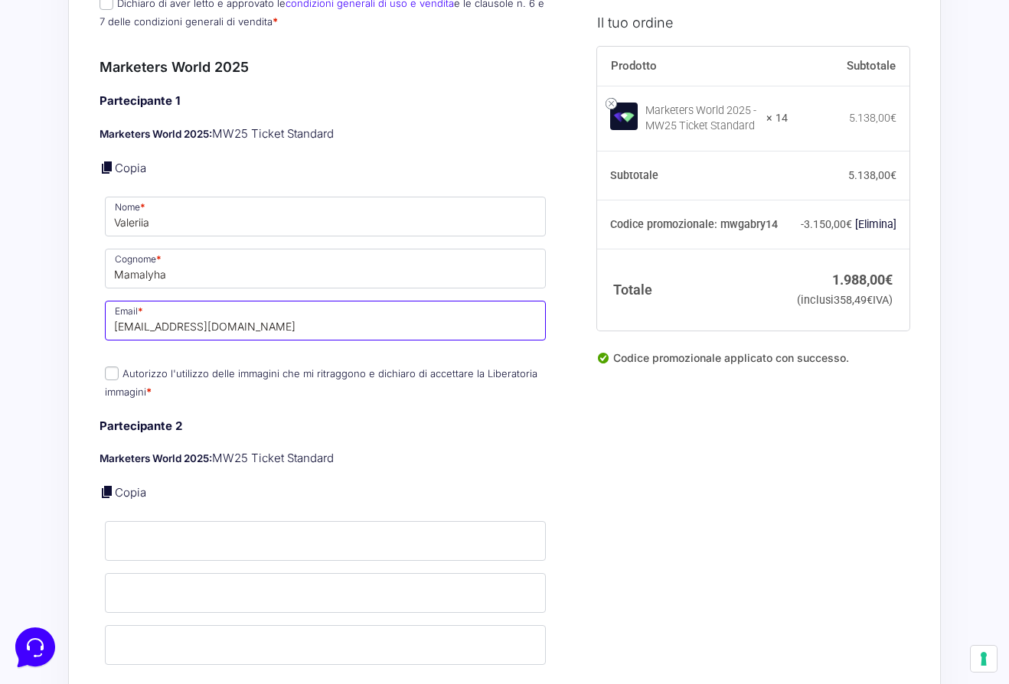
scroll to position [1140, 0]
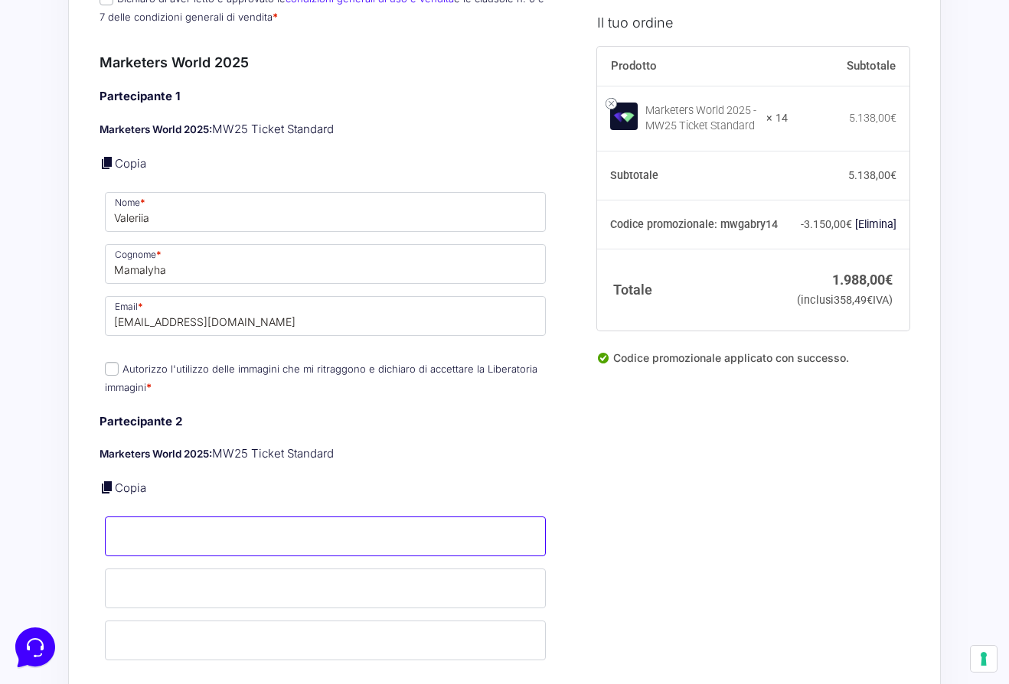
click at [139, 517] on input "Nome *" at bounding box center [325, 537] width 441 height 40
type input "[PERSON_NAME]"
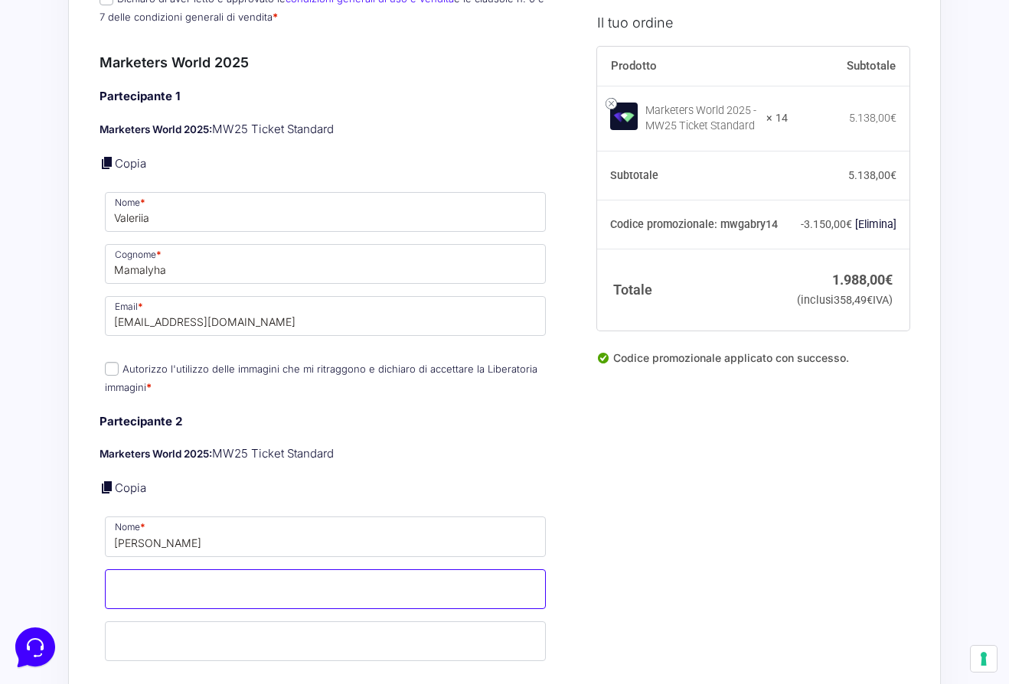
click at [140, 569] on input "Cognome *" at bounding box center [325, 589] width 441 height 40
type input "Negrini"
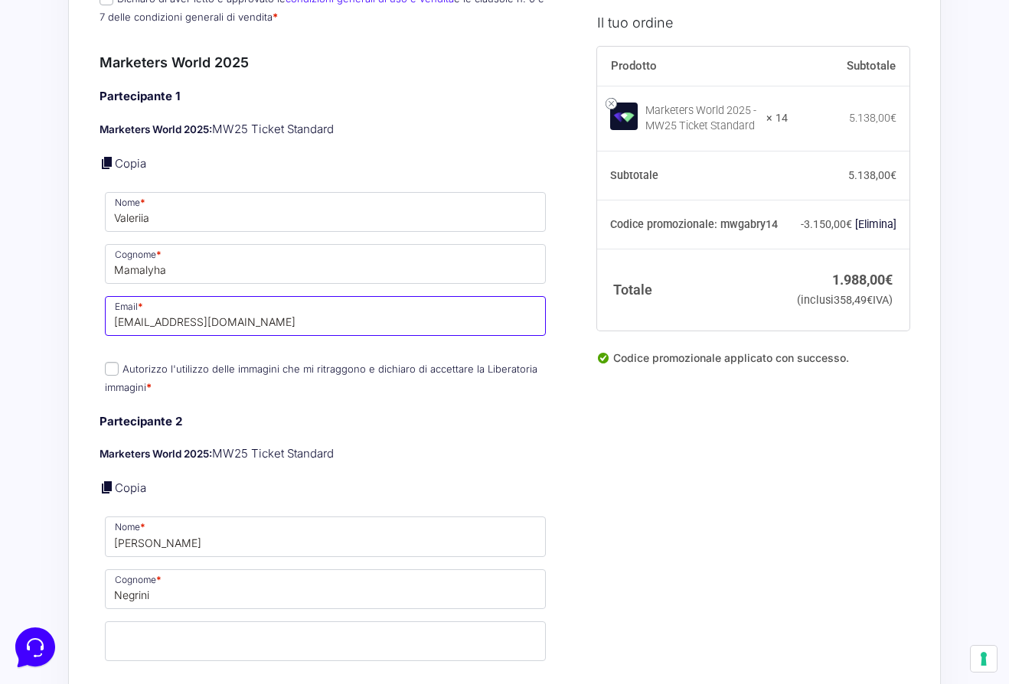
click at [173, 307] on input "[EMAIL_ADDRESS][DOMAIN_NAME]" at bounding box center [325, 316] width 441 height 40
click at [155, 646] on p "Email *" at bounding box center [325, 641] width 452 height 44
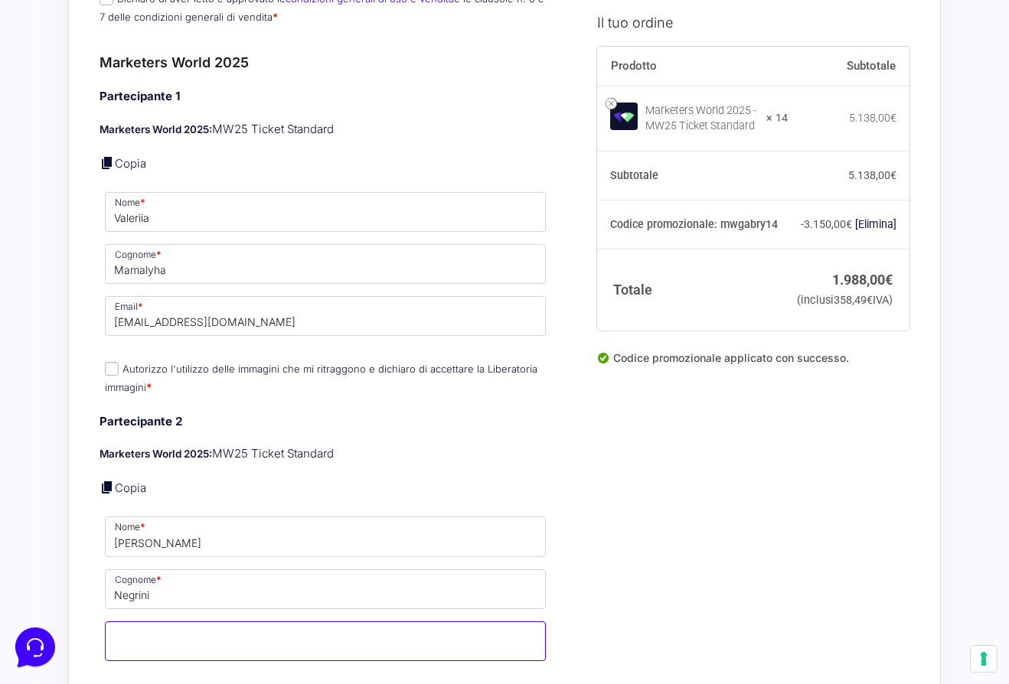
click at [160, 621] on input "Email *" at bounding box center [325, 641] width 441 height 40
paste input "[EMAIL_ADDRESS][DOMAIN_NAME]"
type input "[EMAIL_ADDRESS][DOMAIN_NAME]"
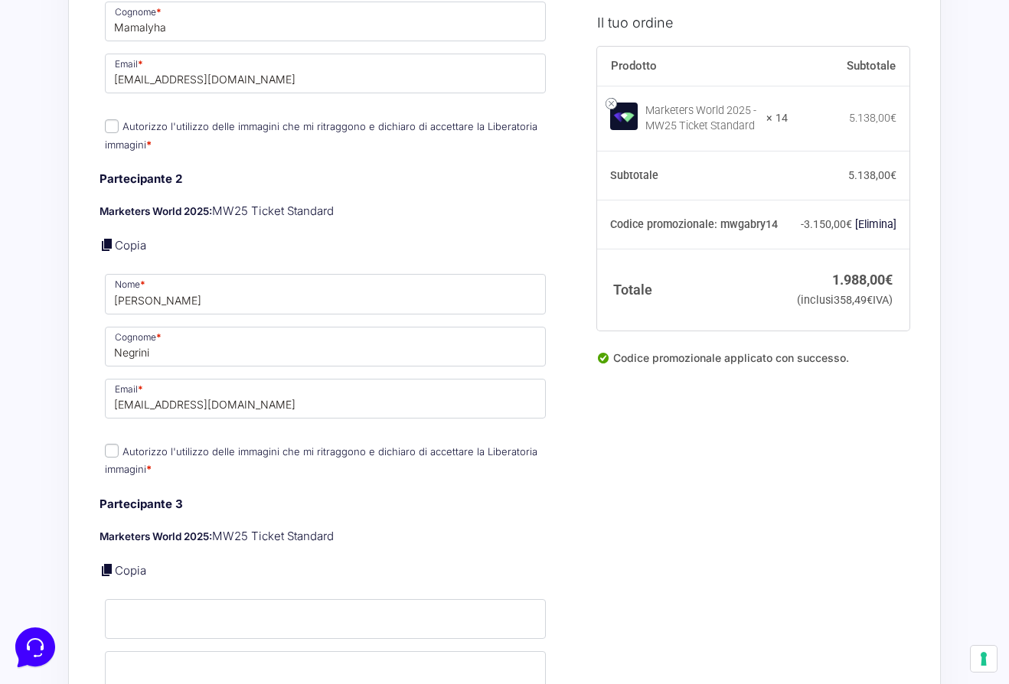
scroll to position [1396, 0]
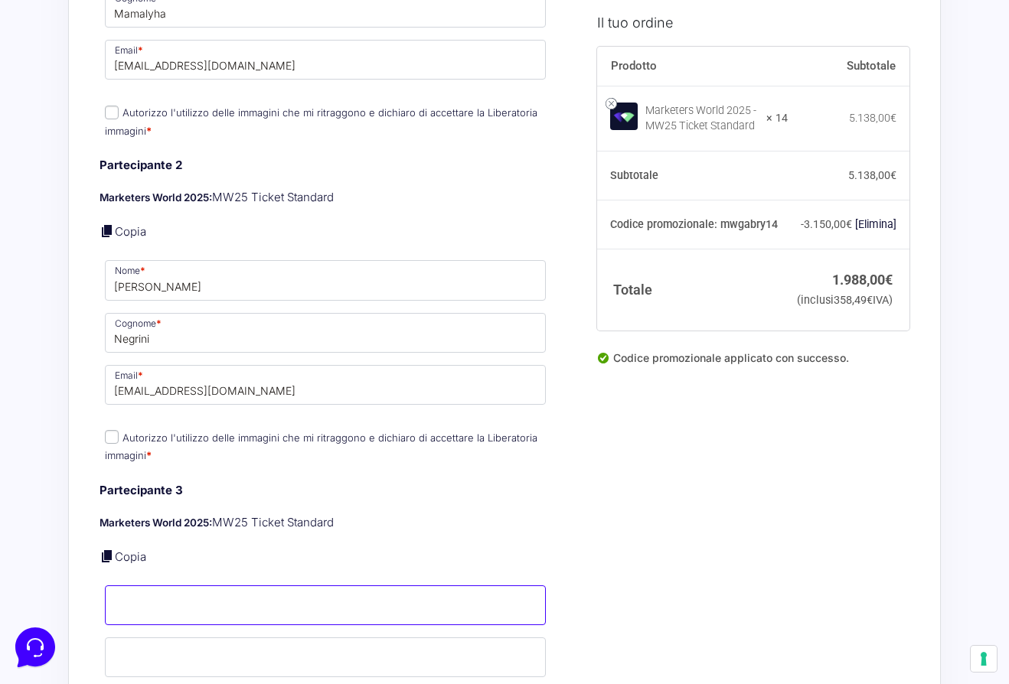
click at [137, 585] on input "Nome *" at bounding box center [325, 605] width 441 height 40
type input "[PERSON_NAME]"
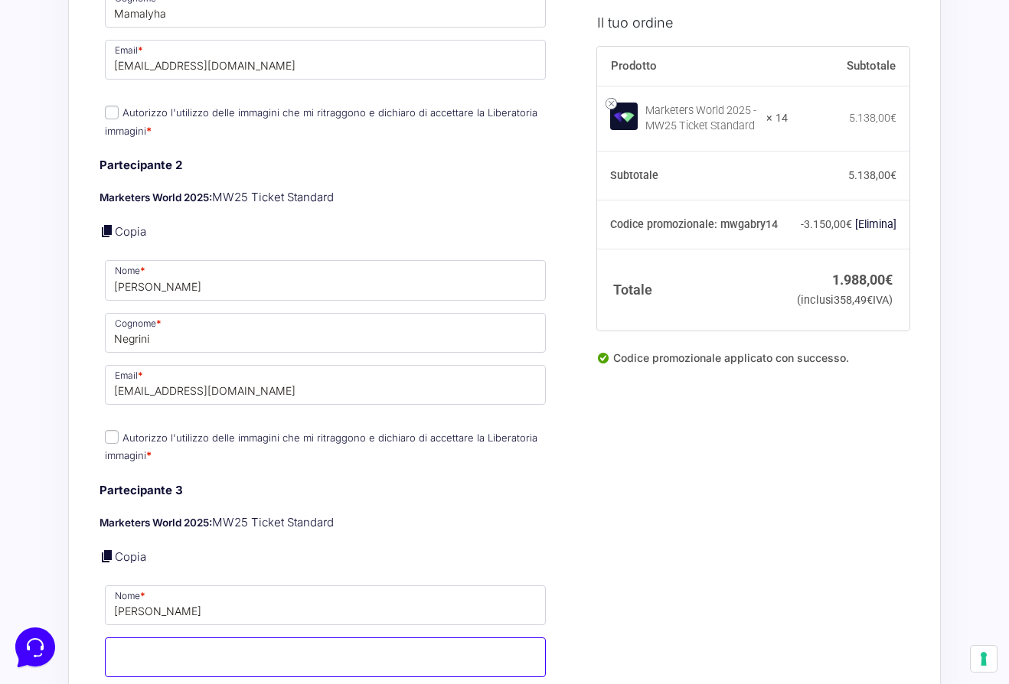
click at [135, 637] on input "Cognome *" at bounding box center [325, 657] width 441 height 40
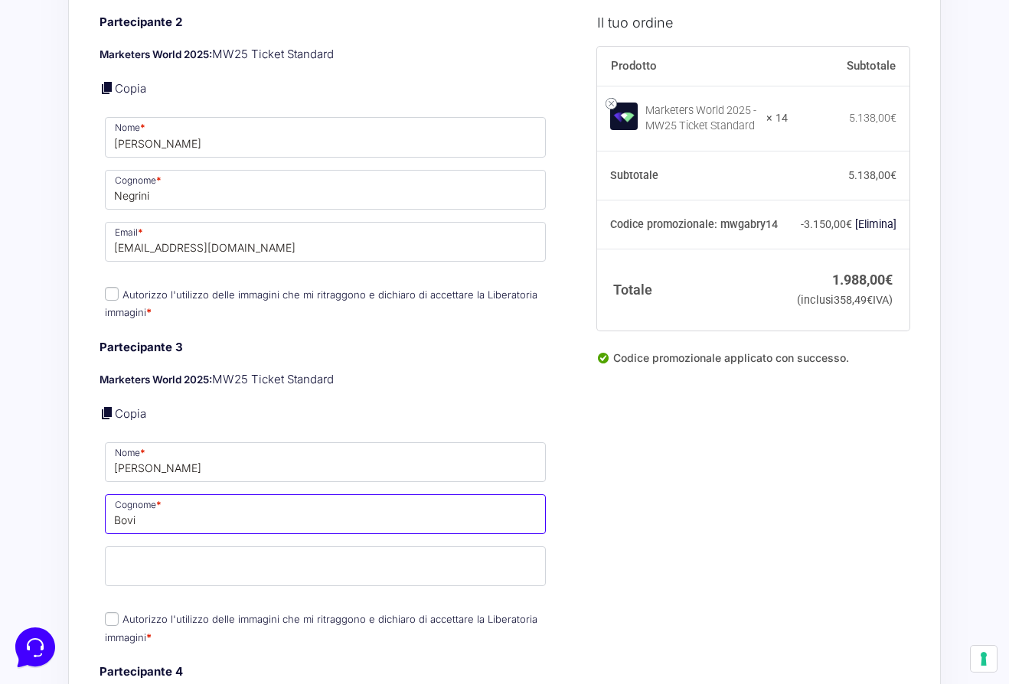
scroll to position [1564, 0]
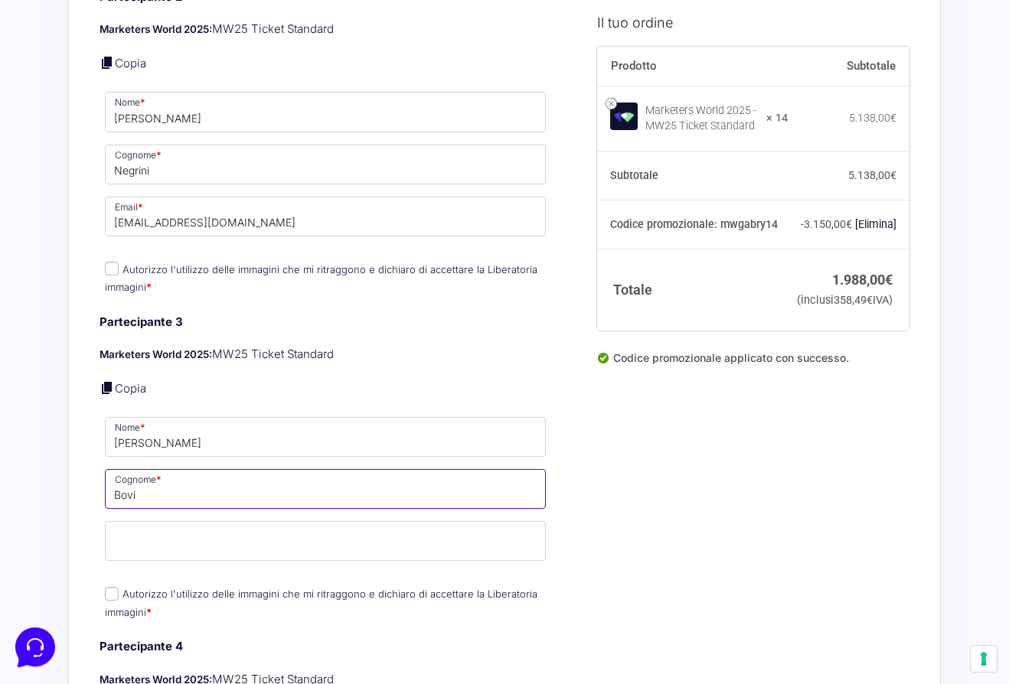
type input "Bovi"
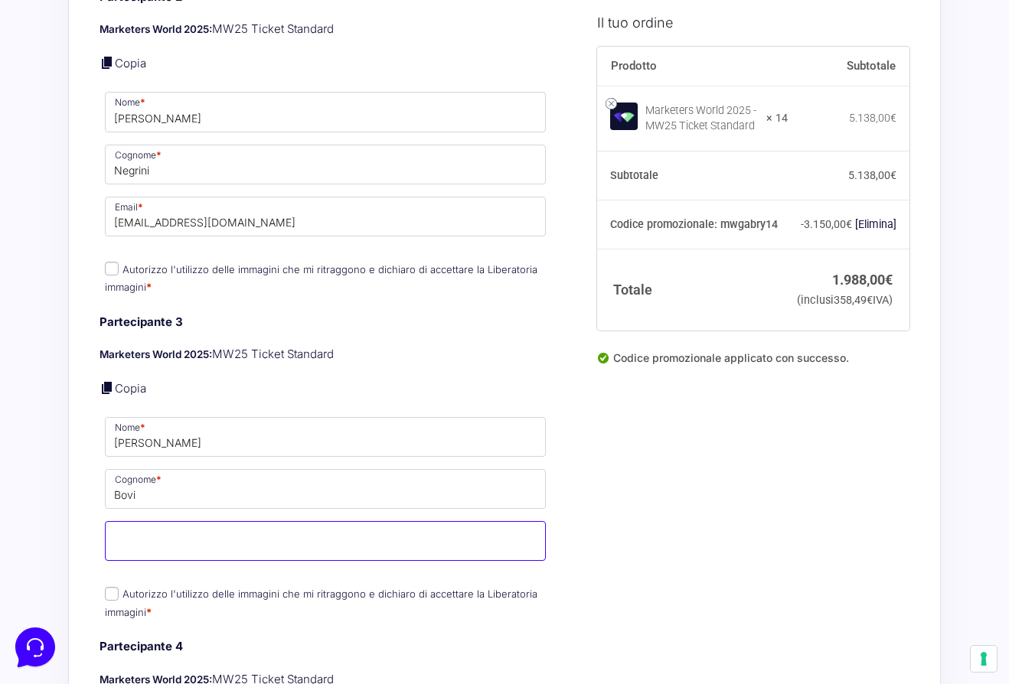
click at [139, 524] on input "Email *" at bounding box center [325, 541] width 441 height 40
paste input "[EMAIL_ADDRESS][DOMAIN_NAME]"
type input "[EMAIL_ADDRESS][DOMAIN_NAME]"
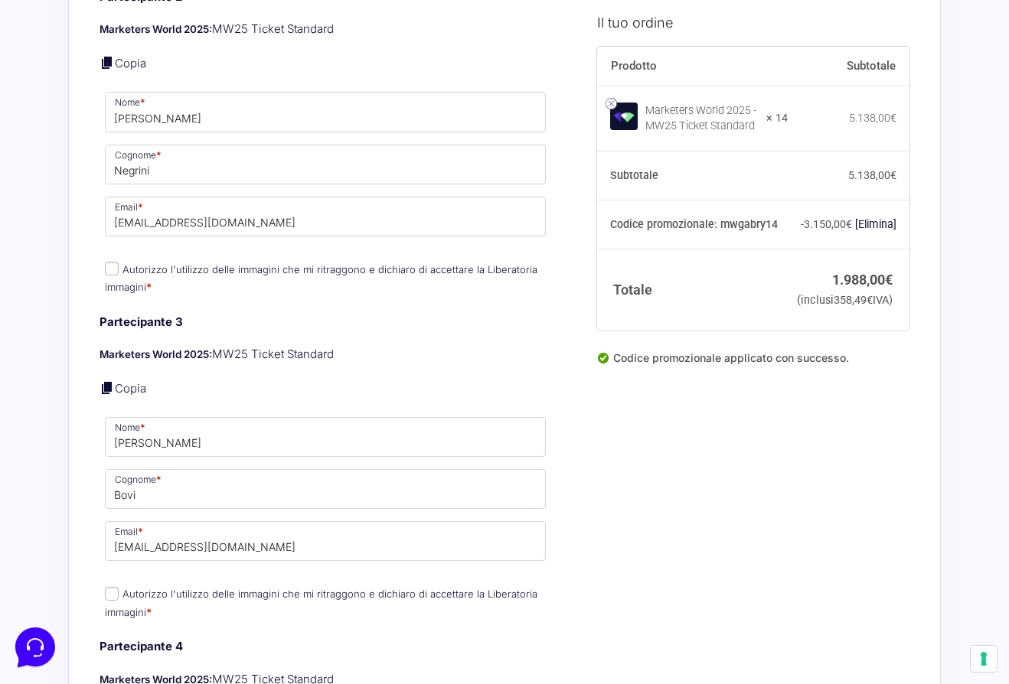
click at [102, 583] on p "Autorizzo l'utilizzo delle immagini che mi ritraggono e dichiaro di accettare l…" at bounding box center [325, 603] width 452 height 40
click at [123, 588] on label "Autorizzo l'utilizzo delle immagini che mi ritraggono e dichiaro di accettare l…" at bounding box center [321, 603] width 432 height 30
click at [119, 587] on input "Autorizzo l'utilizzo delle immagini che mi ritraggono e dichiaro di accettare l…" at bounding box center [112, 594] width 14 height 14
checkbox input "true"
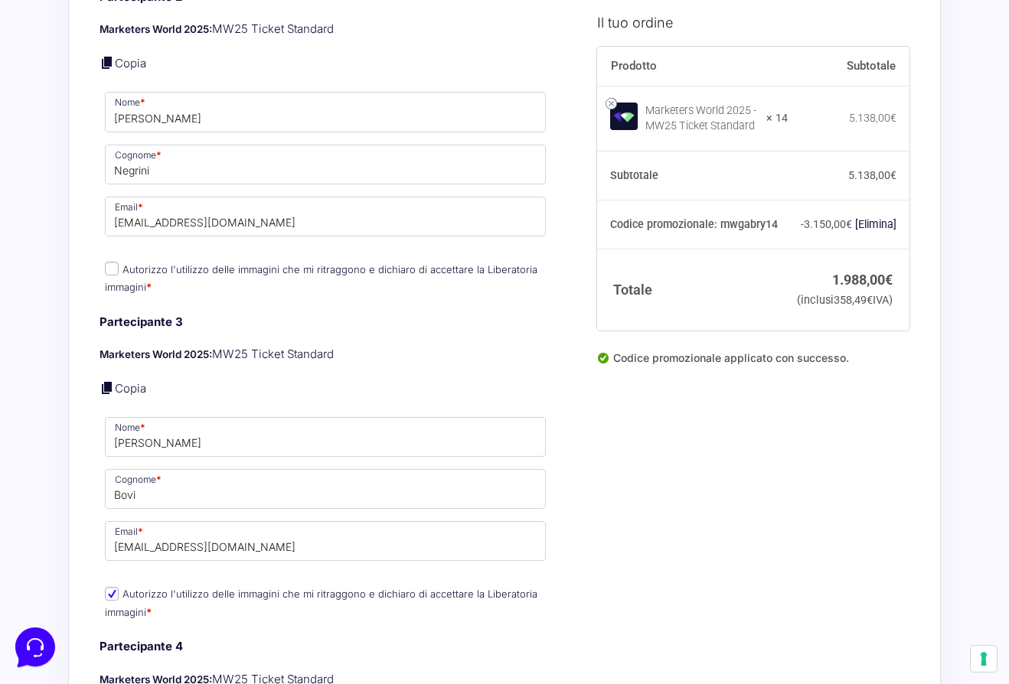
click at [109, 262] on input "Autorizzo l'utilizzo delle immagini che mi ritraggono e dichiaro di accettare l…" at bounding box center [112, 269] width 14 height 14
checkbox input "true"
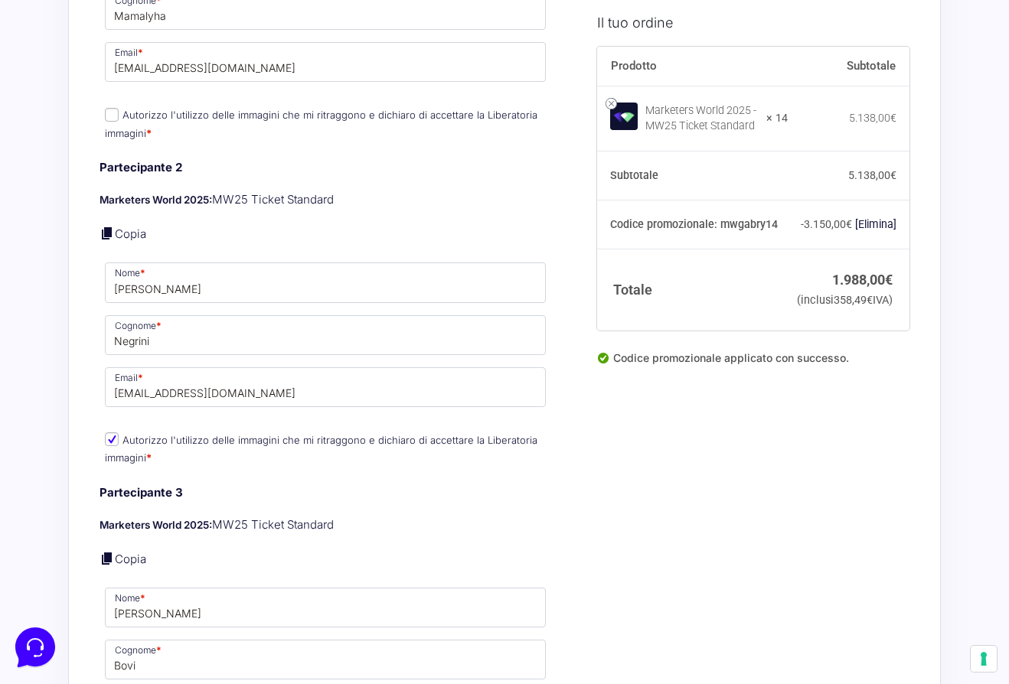
scroll to position [1388, 0]
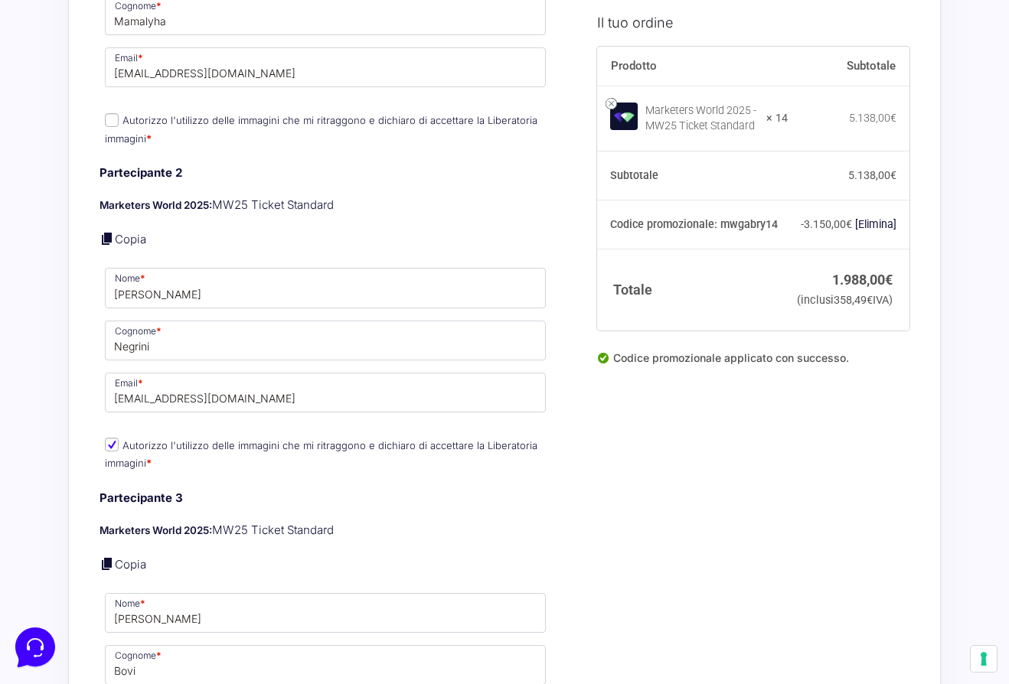
click at [116, 113] on input "Autorizzo l'utilizzo delle immagini che mi ritraggono e dichiaro di accettare l…" at bounding box center [112, 120] width 14 height 14
checkbox input "true"
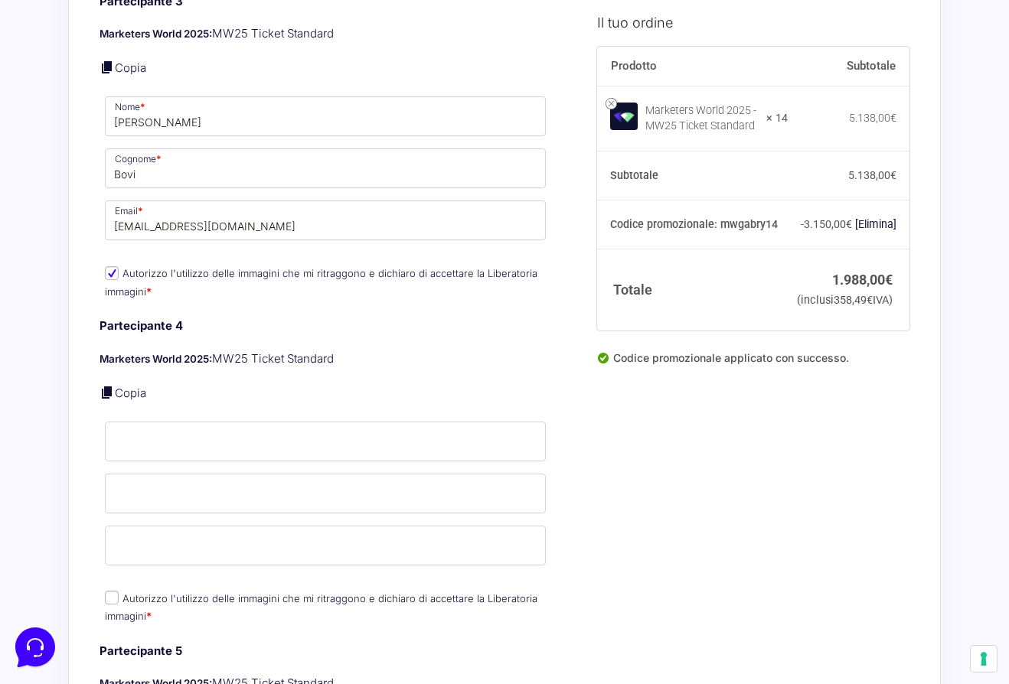
scroll to position [1893, 0]
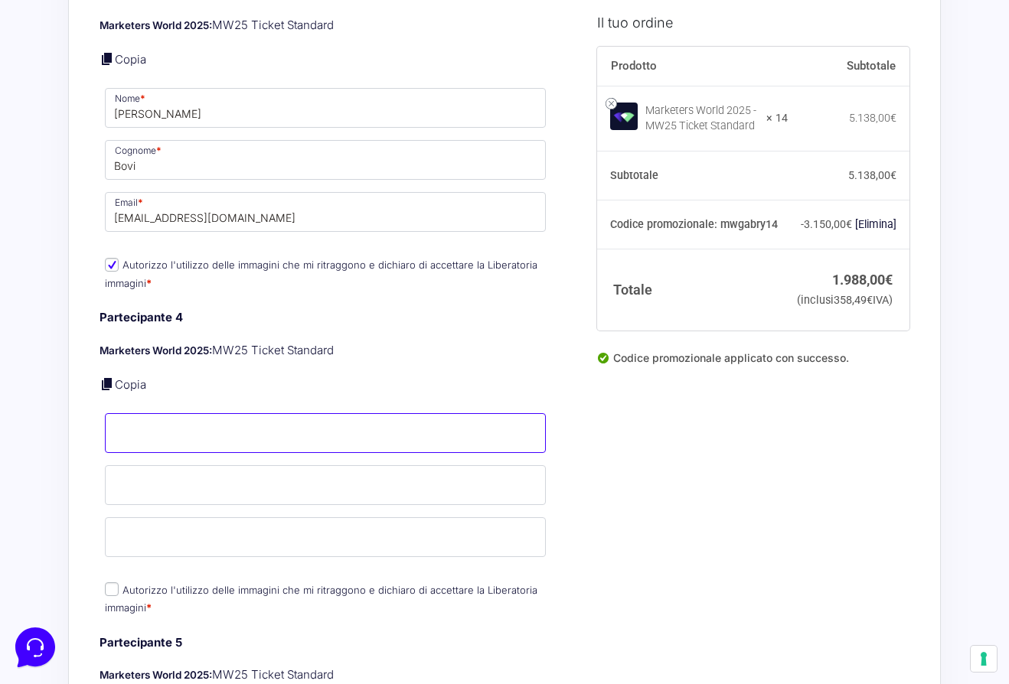
click at [139, 419] on input "Nome *" at bounding box center [325, 433] width 441 height 40
type input "[PERSON_NAME]"
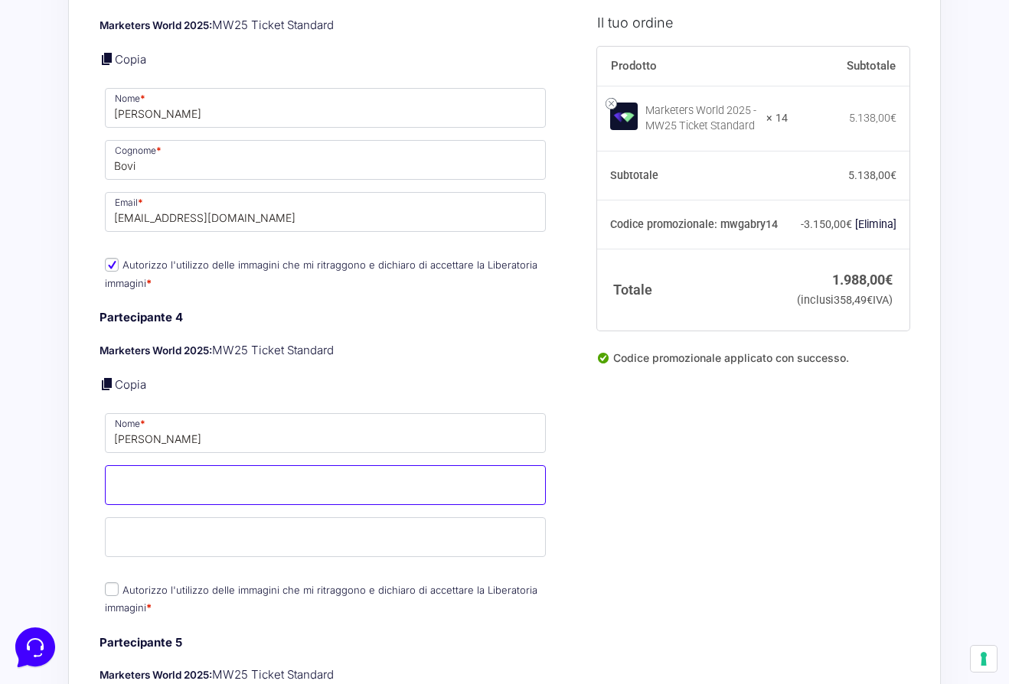
click at [140, 485] on input "Cognome *" at bounding box center [325, 485] width 441 height 40
type input "Magnolfi"
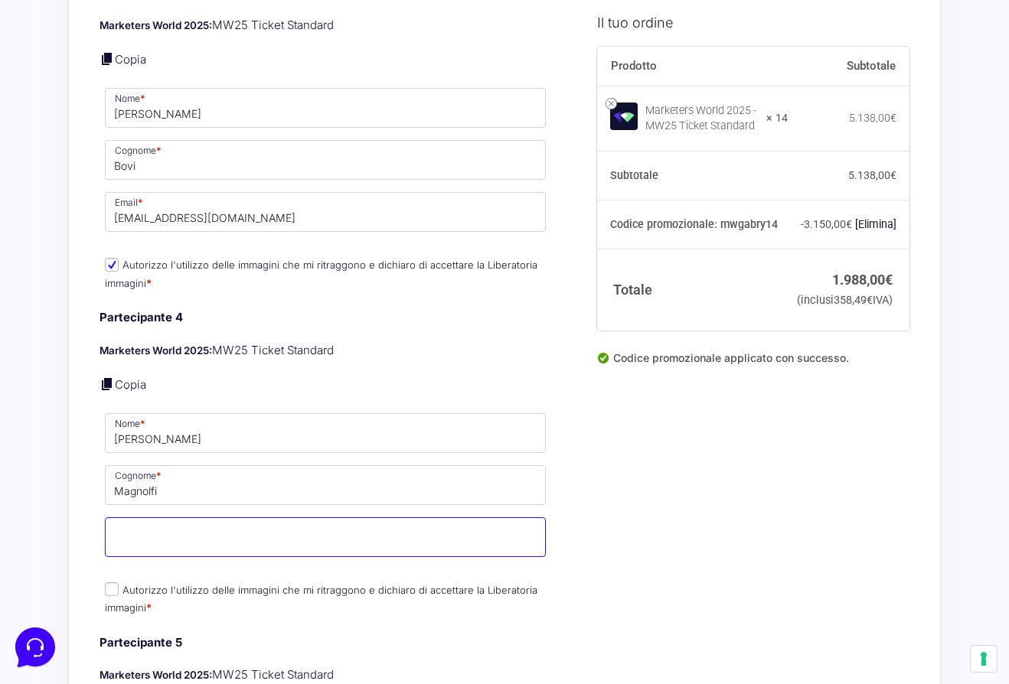
click at [148, 540] on input "Email *" at bounding box center [325, 537] width 441 height 40
paste input "[EMAIL_ADDRESS][DOMAIN_NAME]"
type input "[EMAIL_ADDRESS][DOMAIN_NAME]"
click at [101, 580] on p "Autorizzo l'utilizzo delle immagini che mi ritraggono e dichiaro di accettare l…" at bounding box center [325, 599] width 452 height 40
click at [111, 582] on input "Autorizzo l'utilizzo delle immagini che mi ritraggono e dichiaro di accettare l…" at bounding box center [112, 589] width 14 height 14
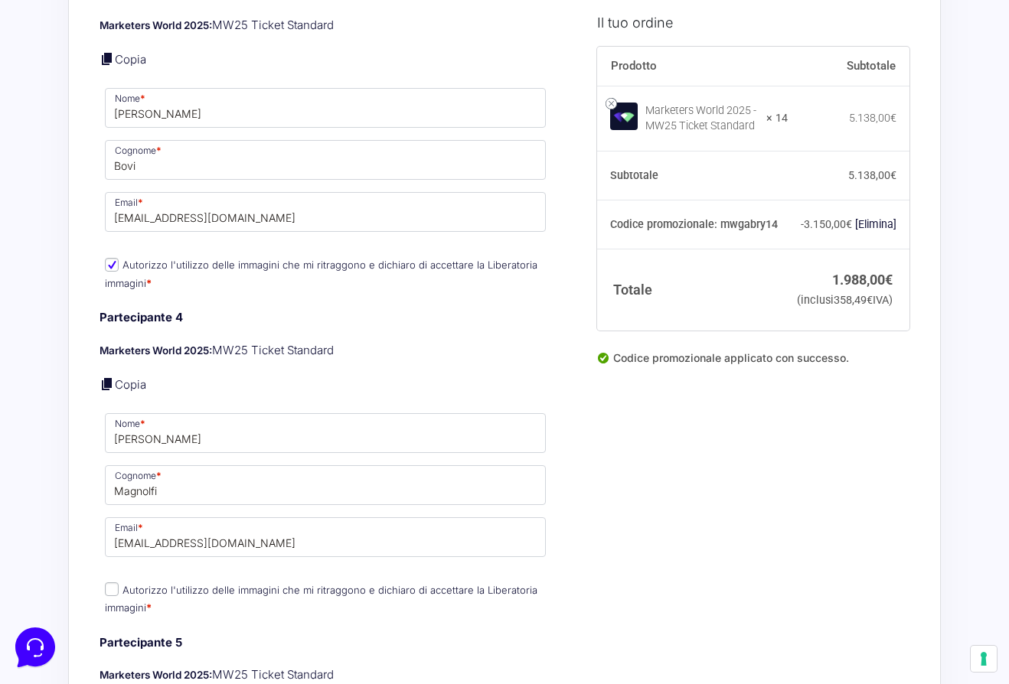
checkbox input "true"
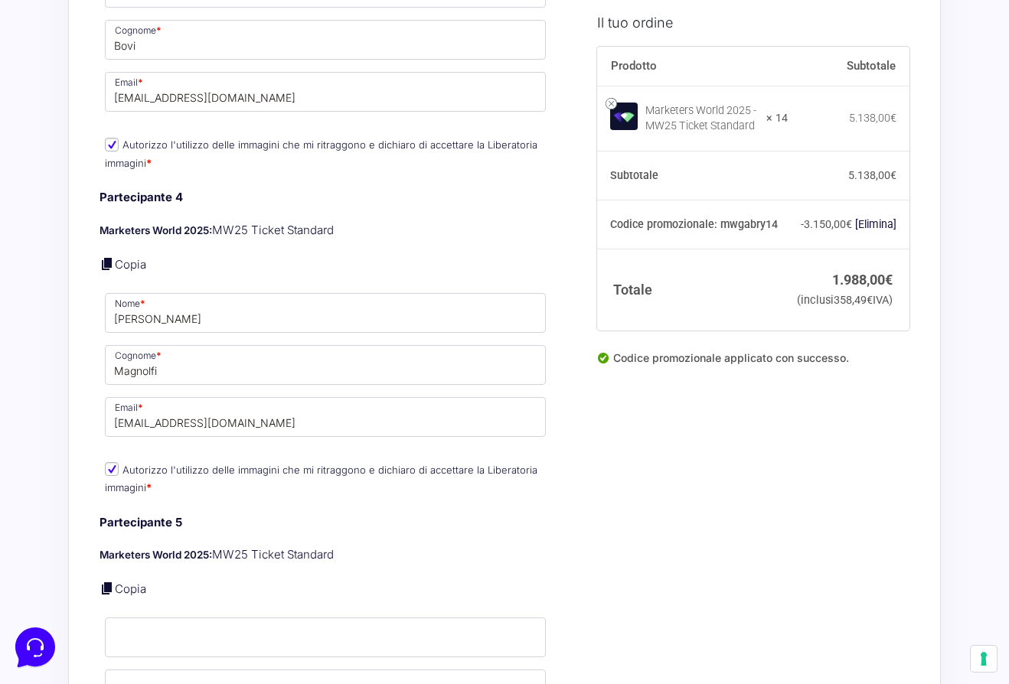
scroll to position [2098, 0]
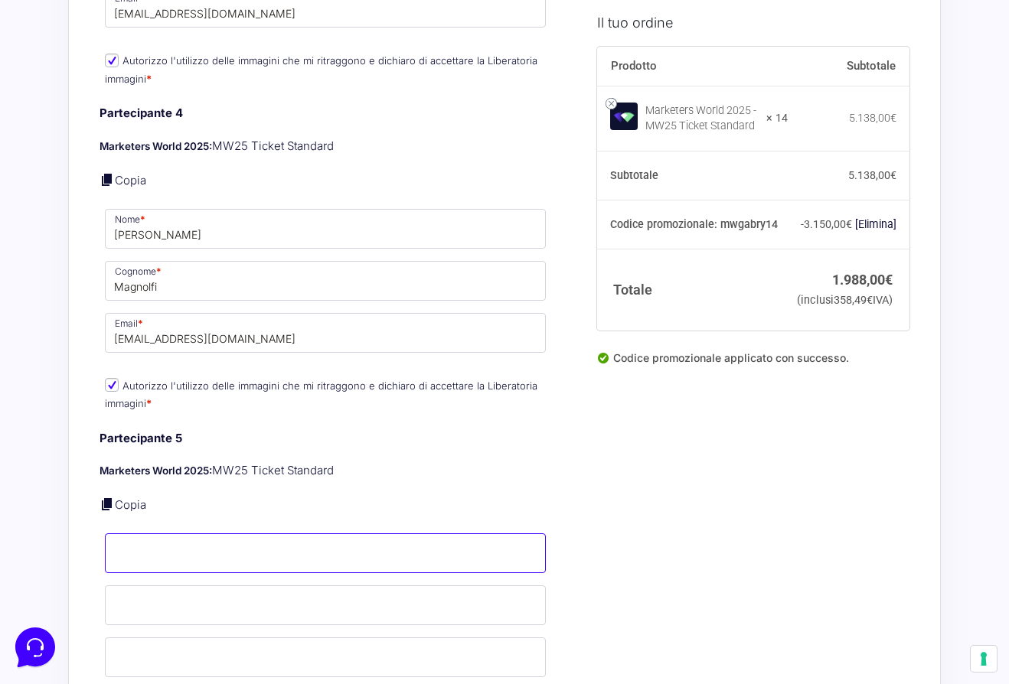
click at [125, 536] on input "Nome *" at bounding box center [325, 553] width 441 height 40
type input "Samuele"
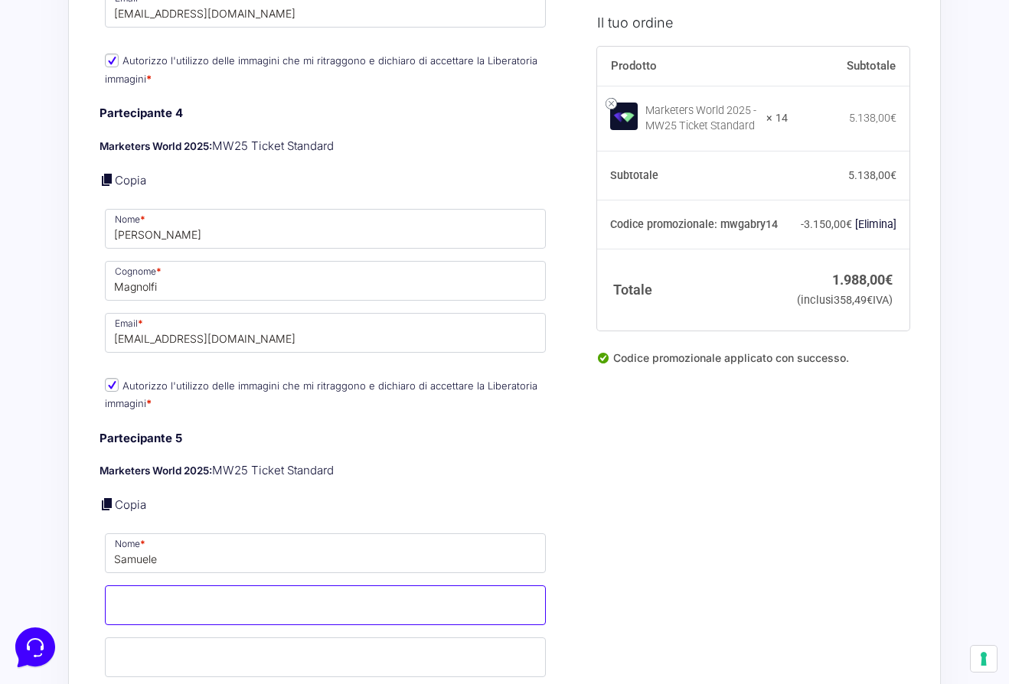
click at [131, 585] on input "Cognome *" at bounding box center [325, 605] width 441 height 40
type input "[PERSON_NAME]"
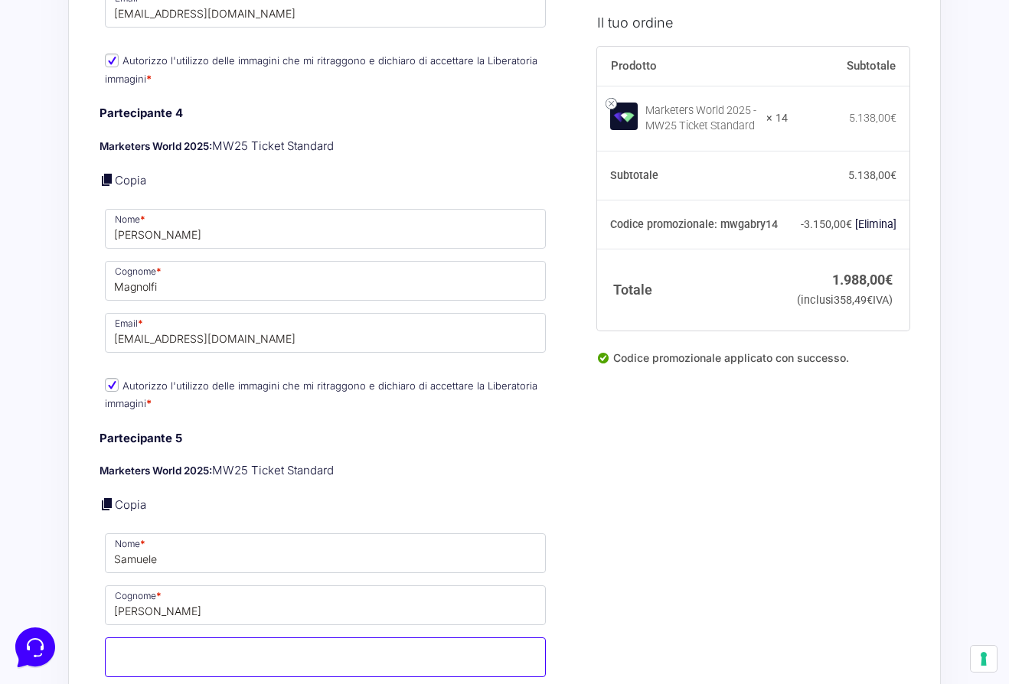
click at [144, 649] on input "Email *" at bounding box center [325, 657] width 441 height 40
paste input "[EMAIL_ADDRESS][DOMAIN_NAME]"
type input "[EMAIL_ADDRESS][DOMAIN_NAME]"
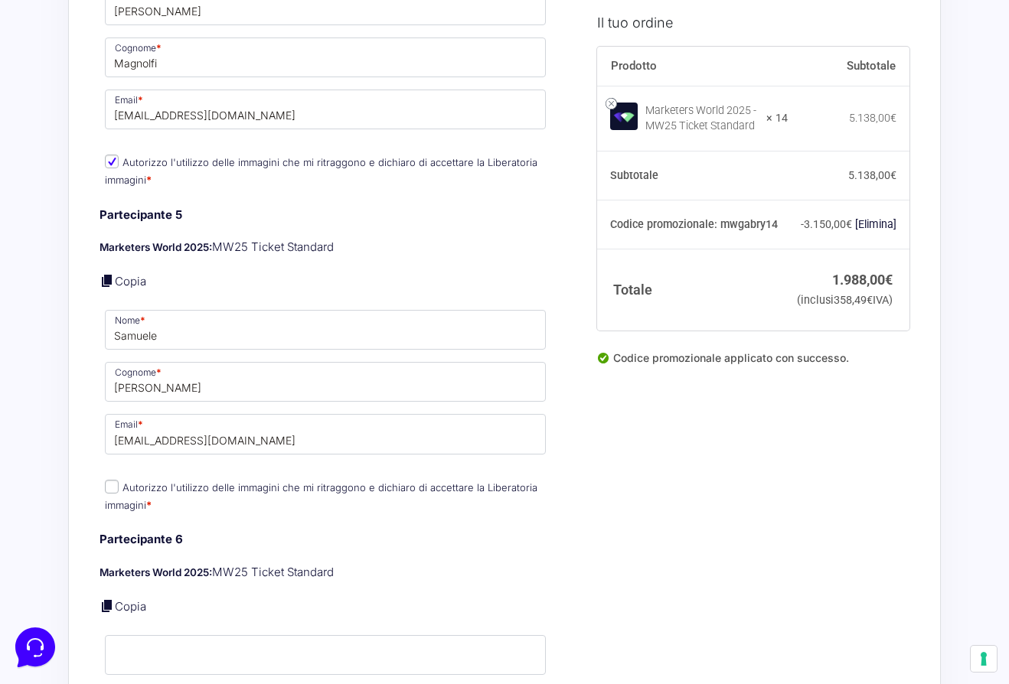
click at [107, 480] on input "Autorizzo l'utilizzo delle immagini che mi ritraggono e dichiaro di accettare l…" at bounding box center [112, 487] width 14 height 14
checkbox input "true"
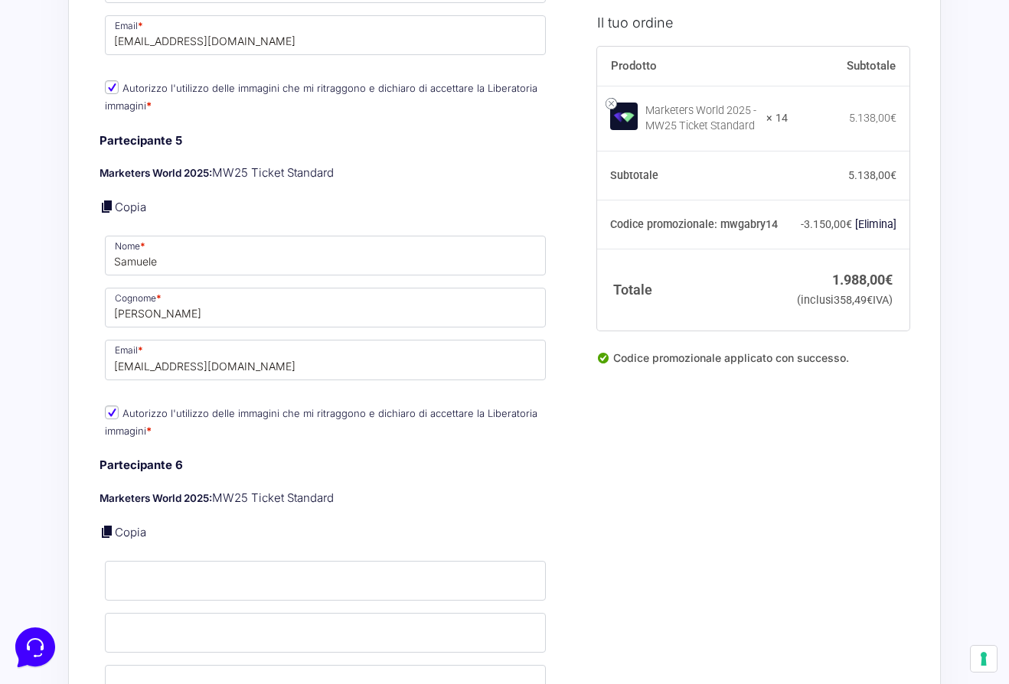
scroll to position [2443, 0]
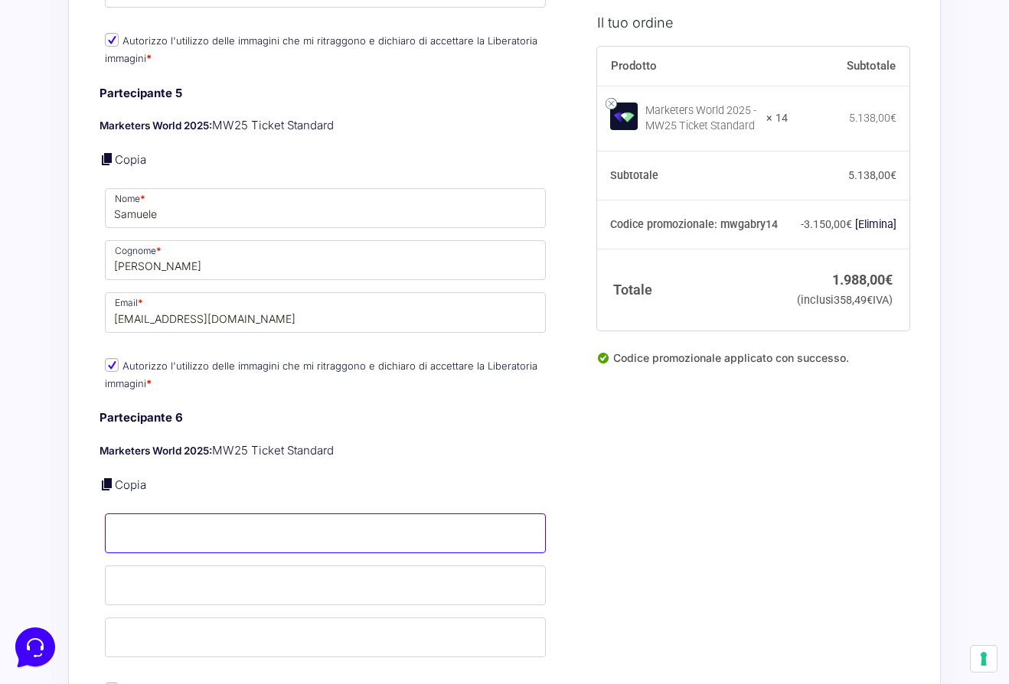
click at [129, 527] on input "Nome *" at bounding box center [325, 534] width 441 height 40
type input "[PERSON_NAME]"
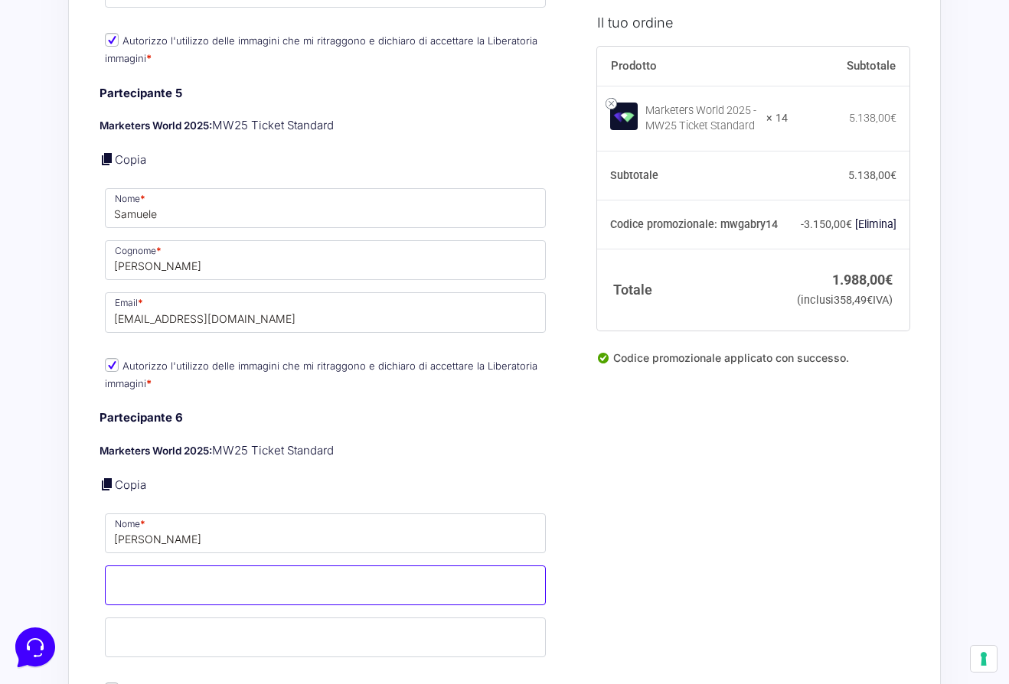
click at [227, 571] on input "Cognome *" at bounding box center [325, 586] width 441 height 40
type input "Incoronato"
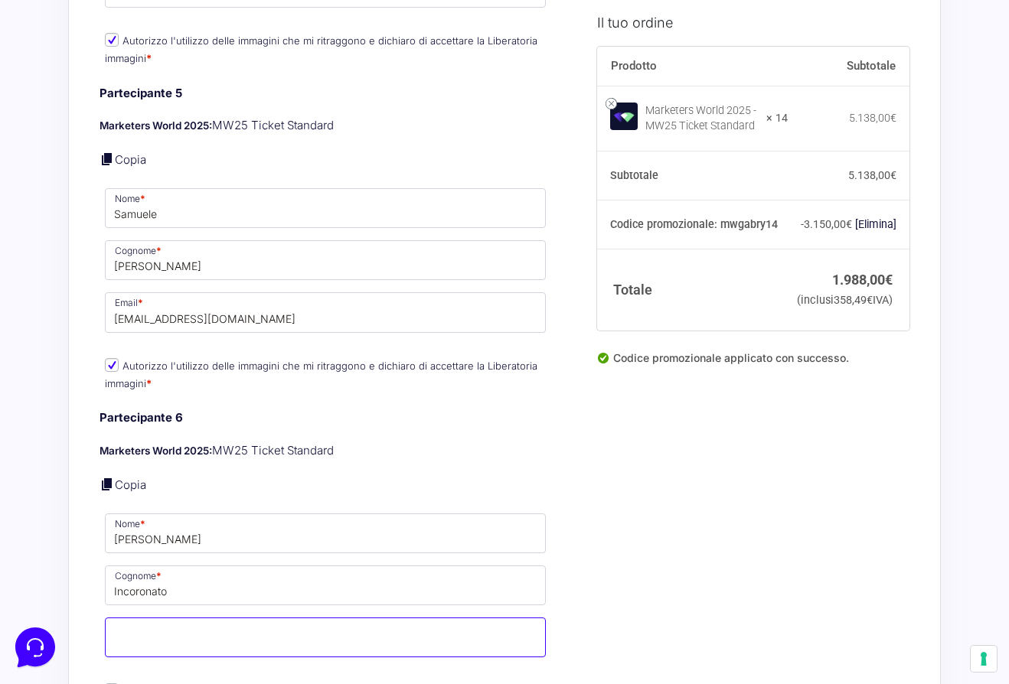
click at [214, 624] on input "Email *" at bounding box center [325, 638] width 441 height 40
paste input "[EMAIL_ADDRESS][DOMAIN_NAME]"
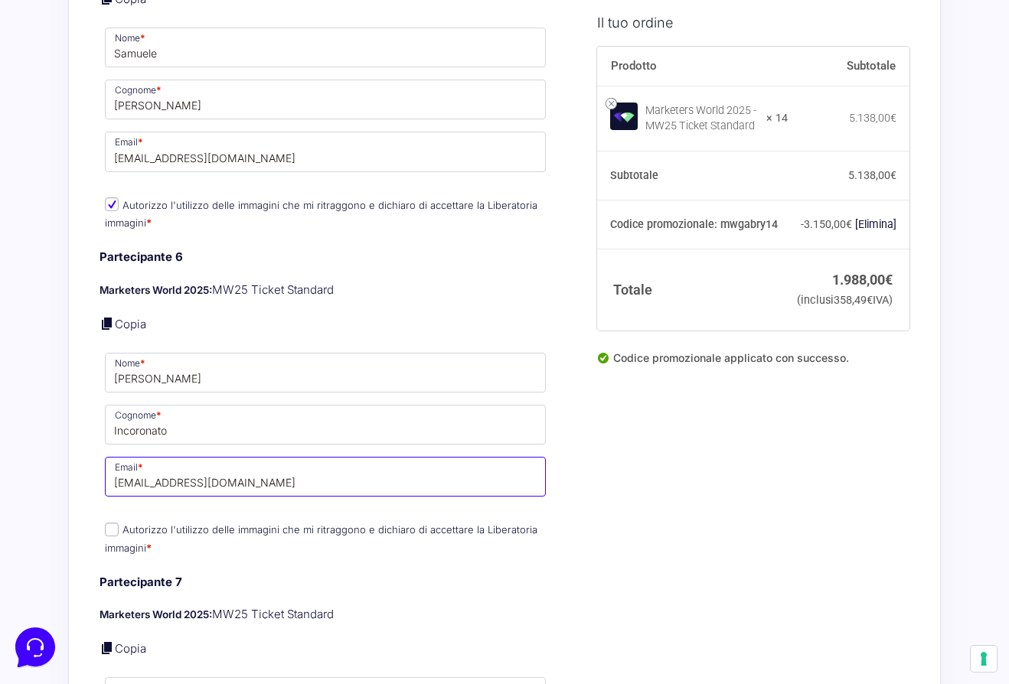
scroll to position [2605, 0]
type input "[EMAIL_ADDRESS][DOMAIN_NAME]"
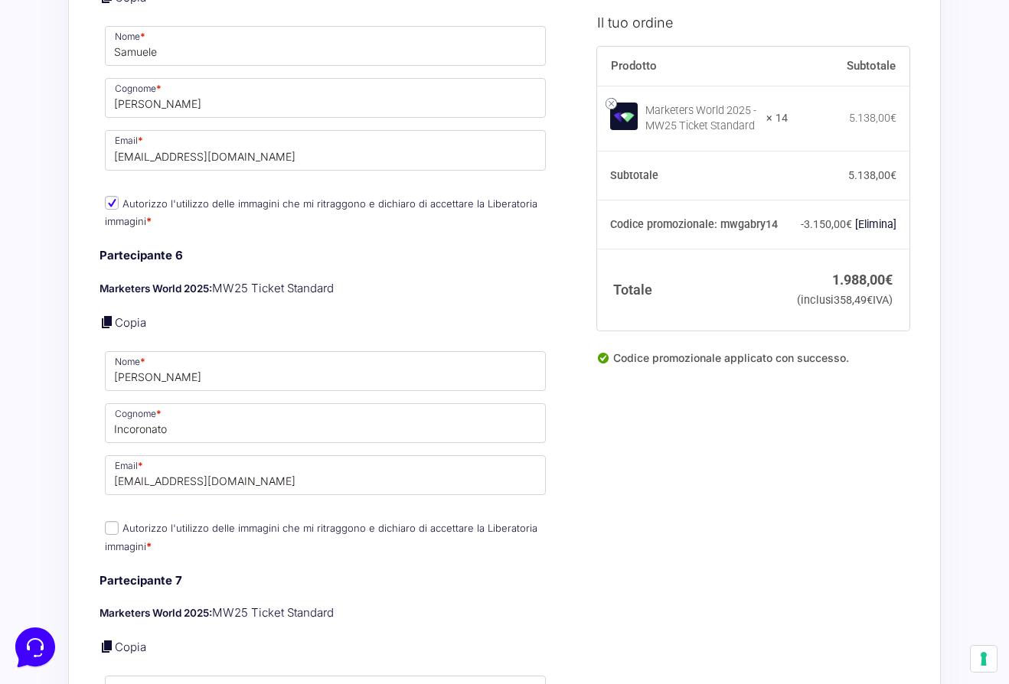
click at [180, 522] on label "Autorizzo l'utilizzo delle immagini che mi ritraggono e dichiaro di accettare l…" at bounding box center [321, 537] width 432 height 30
click at [119, 521] on input "Autorizzo l'utilizzo delle immagini che mi ritraggono e dichiaro di accettare l…" at bounding box center [112, 528] width 14 height 14
checkbox input "true"
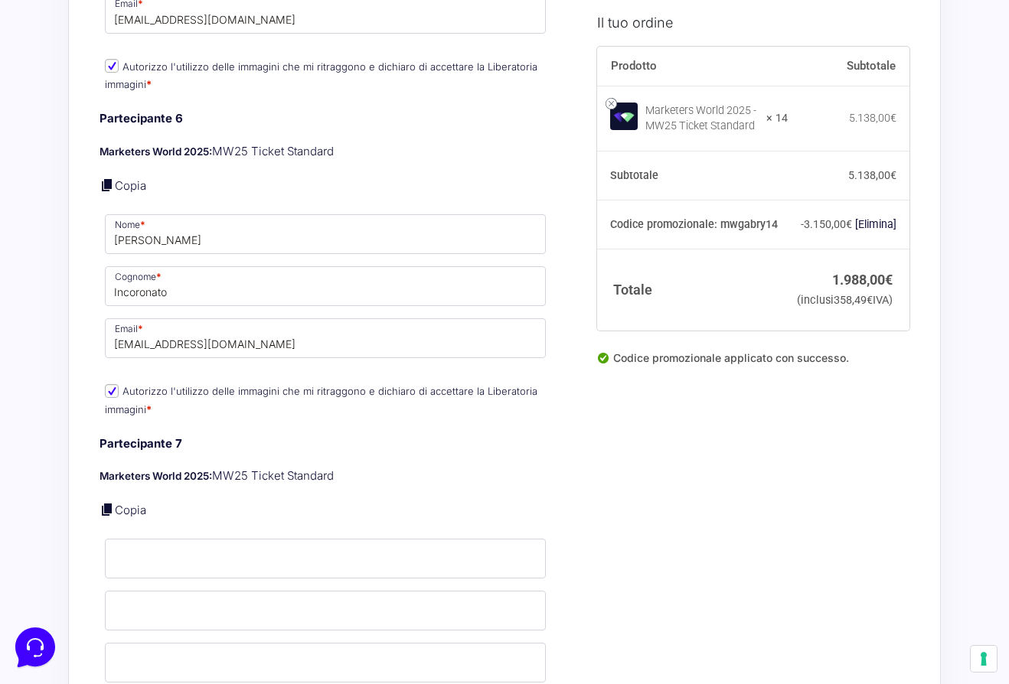
scroll to position [2740, 0]
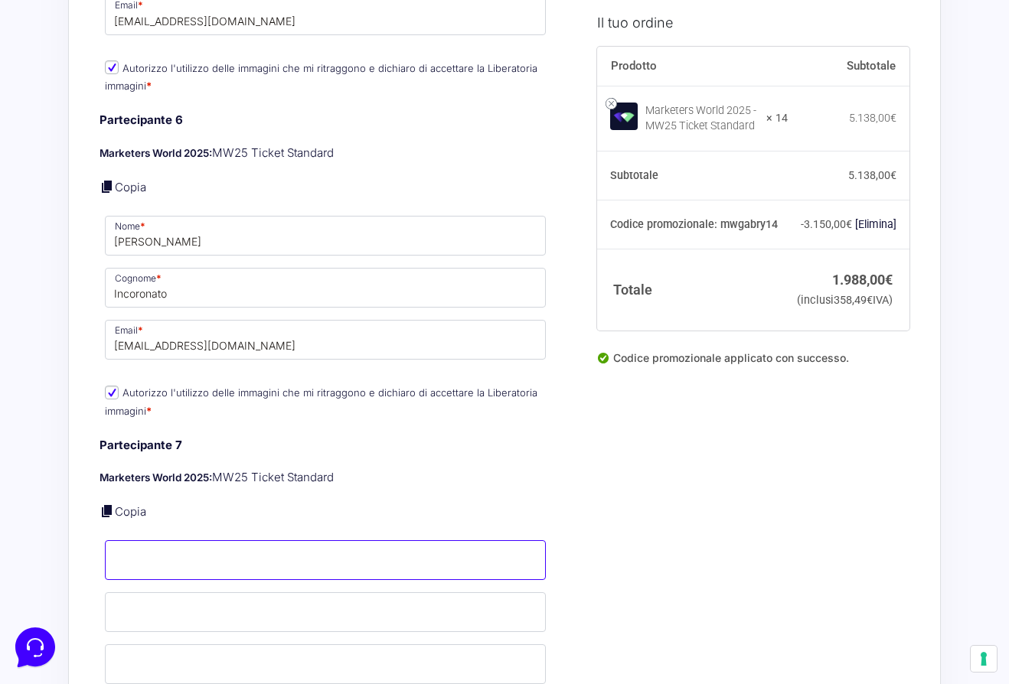
click at [171, 561] on input "Nome *" at bounding box center [325, 560] width 441 height 40
type input "[PERSON_NAME]"
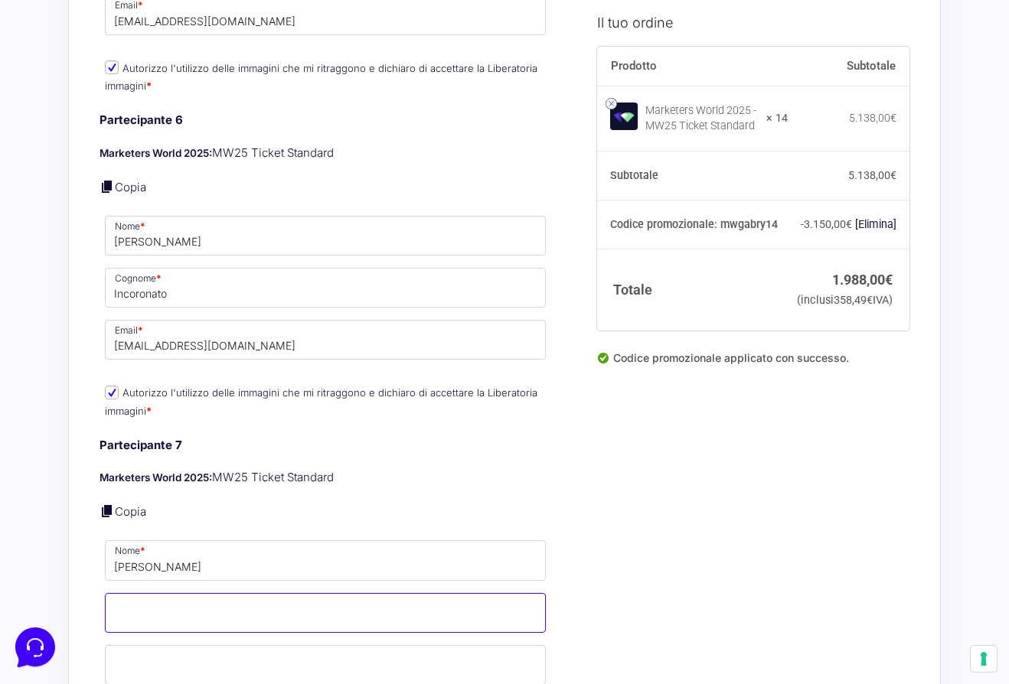
click at [164, 615] on input "Cognome *" at bounding box center [325, 613] width 441 height 40
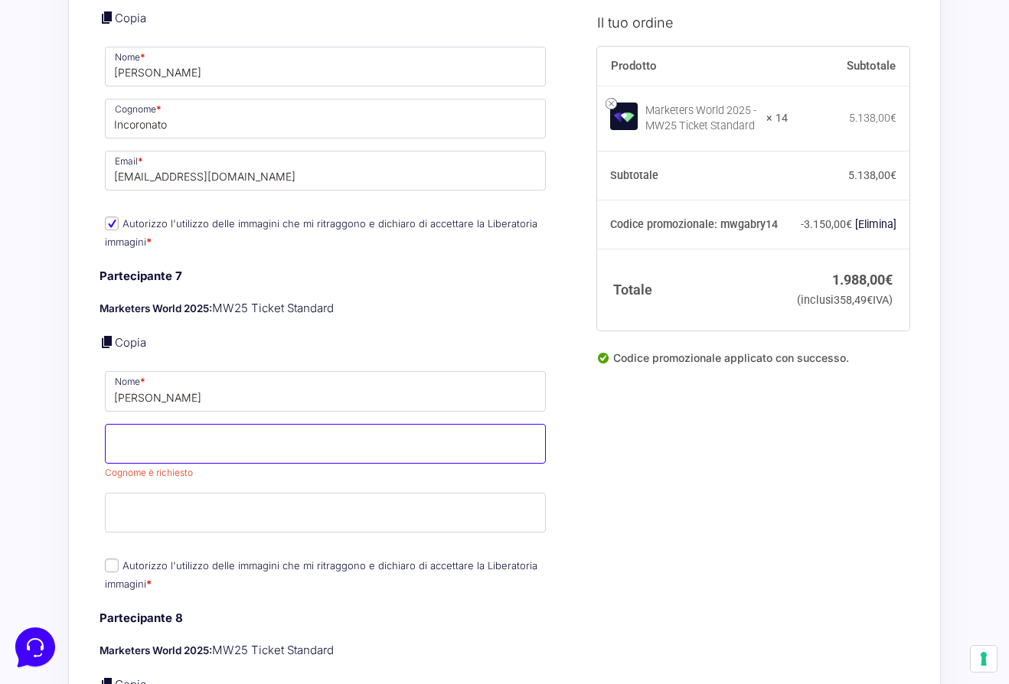
scroll to position [2910, 0]
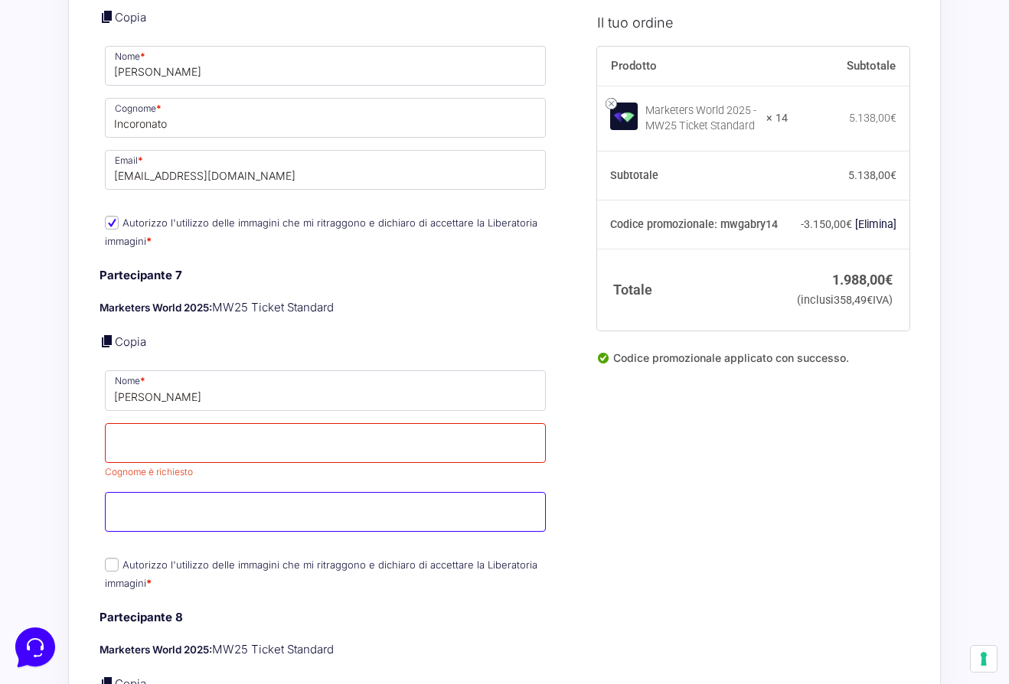
click at [223, 500] on input "Email *" at bounding box center [325, 512] width 441 height 40
paste input "[EMAIL_ADDRESS][DOMAIN_NAME]"
type input "[EMAIL_ADDRESS][DOMAIN_NAME]"
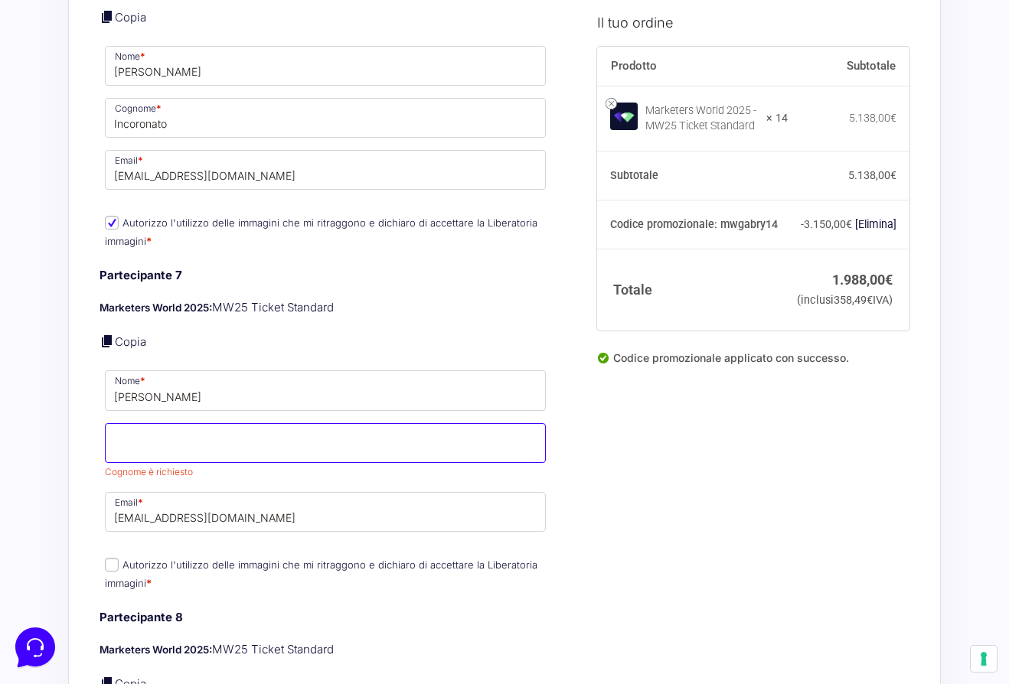
click at [200, 442] on input "Cognome *" at bounding box center [325, 443] width 441 height 40
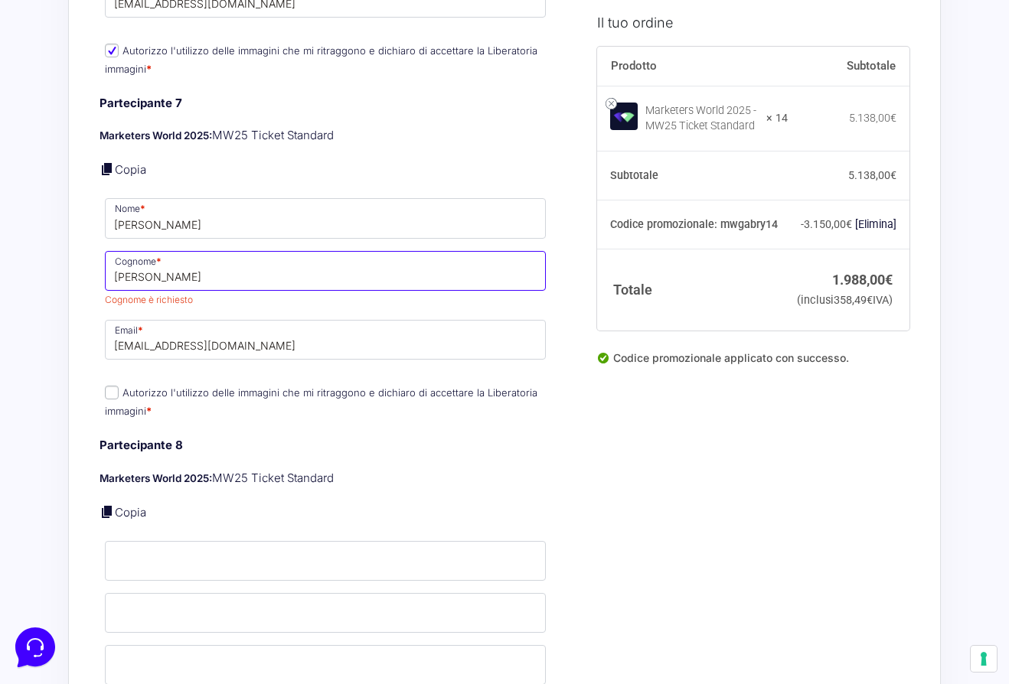
scroll to position [3096, 0]
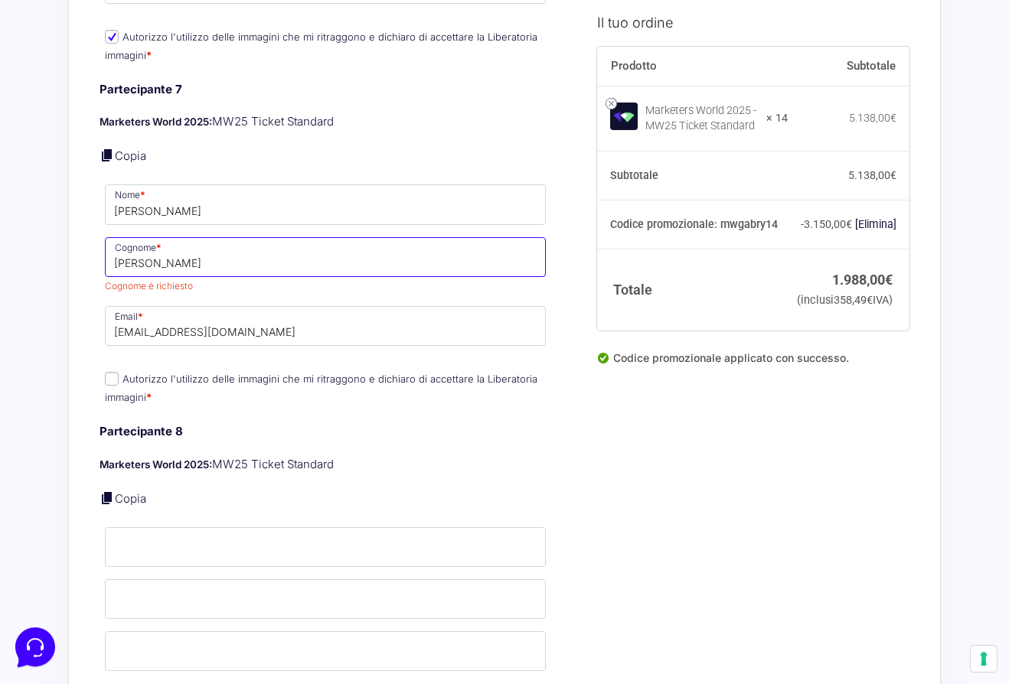
type input "[PERSON_NAME]"
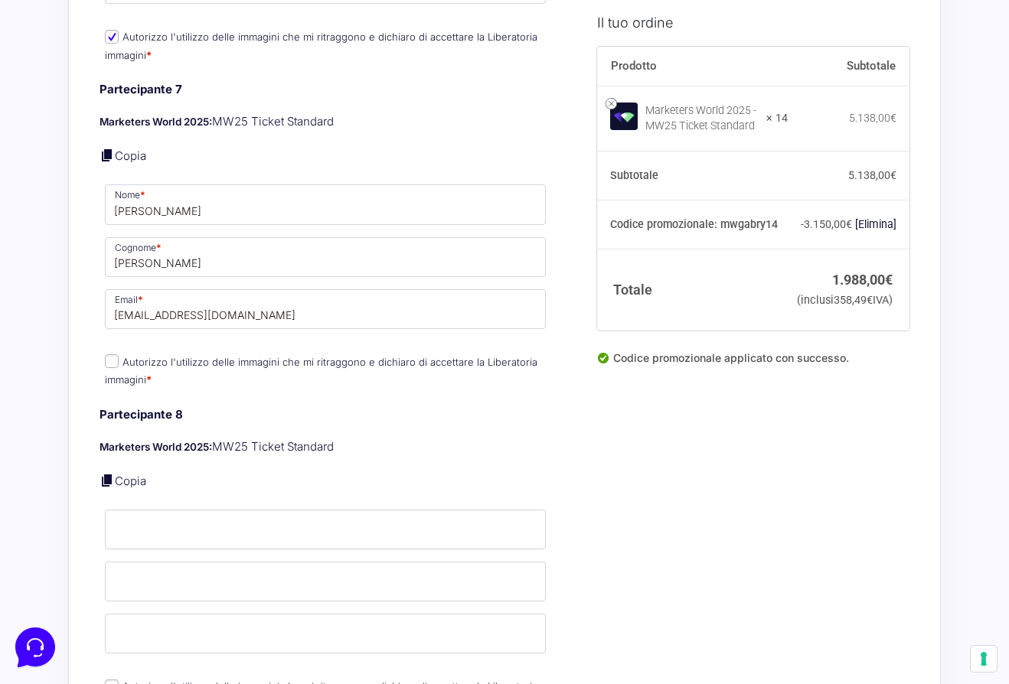
click at [121, 357] on p "Autorizzo l'utilizzo delle immagini che mi ritraggono e dichiaro di accettare l…" at bounding box center [325, 371] width 452 height 40
click at [117, 354] on input "Autorizzo l'utilizzo delle immagini che mi ritraggono e dichiaro di accettare l…" at bounding box center [112, 361] width 14 height 14
checkbox input "true"
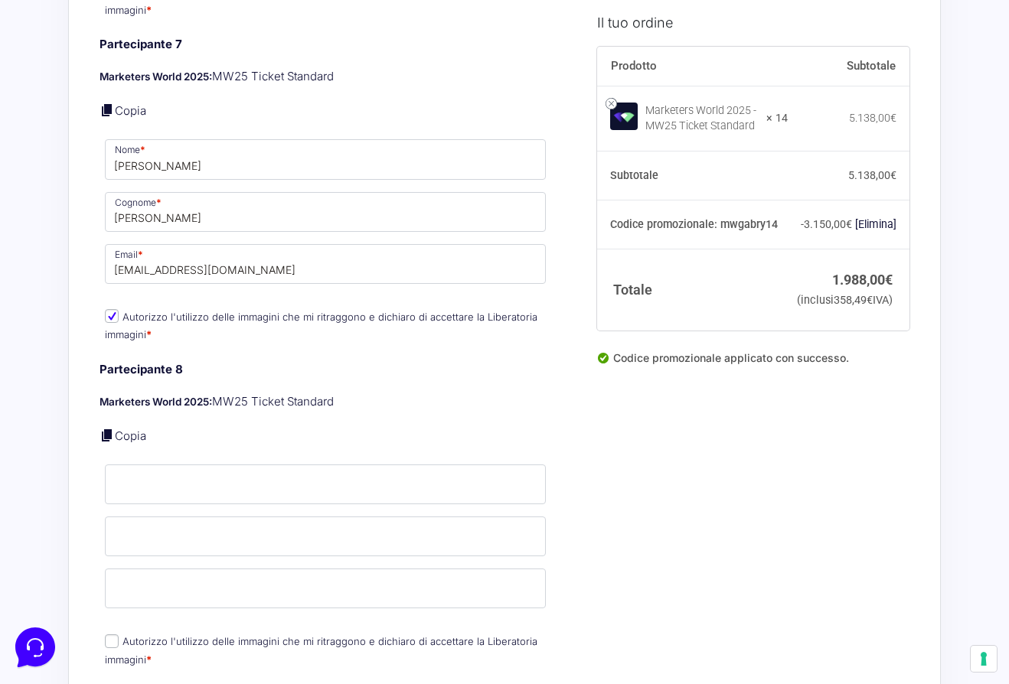
scroll to position [3161, 0]
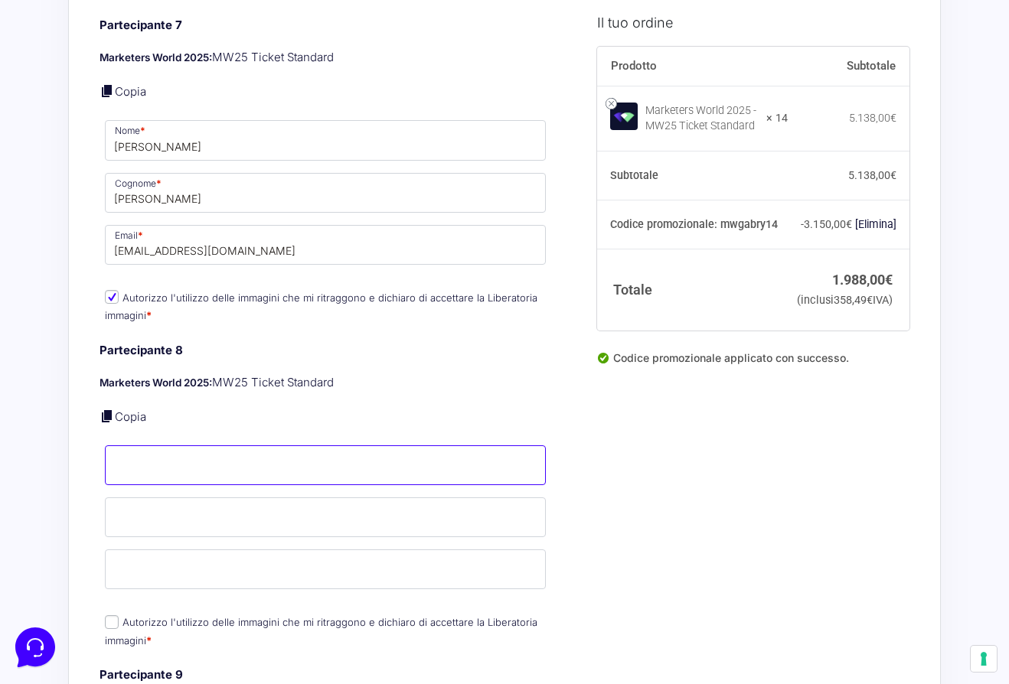
click at [133, 454] on input "Nome *" at bounding box center [325, 465] width 441 height 40
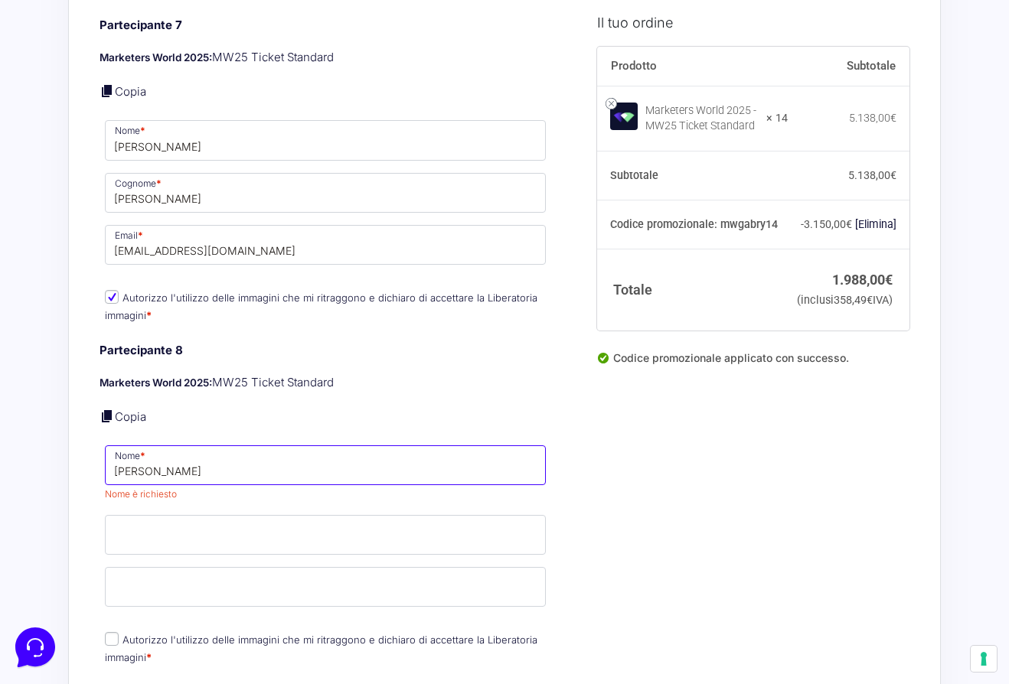
type input "[PERSON_NAME]"
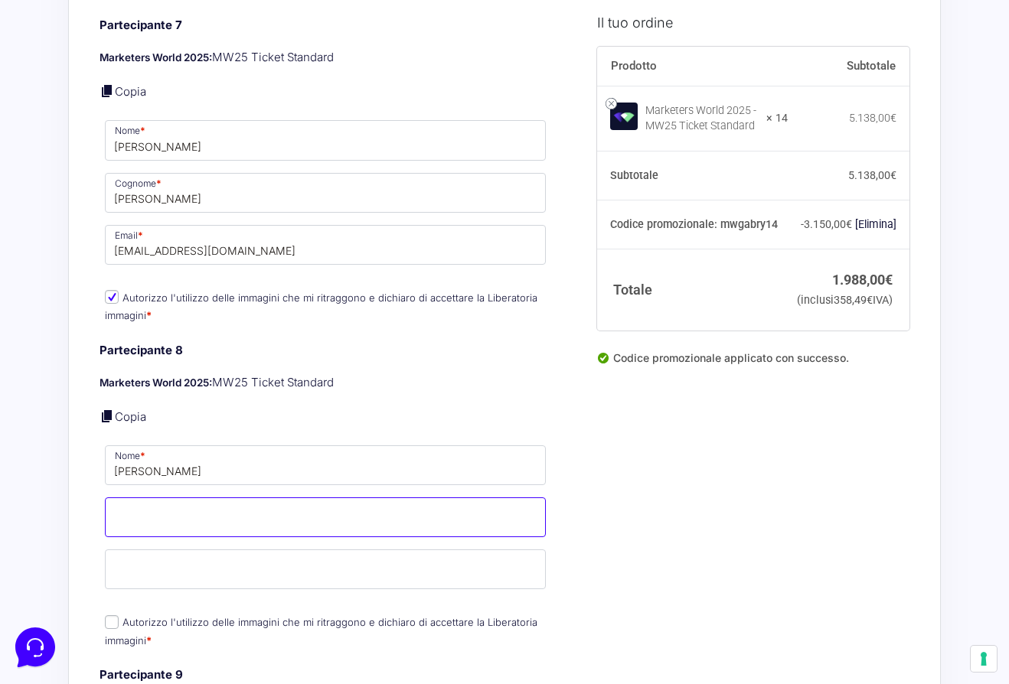
click at [208, 526] on p "Cognome *" at bounding box center [325, 517] width 452 height 44
type input "[PERSON_NAME]"
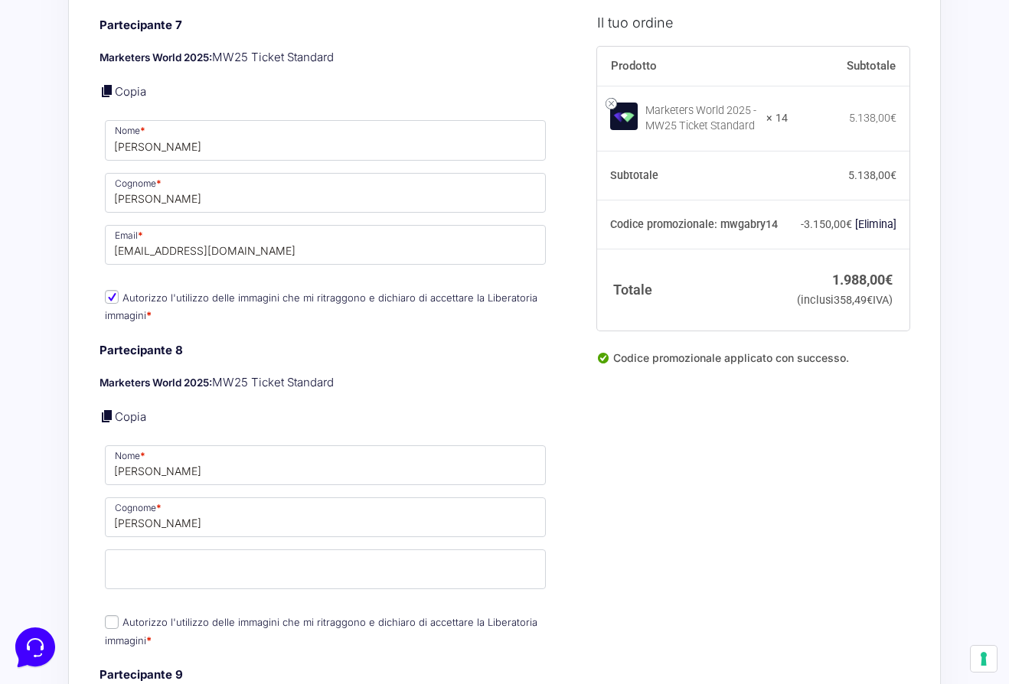
click at [213, 581] on div "Partecipante 8 Marketers World 2025: MW25 Ticket Standard Copia Nome * [PERSON_…" at bounding box center [325, 497] width 452 height 310
click at [213, 561] on input "Email *" at bounding box center [325, 569] width 441 height 40
paste input "[EMAIL_ADDRESS][DOMAIN_NAME]"
type input "[EMAIL_ADDRESS][DOMAIN_NAME]"
click at [106, 615] on input "Autorizzo l'utilizzo delle immagini che mi ritraggono e dichiaro di accettare l…" at bounding box center [112, 622] width 14 height 14
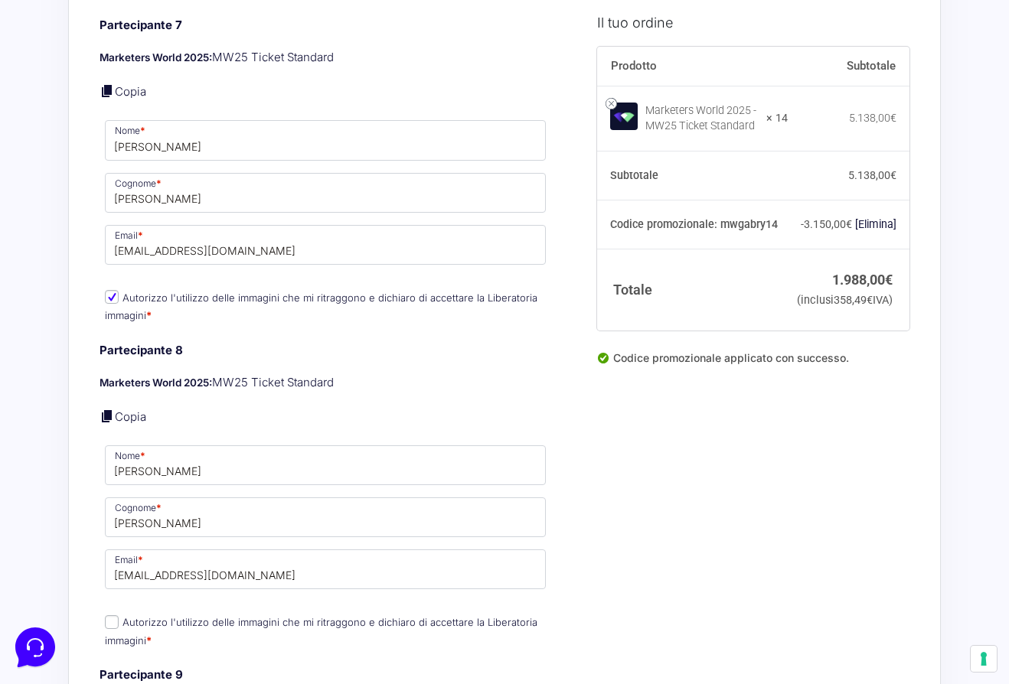
checkbox input "true"
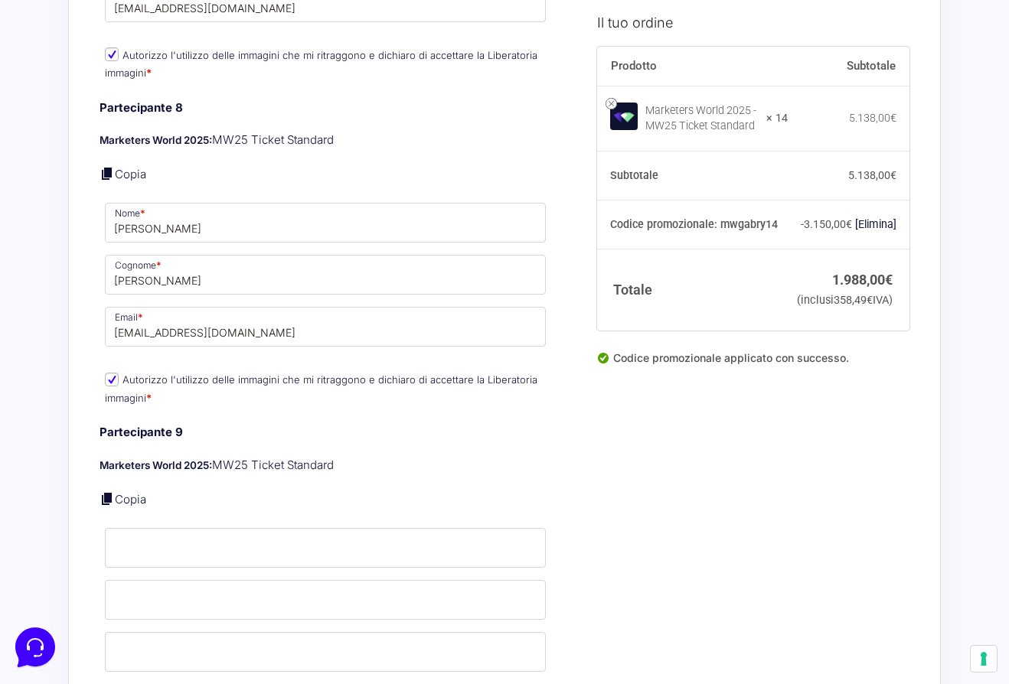
scroll to position [3406, 0]
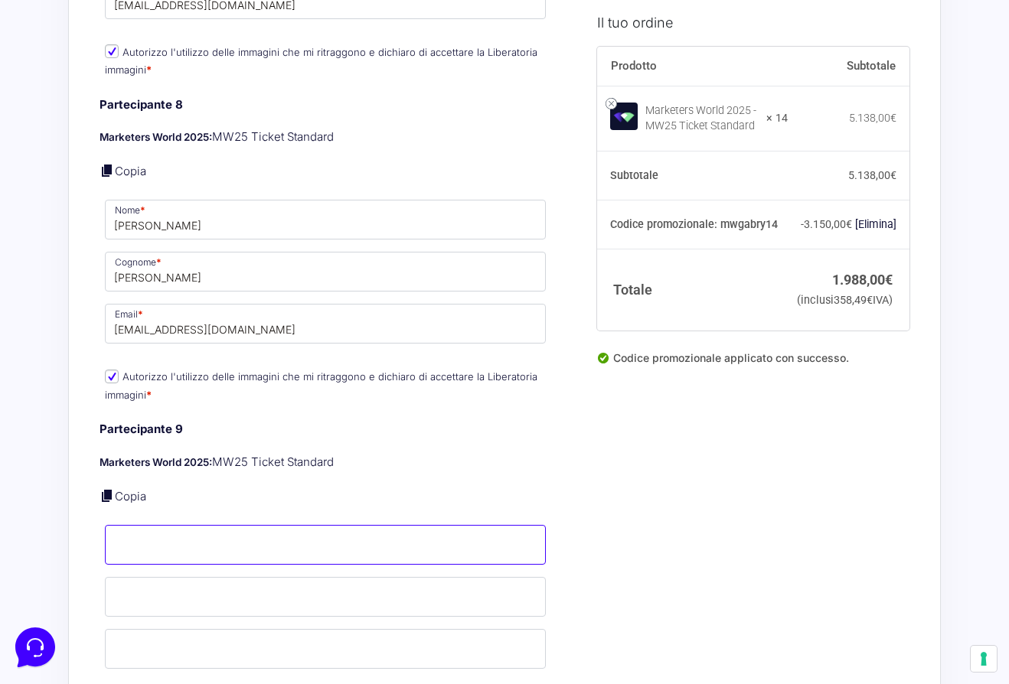
click at [132, 528] on input "Nome *" at bounding box center [325, 545] width 441 height 40
type input "[PERSON_NAME]"
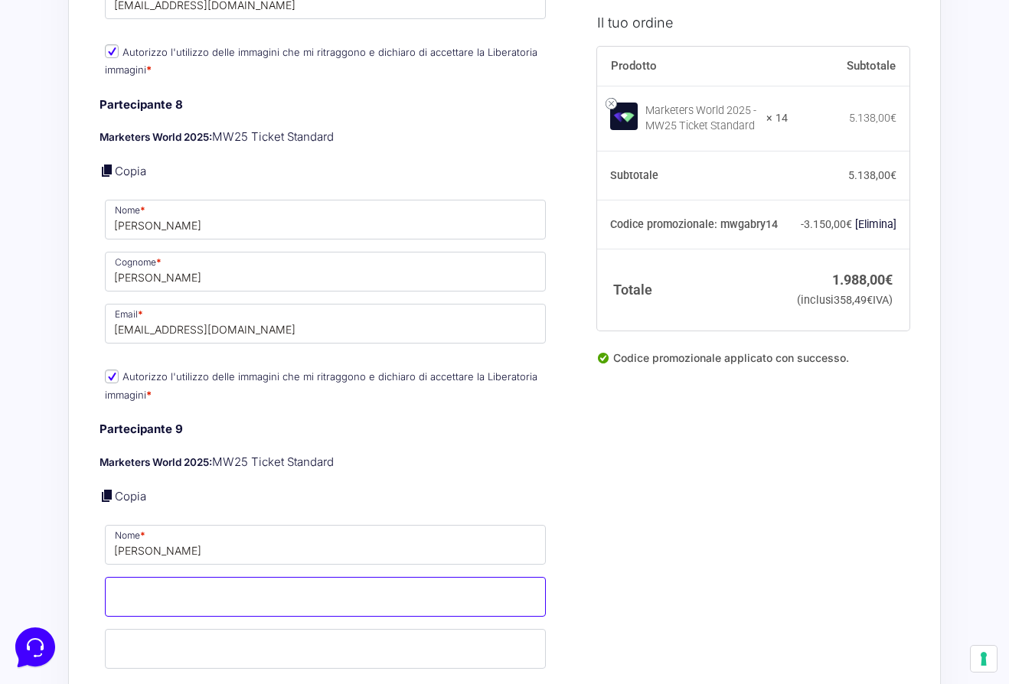
click at [141, 577] on input "Cognome *" at bounding box center [325, 597] width 441 height 40
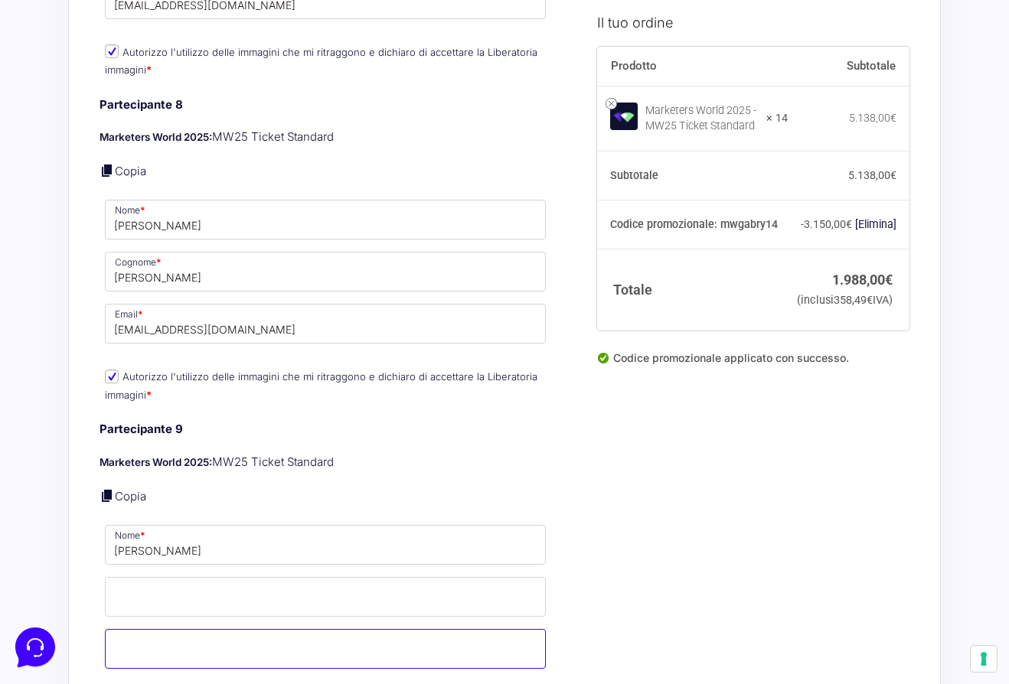
click at [147, 640] on input "Email *" at bounding box center [325, 649] width 441 height 40
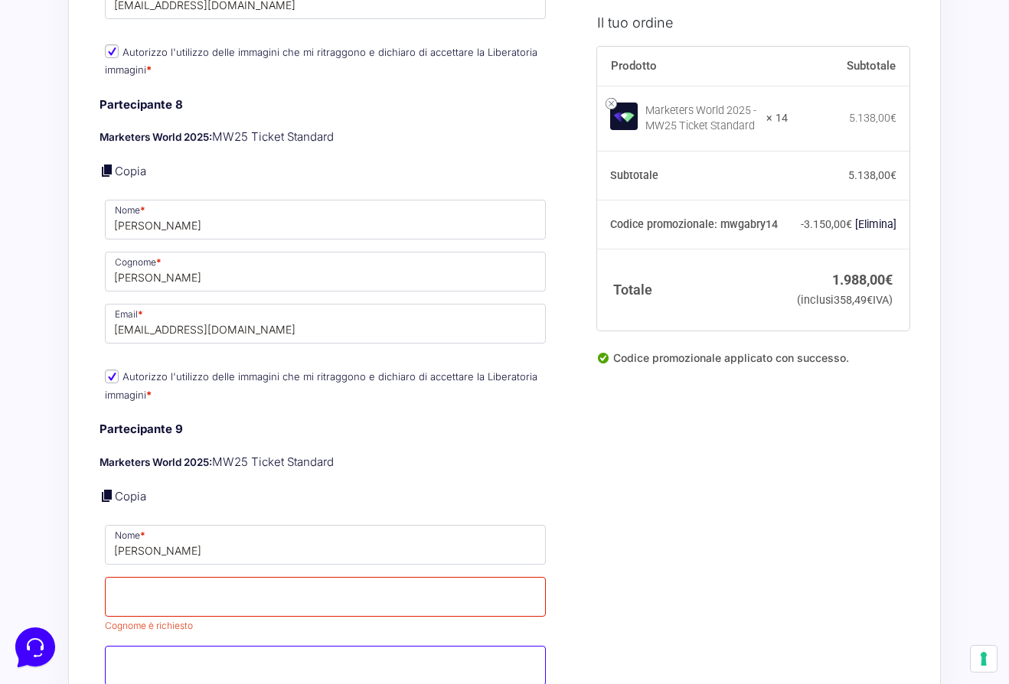
paste input "[EMAIL_ADDRESS][DOMAIN_NAME]"
type input "[EMAIL_ADDRESS][DOMAIN_NAME]"
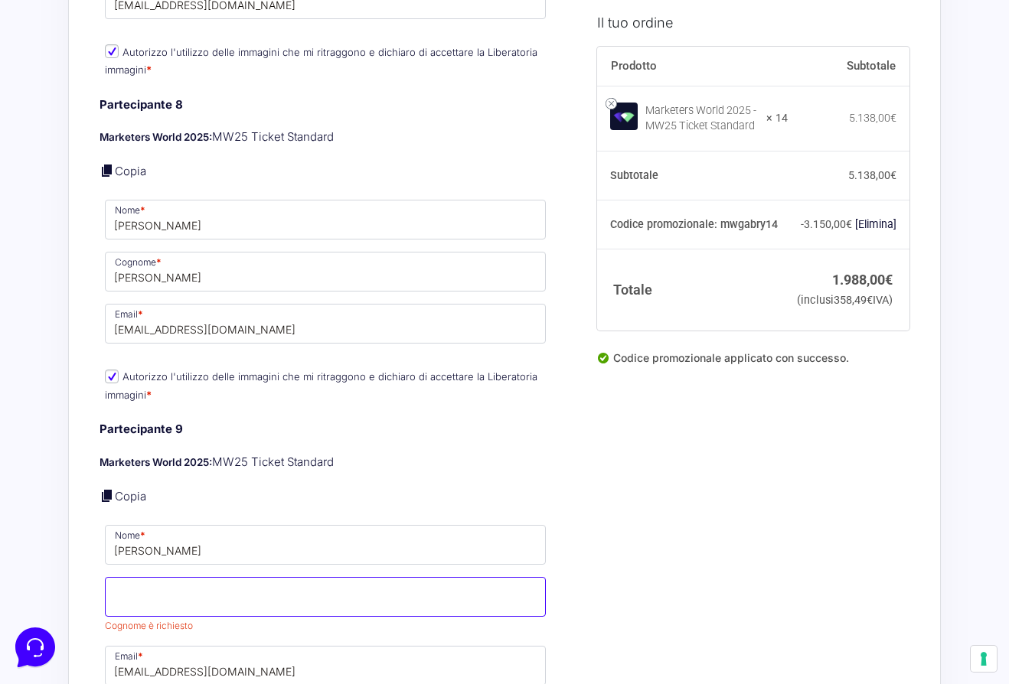
click at [131, 589] on input "Cognome *" at bounding box center [325, 597] width 441 height 40
type input "[PERSON_NAME]"
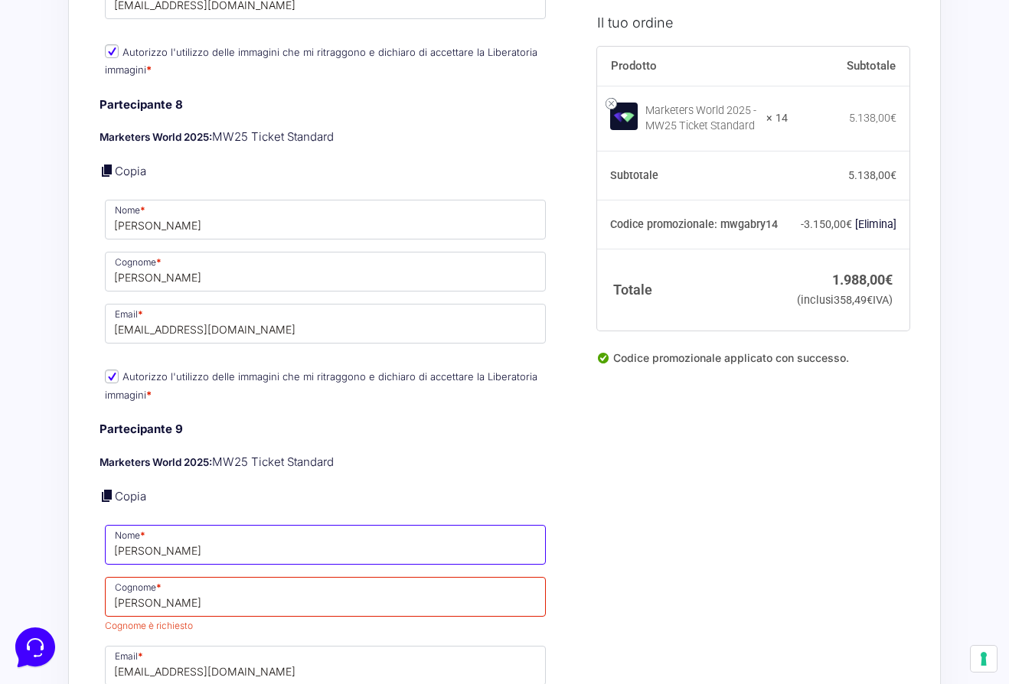
click at [188, 539] on input "[PERSON_NAME]" at bounding box center [325, 545] width 441 height 40
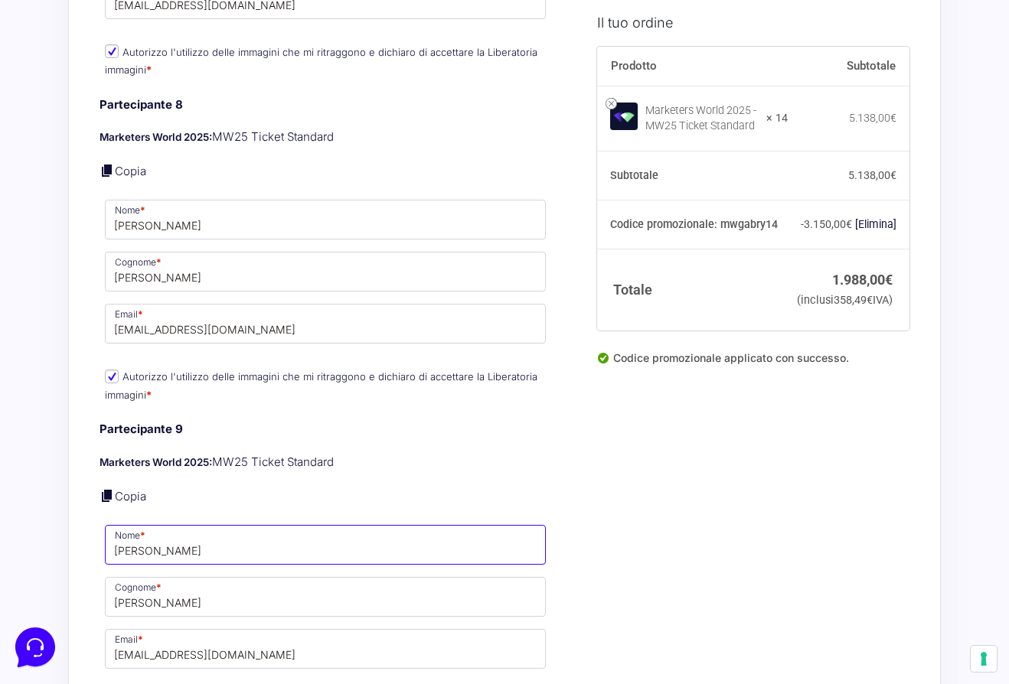
click at [188, 539] on input "[PERSON_NAME]" at bounding box center [325, 545] width 441 height 40
type input "Federica"
click at [50, 560] on div "Acquisti Protetti Reso Gratuito Pagamenti Flessibili Riepilogo Ordine 1.988,00 …" at bounding box center [504, 64] width 1009 height 6940
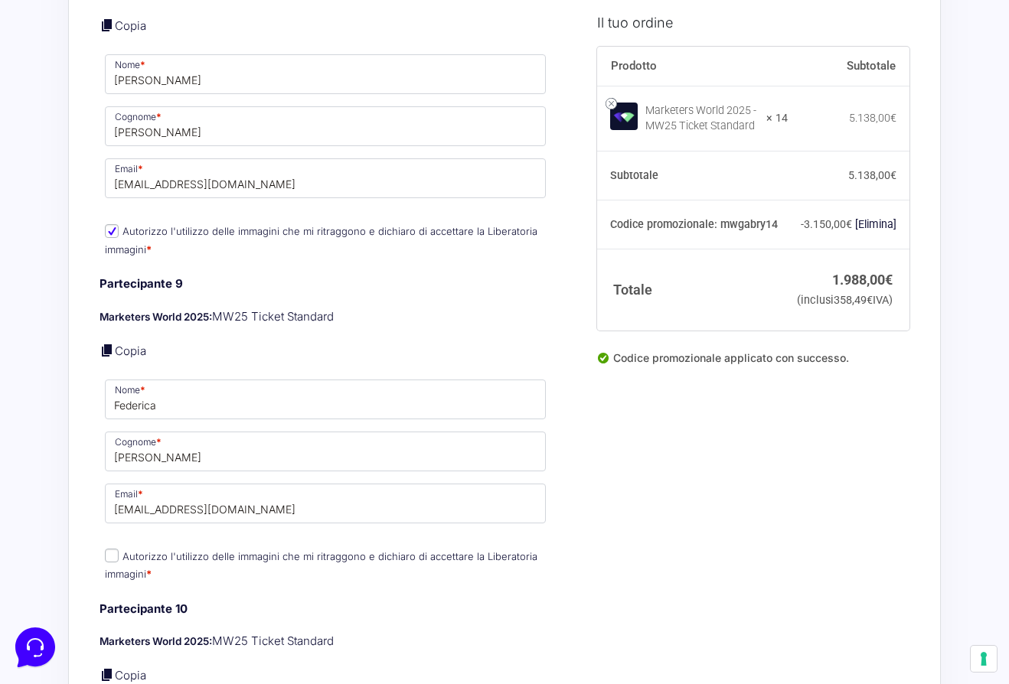
scroll to position [3554, 0]
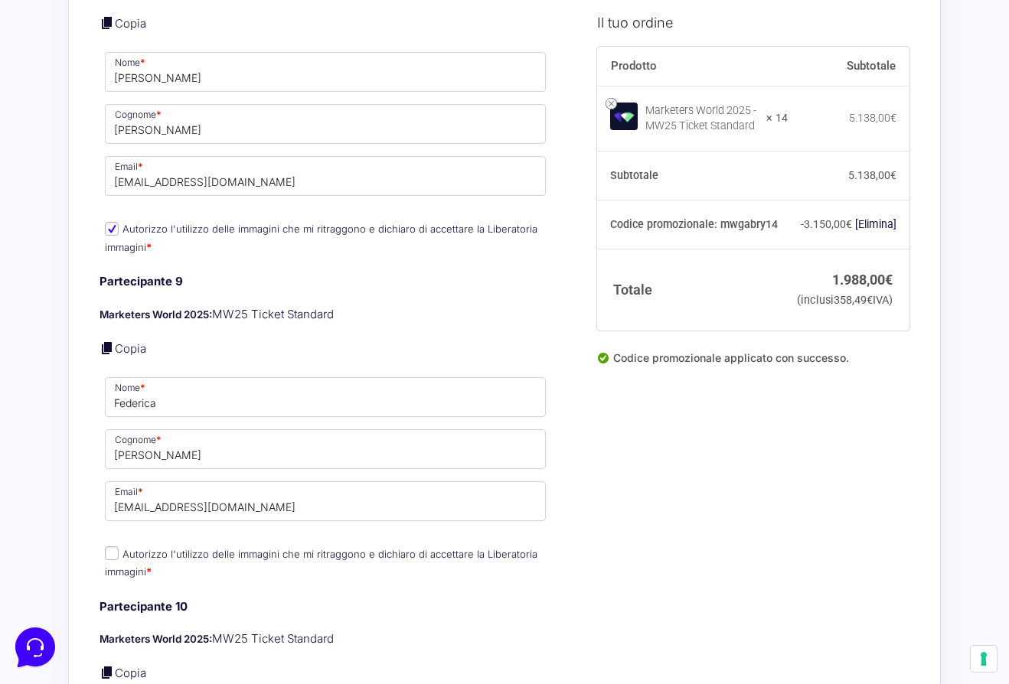
click at [109, 543] on p "Autorizzo l'utilizzo delle immagini che mi ritraggono e dichiaro di accettare l…" at bounding box center [325, 563] width 452 height 40
click at [109, 549] on p "Autorizzo l'utilizzo delle immagini che mi ritraggono e dichiaro di accettare l…" at bounding box center [325, 563] width 452 height 40
click at [108, 549] on p "Autorizzo l'utilizzo delle immagini che mi ritraggono e dichiaro di accettare l…" at bounding box center [325, 563] width 452 height 40
click at [109, 543] on p "Autorizzo l'utilizzo delle immagini che mi ritraggono e dichiaro di accettare l…" at bounding box center [325, 563] width 452 height 40
click at [109, 546] on input "Autorizzo l'utilizzo delle immagini che mi ritraggono e dichiaro di accettare l…" at bounding box center [112, 553] width 14 height 14
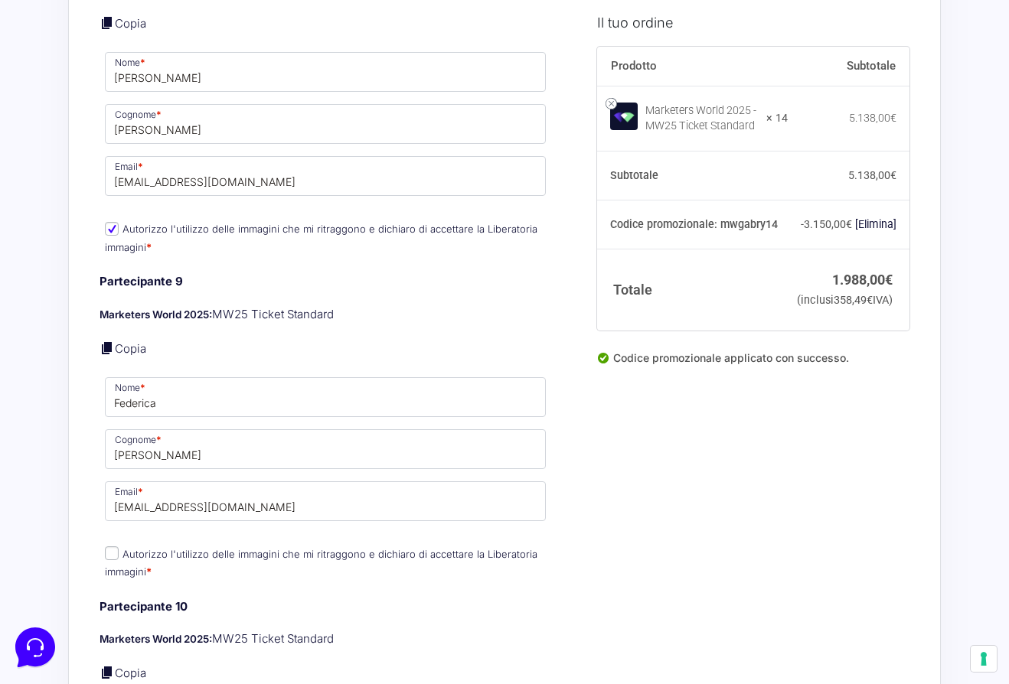
checkbox input "true"
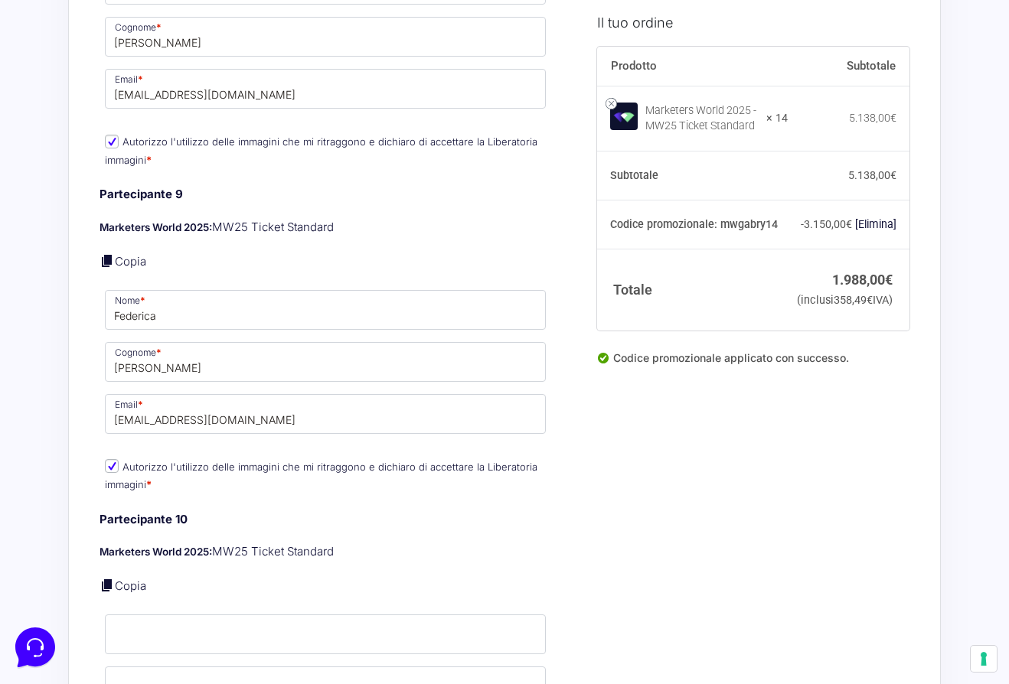
scroll to position [3656, 0]
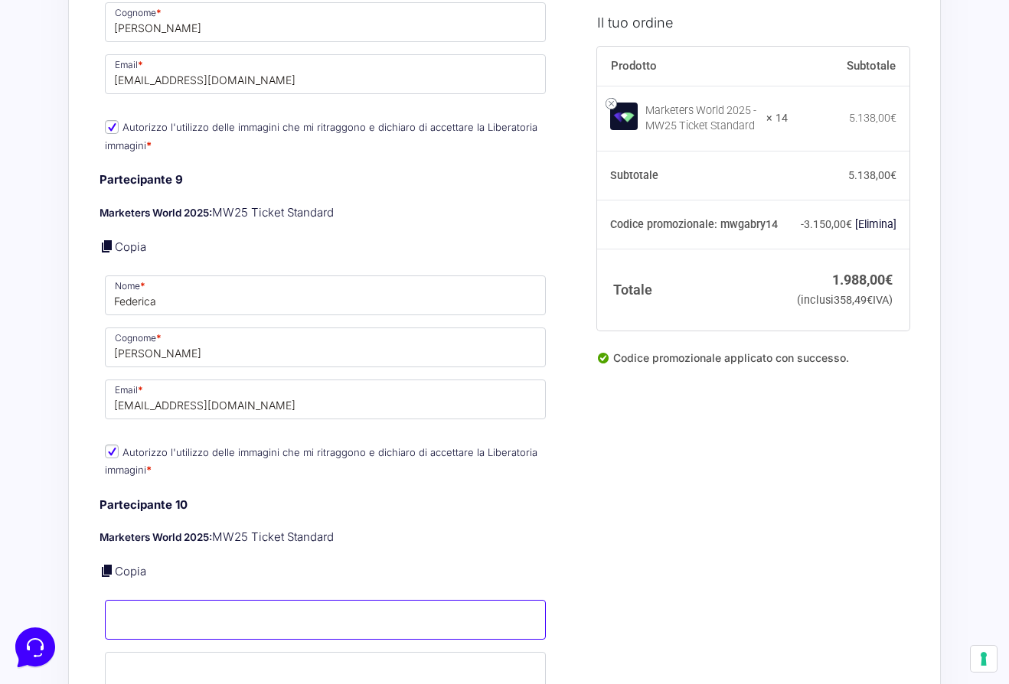
click at [184, 628] on input "Nome *" at bounding box center [325, 620] width 441 height 40
type input "[PERSON_NAME]"
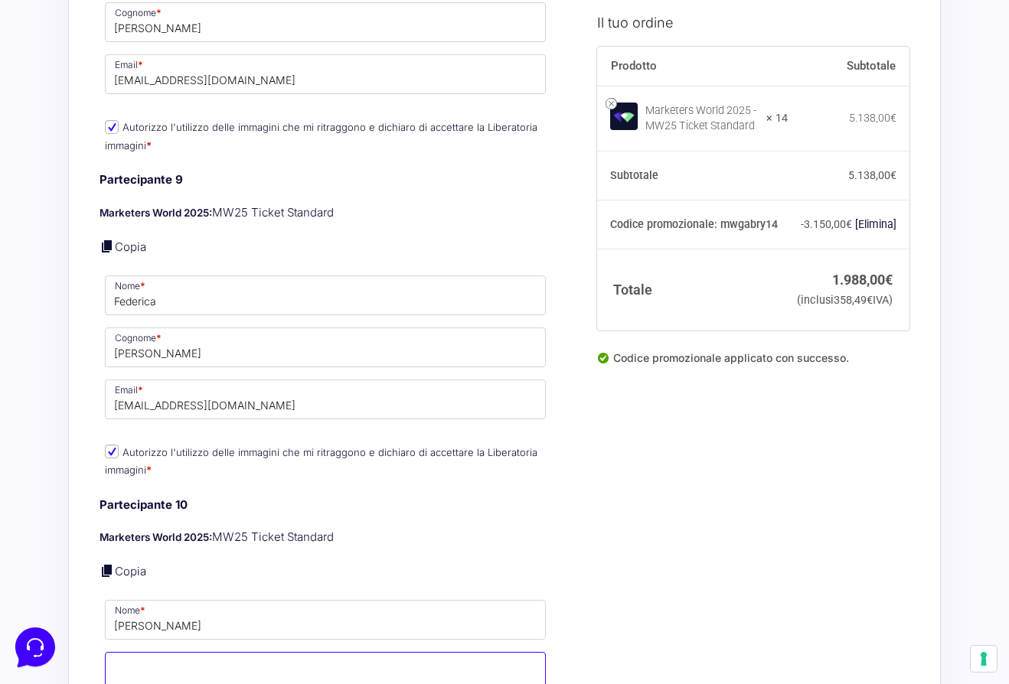
click at [184, 670] on input "Cognome *" at bounding box center [325, 672] width 441 height 40
type input "T"
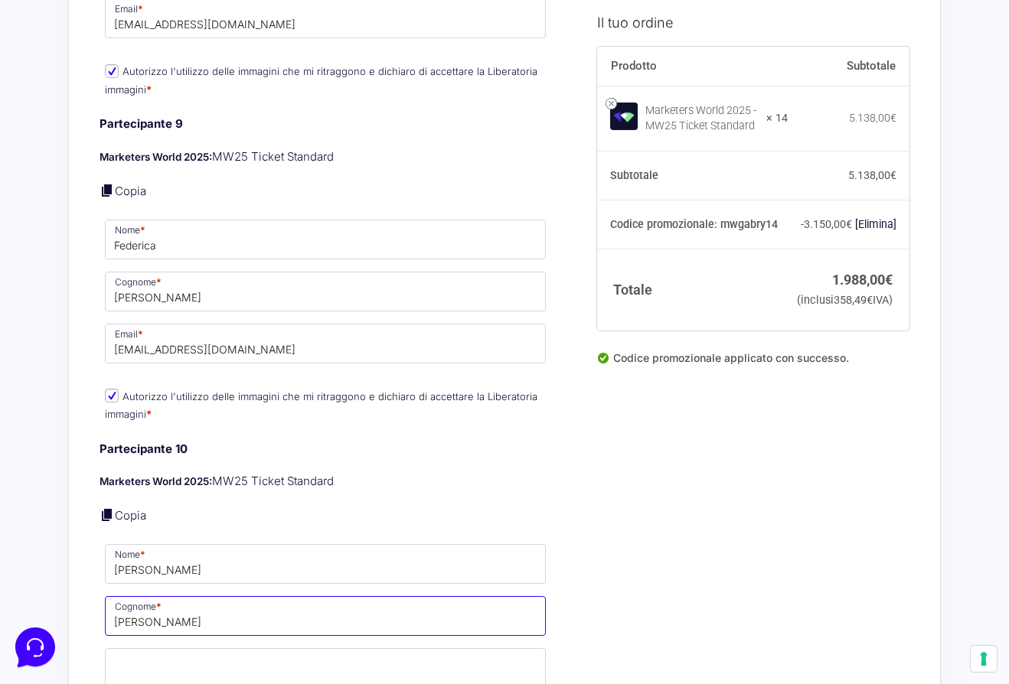
scroll to position [3737, 0]
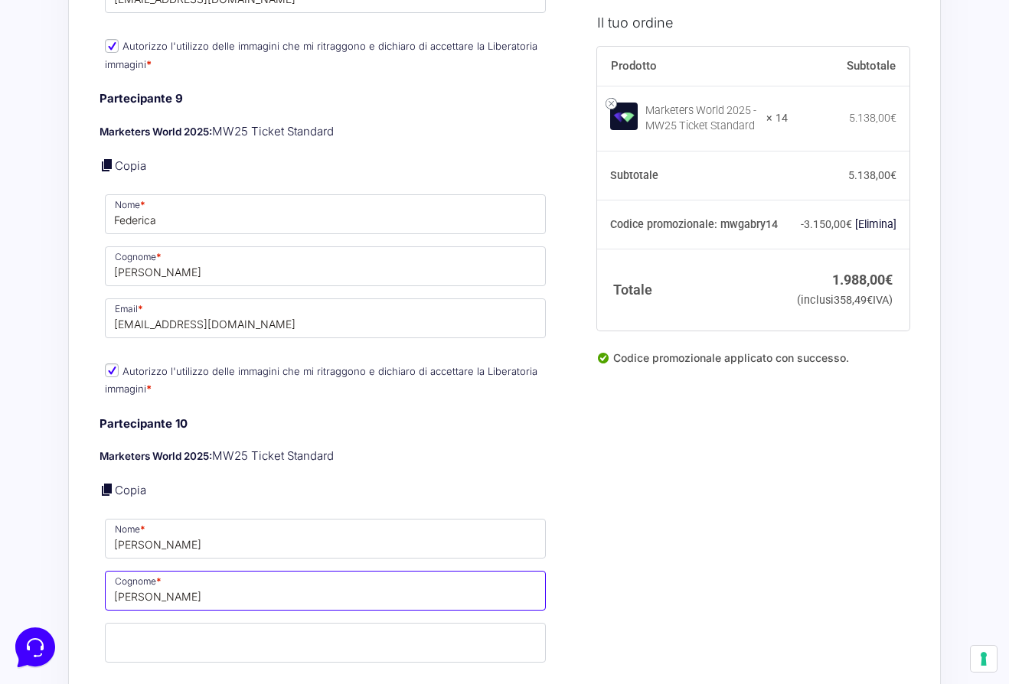
type input "[PERSON_NAME]"
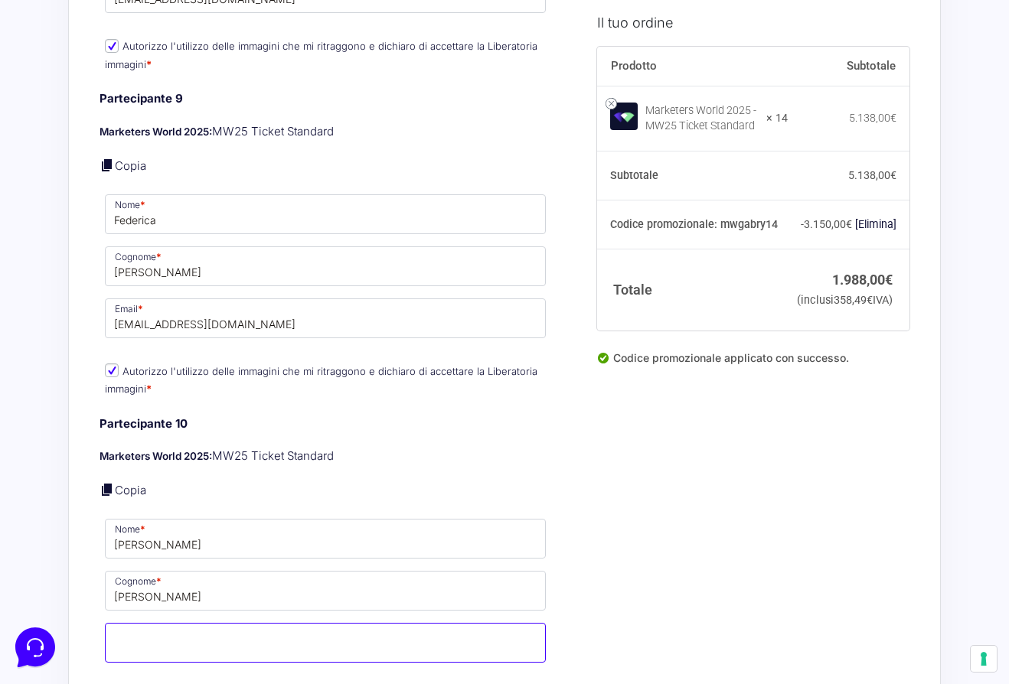
click at [182, 631] on input "Email *" at bounding box center [325, 643] width 441 height 40
paste input "[EMAIL_ADDRESS][DOMAIN_NAME]"
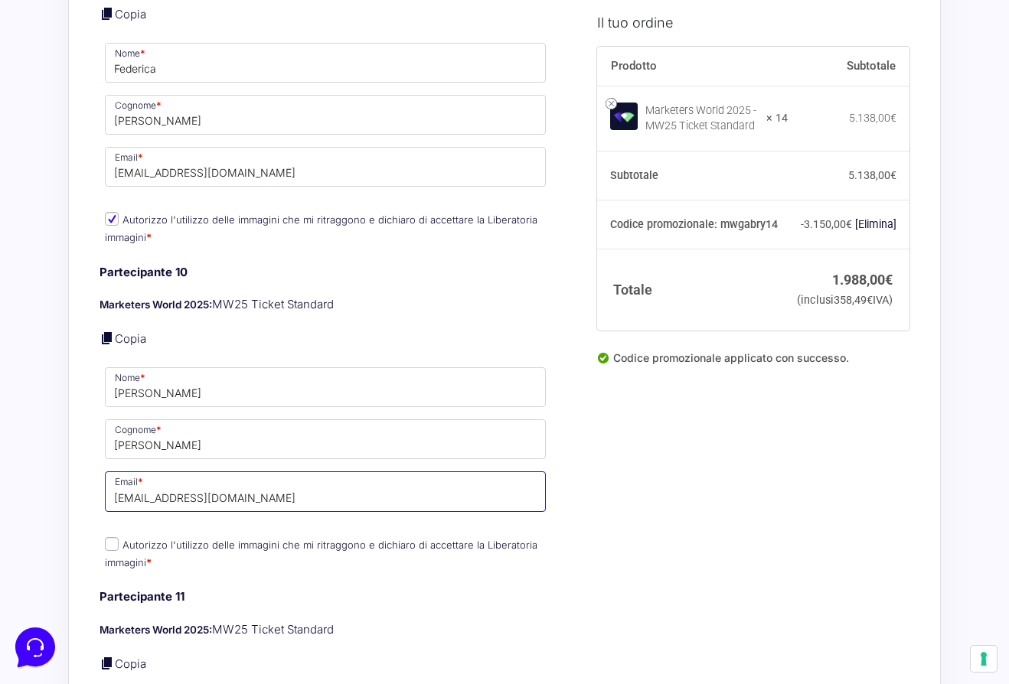
scroll to position [4045, 0]
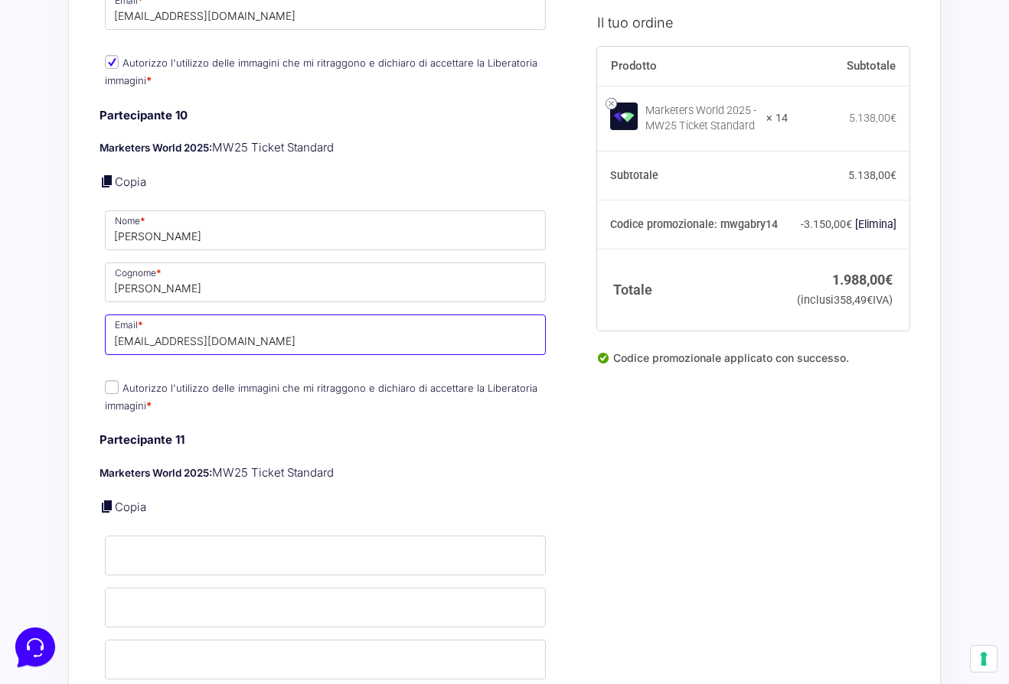
type input "[EMAIL_ADDRESS][DOMAIN_NAME]"
click at [113, 363] on div "Partecipante 10 Marketers World 2025: MW25 Ticket Standard Copia Nome * [PERSON…" at bounding box center [325, 262] width 452 height 310
click at [113, 377] on p "Autorizzo l'utilizzo delle immagini che mi ritraggono e dichiaro di accettare l…" at bounding box center [325, 397] width 452 height 40
click at [113, 380] on input "Autorizzo l'utilizzo delle immagini che mi ritraggono e dichiaro di accettare l…" at bounding box center [112, 387] width 14 height 14
checkbox input "true"
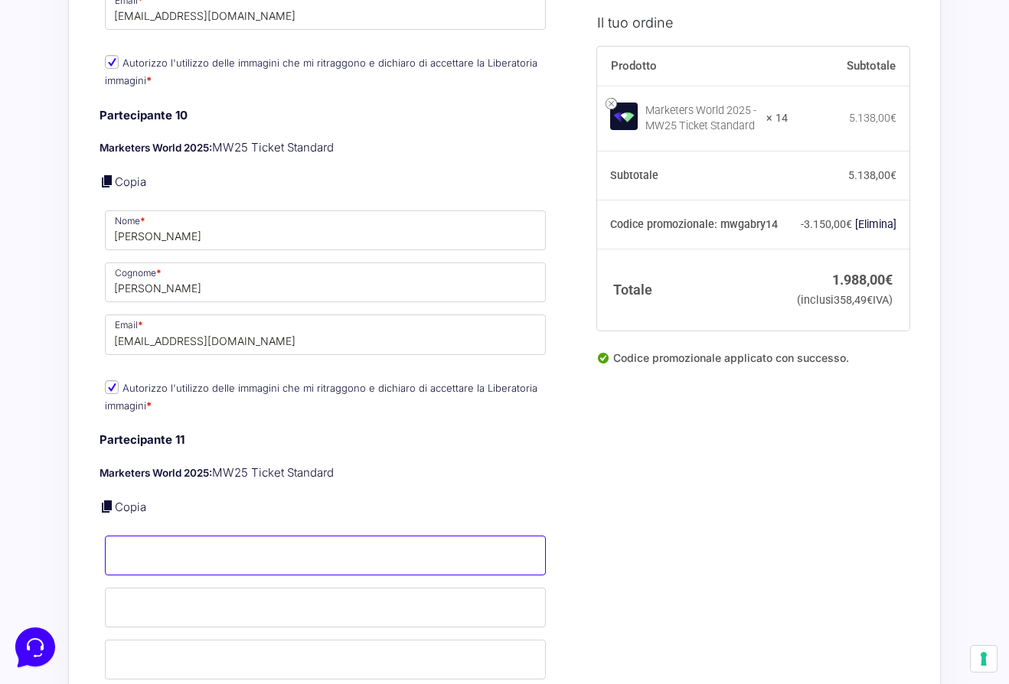
click at [135, 536] on input "Nome *" at bounding box center [325, 556] width 441 height 40
type input "[PERSON_NAME]"
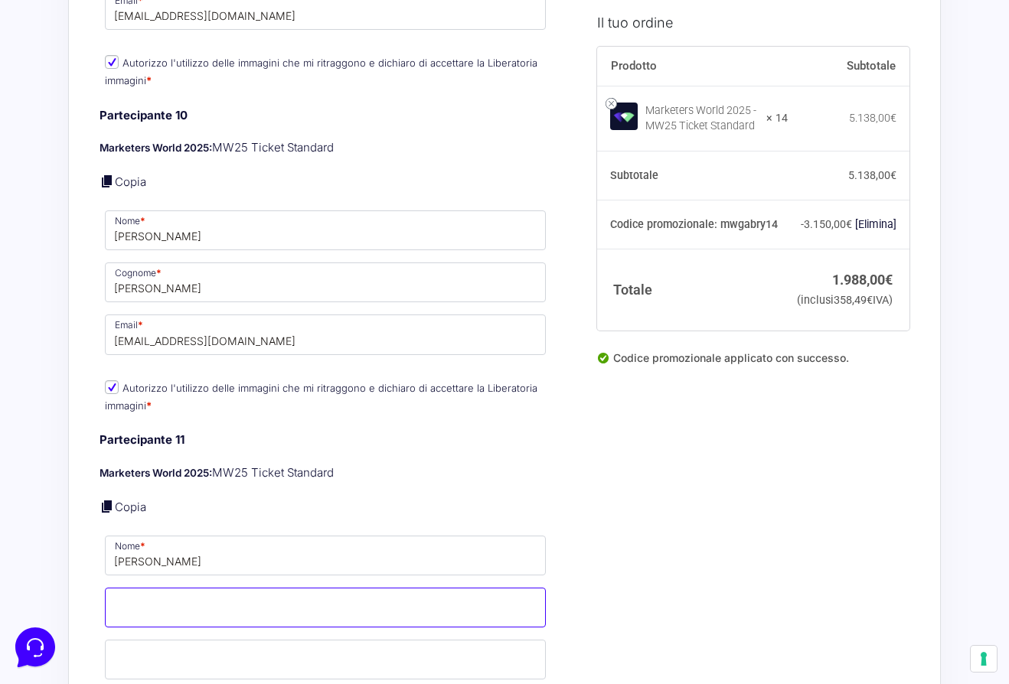
click at [130, 588] on input "Cognome *" at bounding box center [325, 608] width 441 height 40
type input "Battipiede"
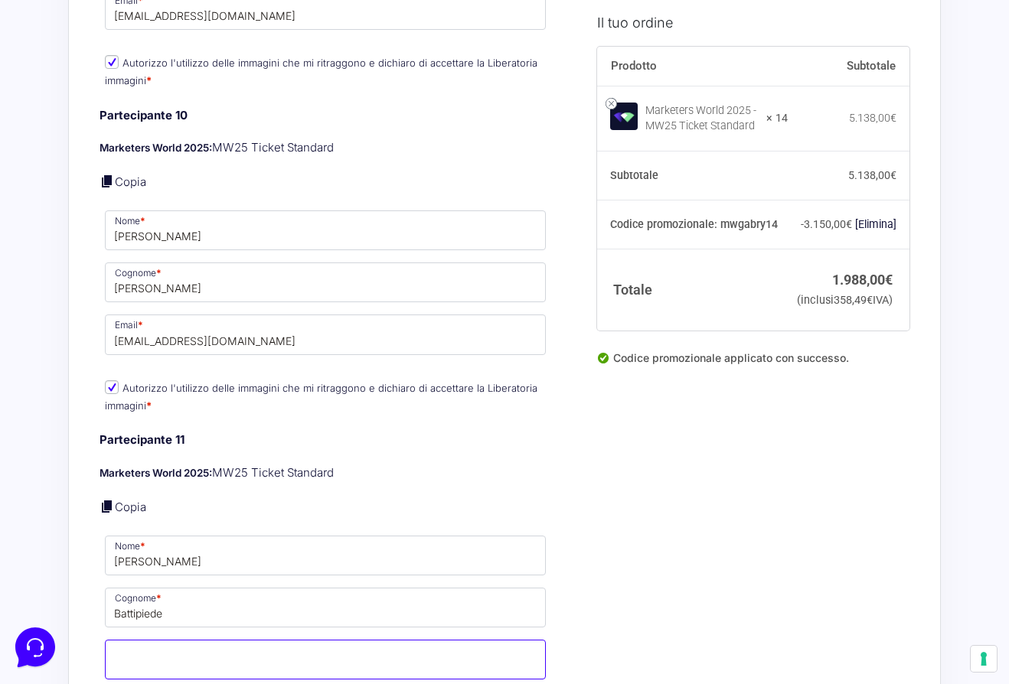
click at [147, 640] on input "Email *" at bounding box center [325, 660] width 441 height 40
paste input "[EMAIL_ADDRESS][DOMAIN_NAME]"
type input "[EMAIL_ADDRESS][DOMAIN_NAME]"
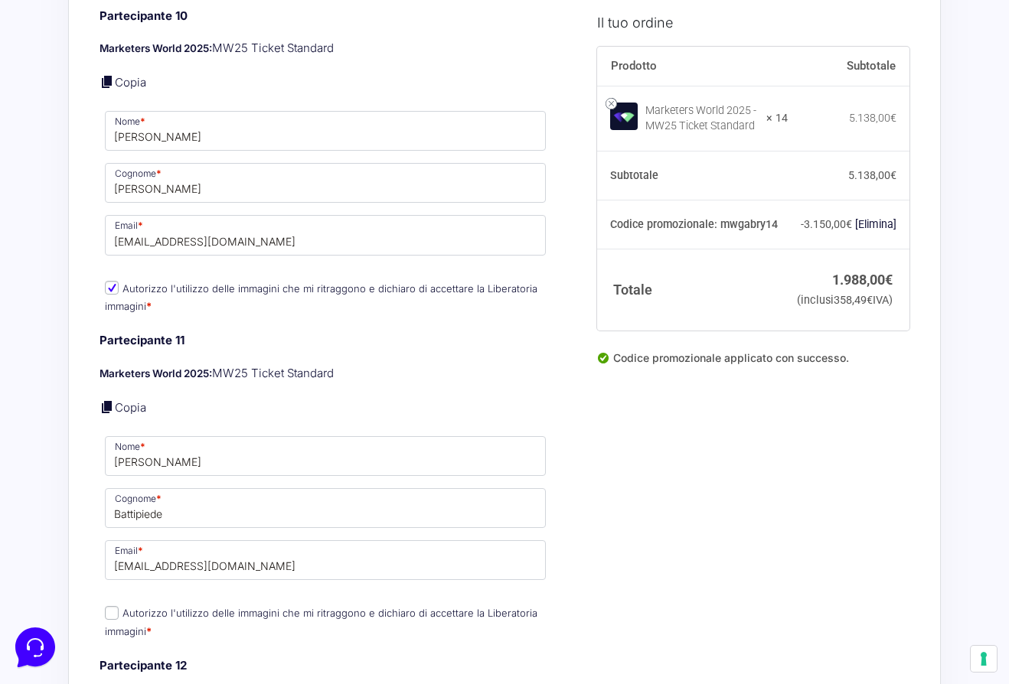
scroll to position [4146, 0]
click at [109, 605] on input "Autorizzo l'utilizzo delle immagini che mi ritraggono e dichiaro di accettare l…" at bounding box center [112, 612] width 14 height 14
checkbox input "true"
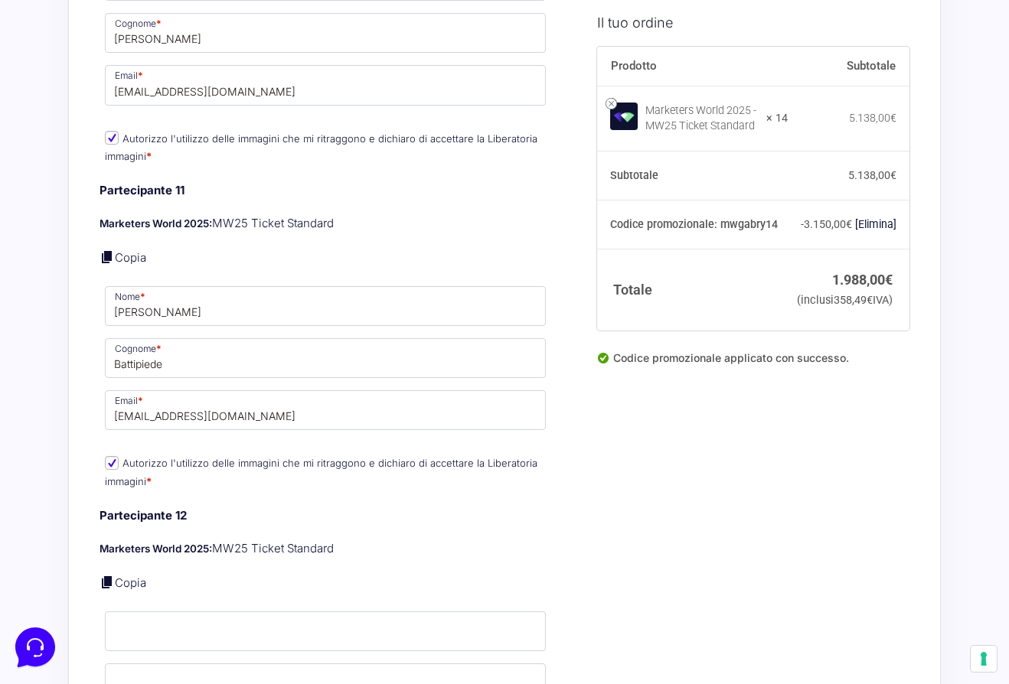
scroll to position [4300, 0]
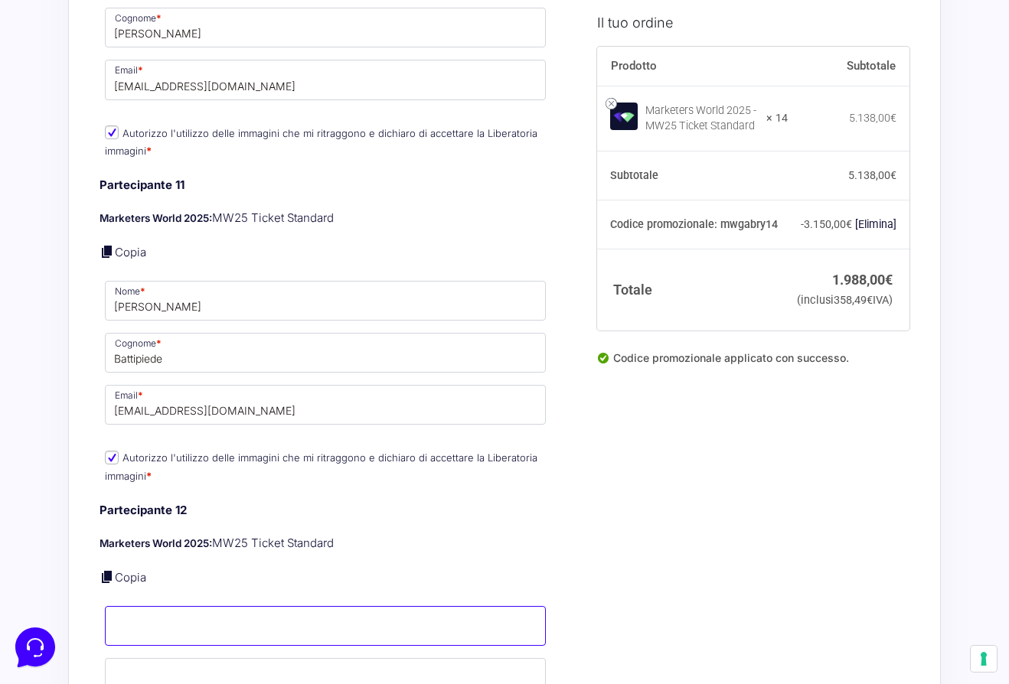
click at [134, 615] on input "Nome *" at bounding box center [325, 626] width 441 height 40
type input "[PERSON_NAME]"
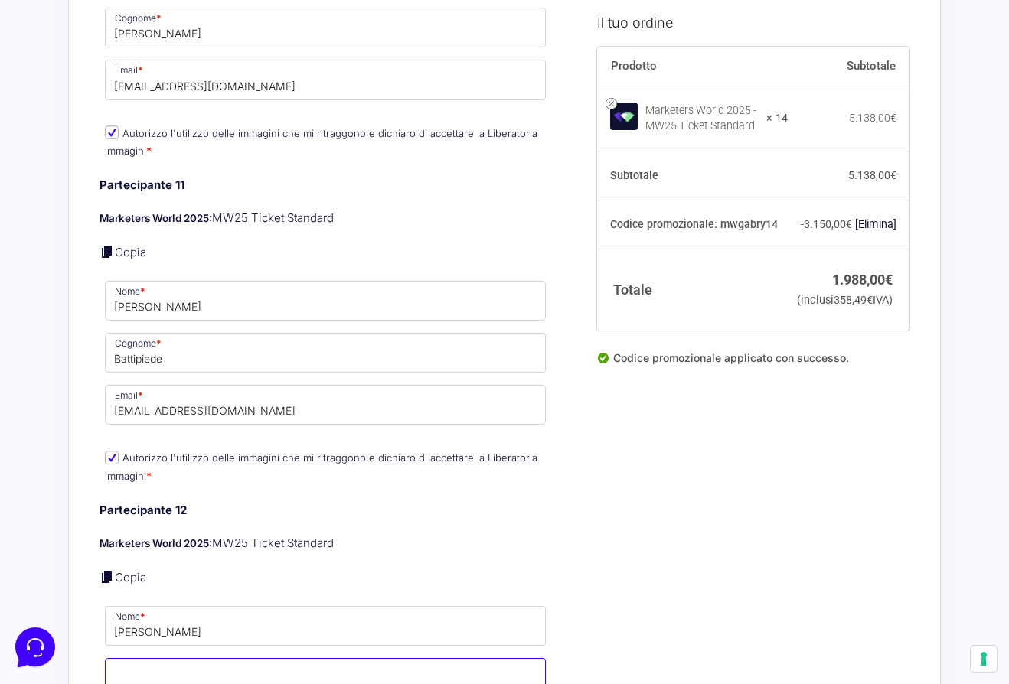
click at [146, 663] on input "Cognome *" at bounding box center [325, 678] width 441 height 40
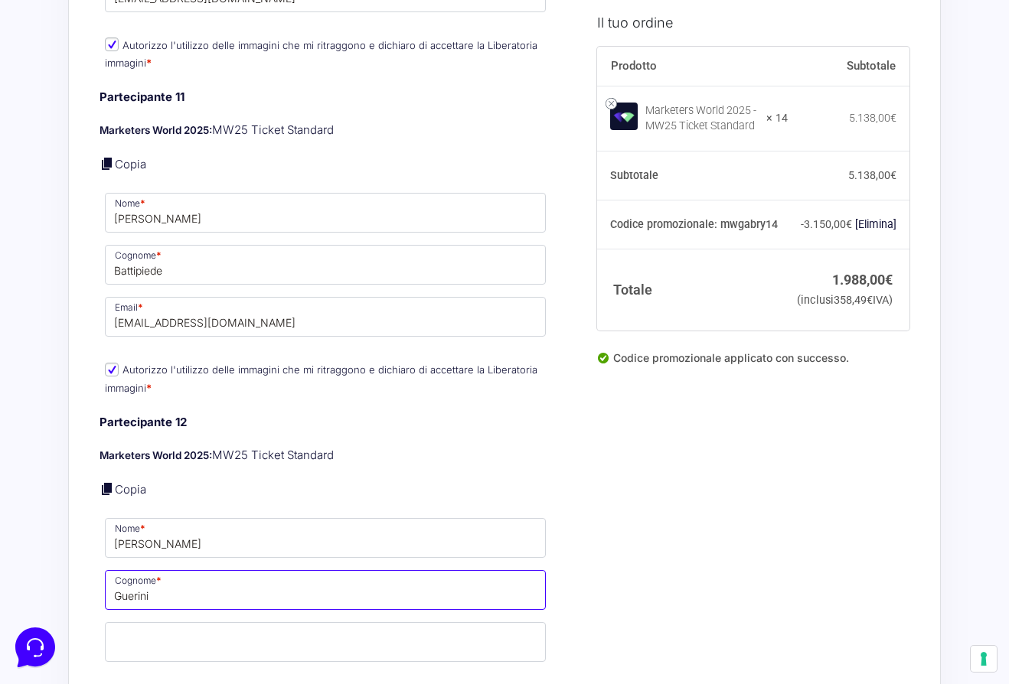
type input "Guerini"
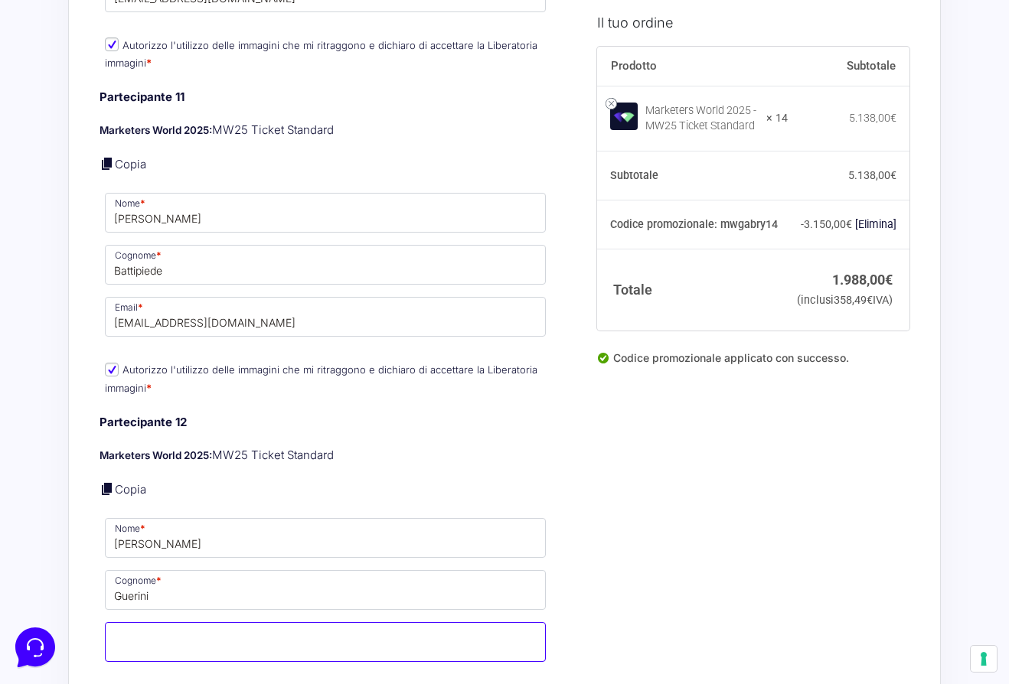
click at [176, 628] on input "Email *" at bounding box center [325, 642] width 441 height 40
paste input "[EMAIL_ADDRESS][DOMAIN_NAME]"
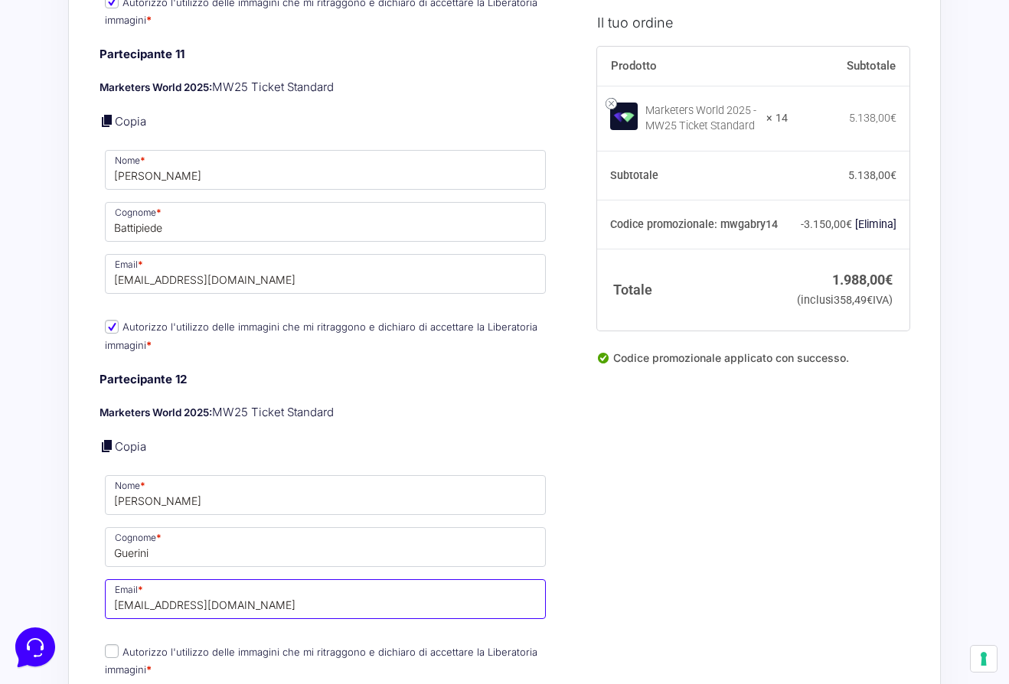
scroll to position [4458, 0]
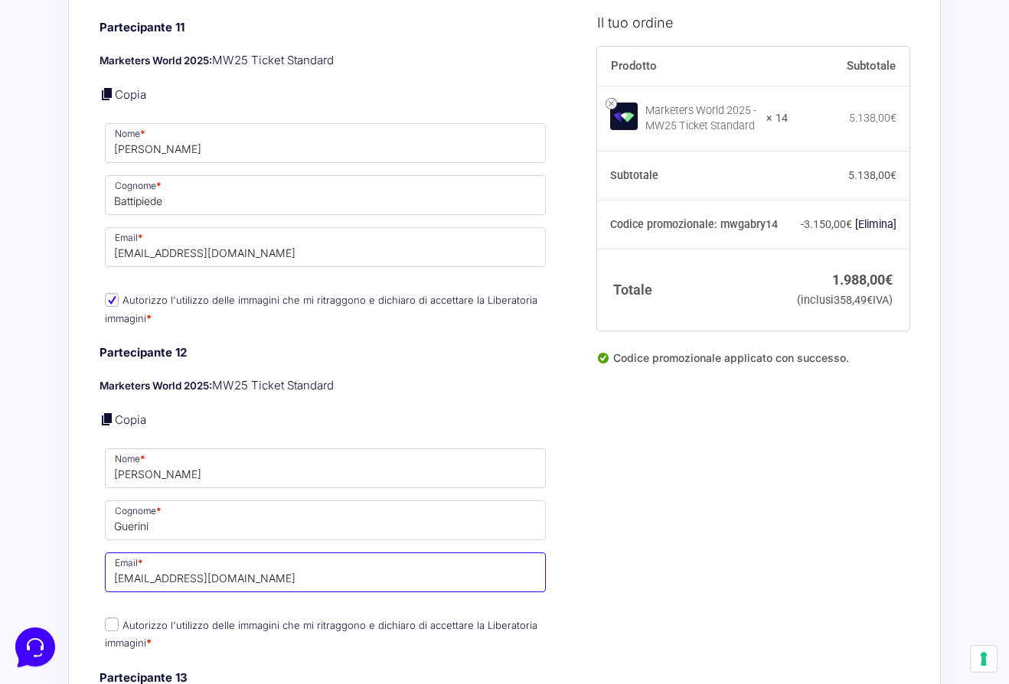
type input "[EMAIL_ADDRESS][DOMAIN_NAME]"
click at [114, 618] on input "Autorizzo l'utilizzo delle immagini che mi ritraggono e dichiaro di accettare l…" at bounding box center [112, 625] width 14 height 14
checkbox input "true"
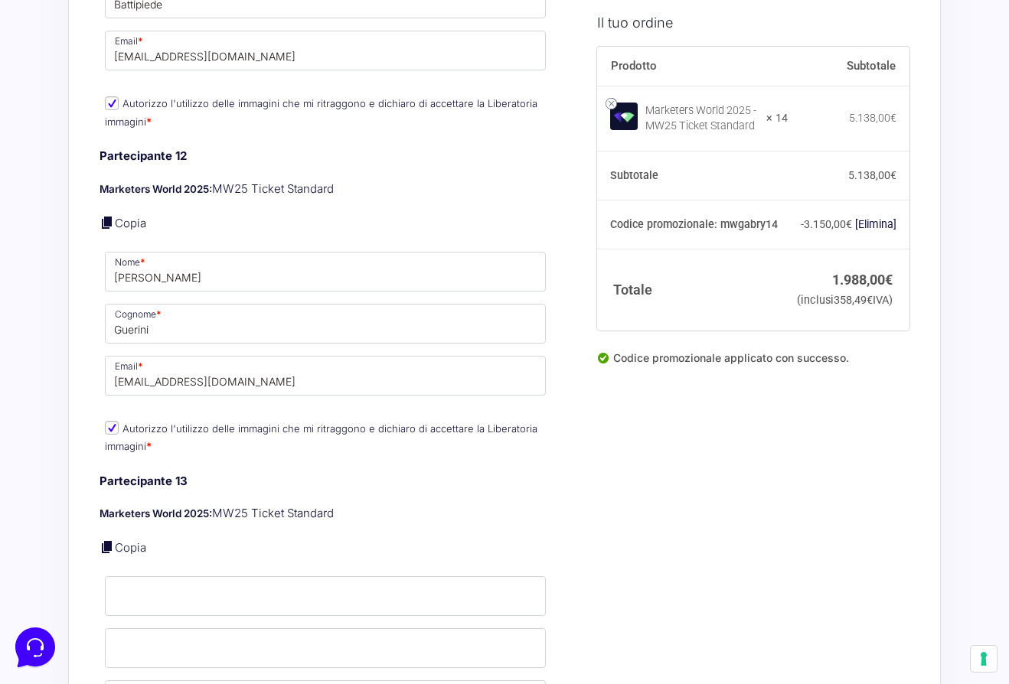
scroll to position [4651, 0]
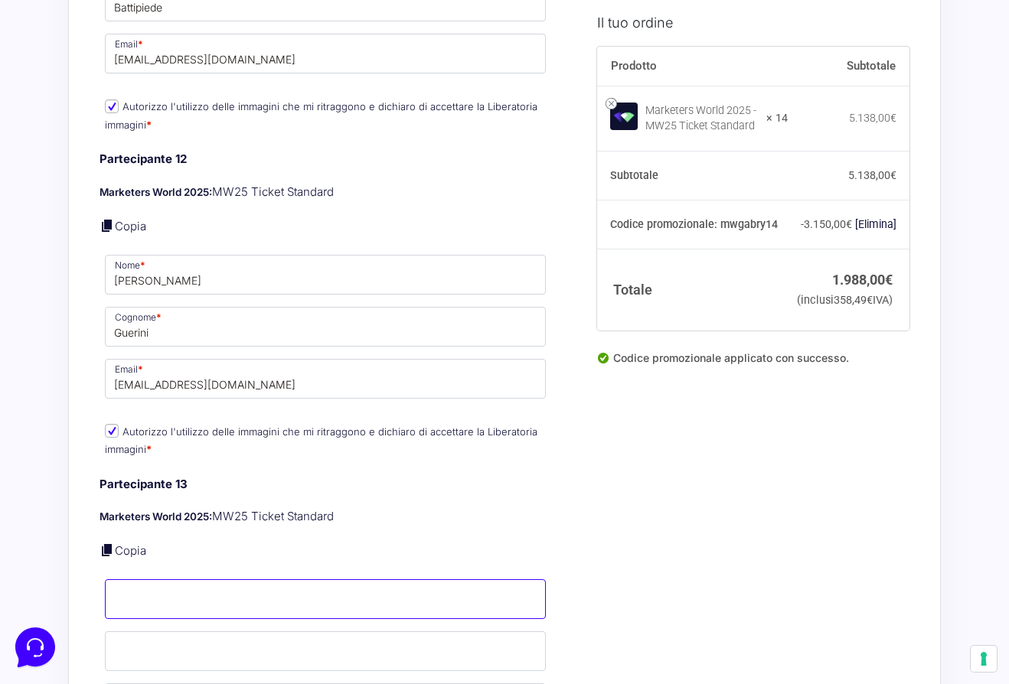
click at [122, 598] on input "Nome *" at bounding box center [325, 599] width 441 height 40
type input "[PERSON_NAME]"
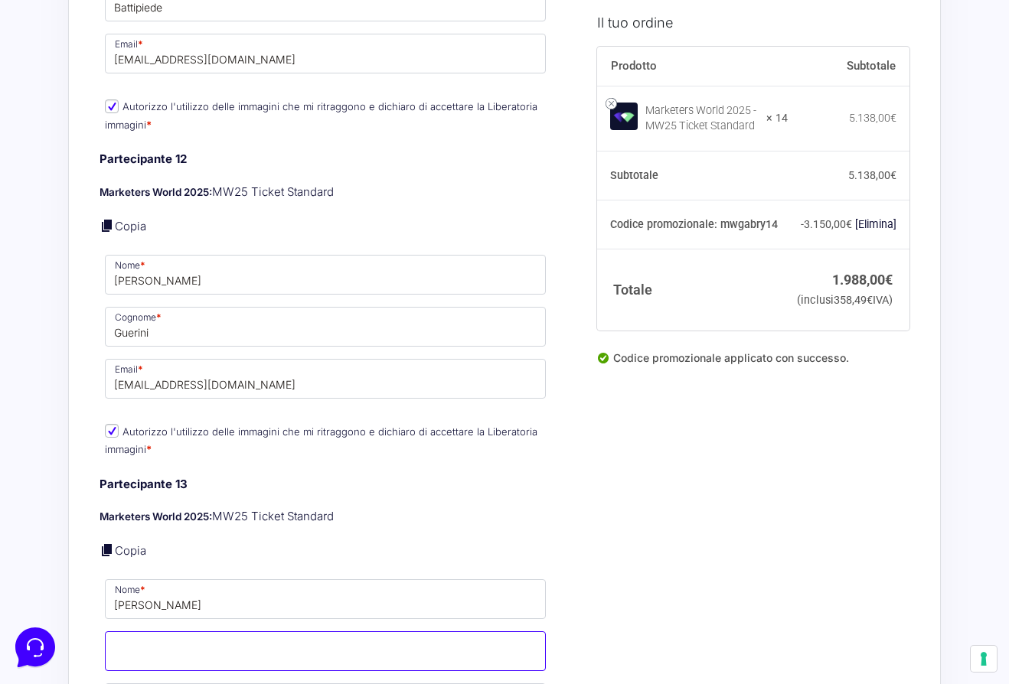
click at [145, 651] on input "Cognome *" at bounding box center [325, 651] width 441 height 40
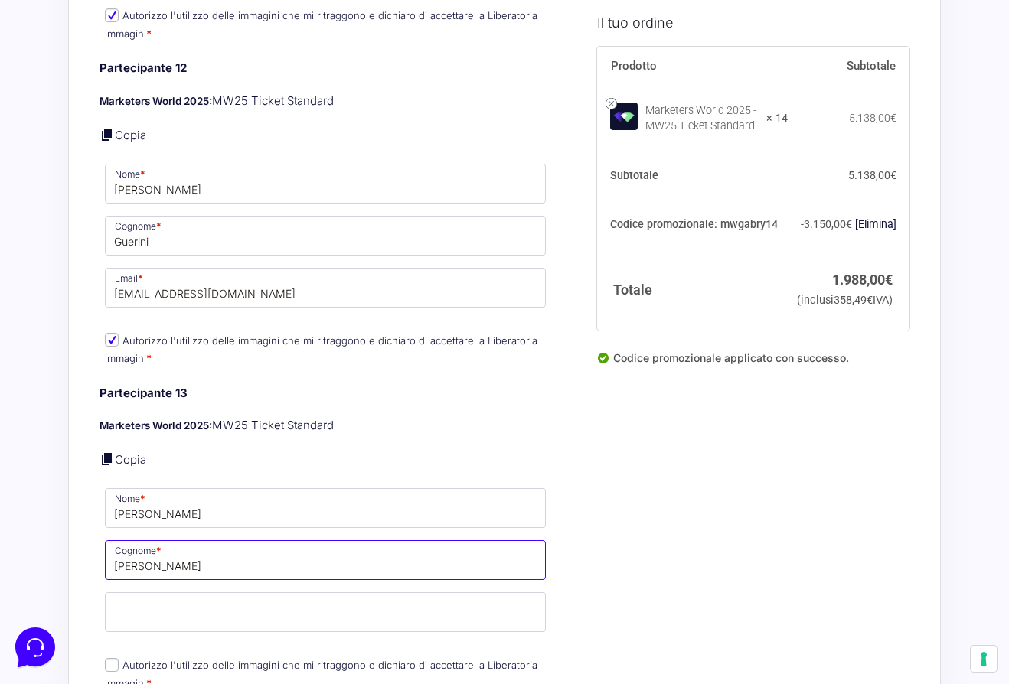
scroll to position [4741, 0]
type input "[PERSON_NAME]"
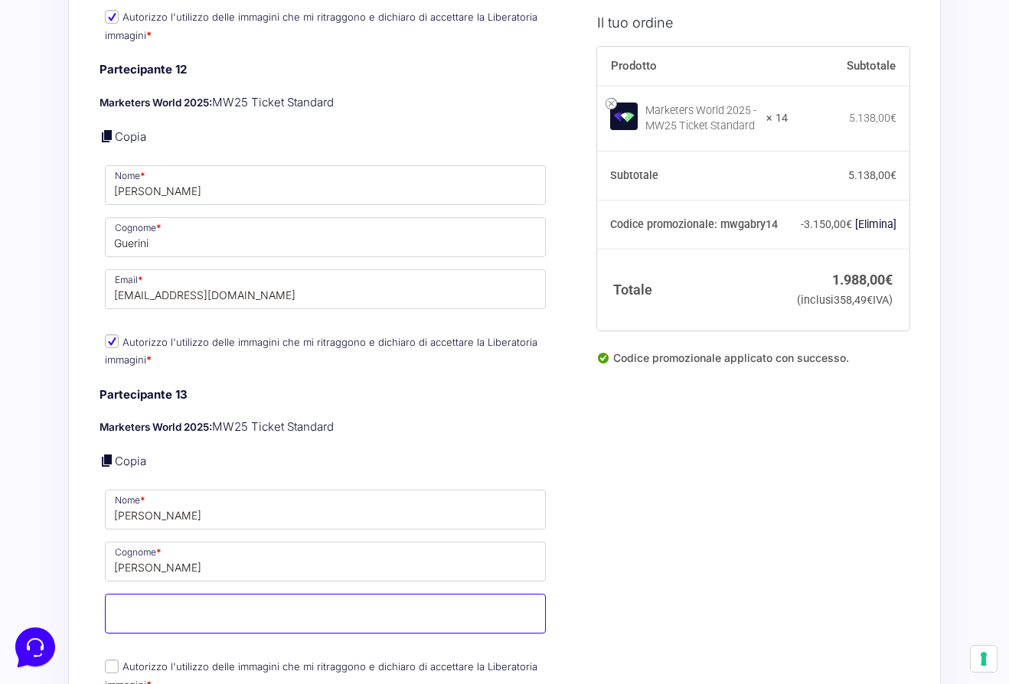
click at [151, 615] on input "Email *" at bounding box center [325, 614] width 441 height 40
paste input "[EMAIL_ADDRESS][DOMAIN_NAME]"
type input "[EMAIL_ADDRESS][DOMAIN_NAME]"
click at [113, 660] on input "Autorizzo l'utilizzo delle immagini che mi ritraggono e dichiaro di accettare l…" at bounding box center [112, 667] width 14 height 14
checkbox input "true"
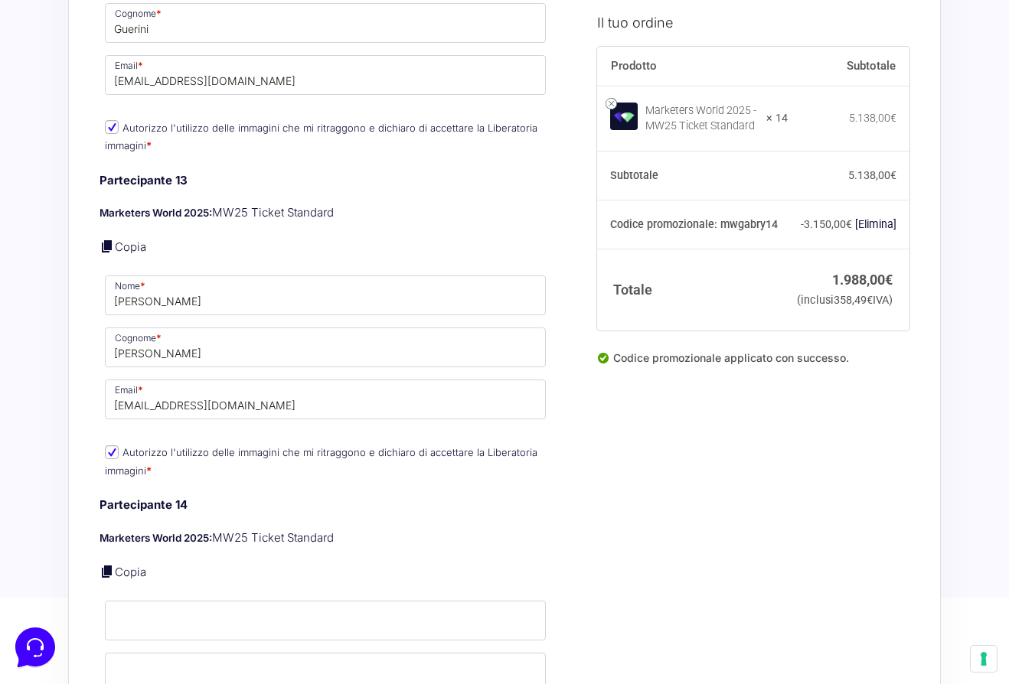
scroll to position [4974, 0]
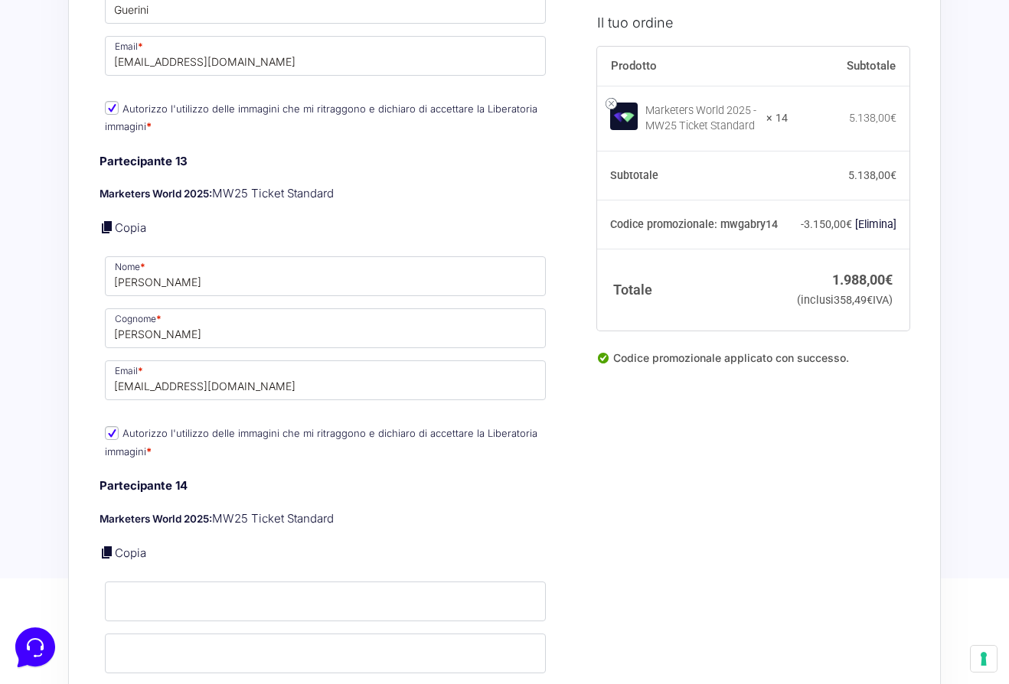
click at [138, 579] on p "Nome *" at bounding box center [325, 601] width 452 height 44
click at [130, 582] on input "Nome *" at bounding box center [325, 602] width 441 height 40
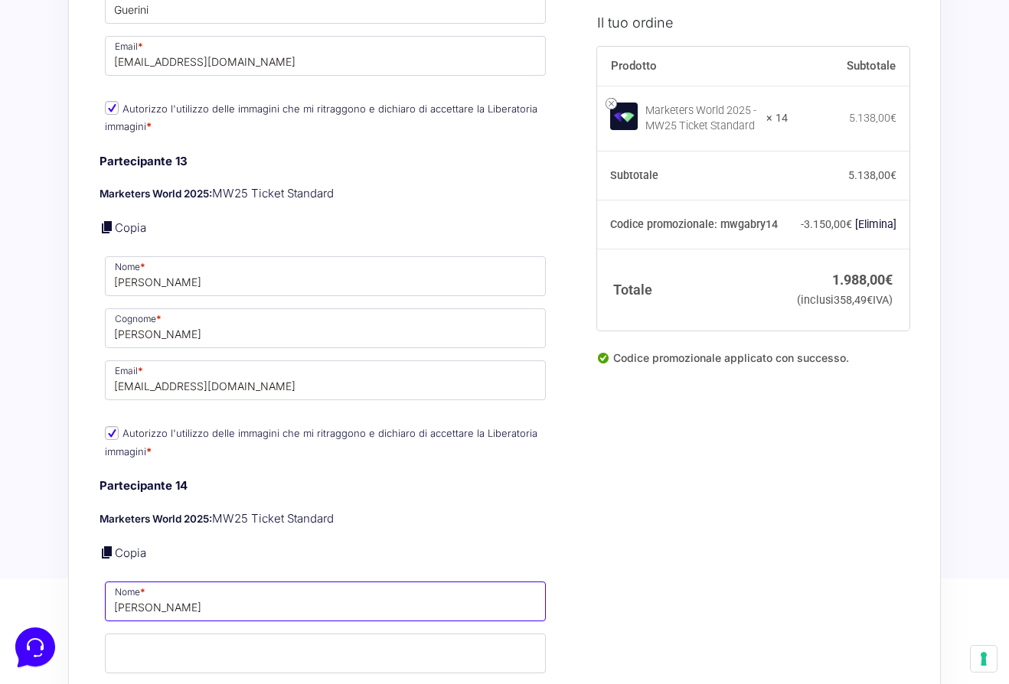
type input "[PERSON_NAME]"
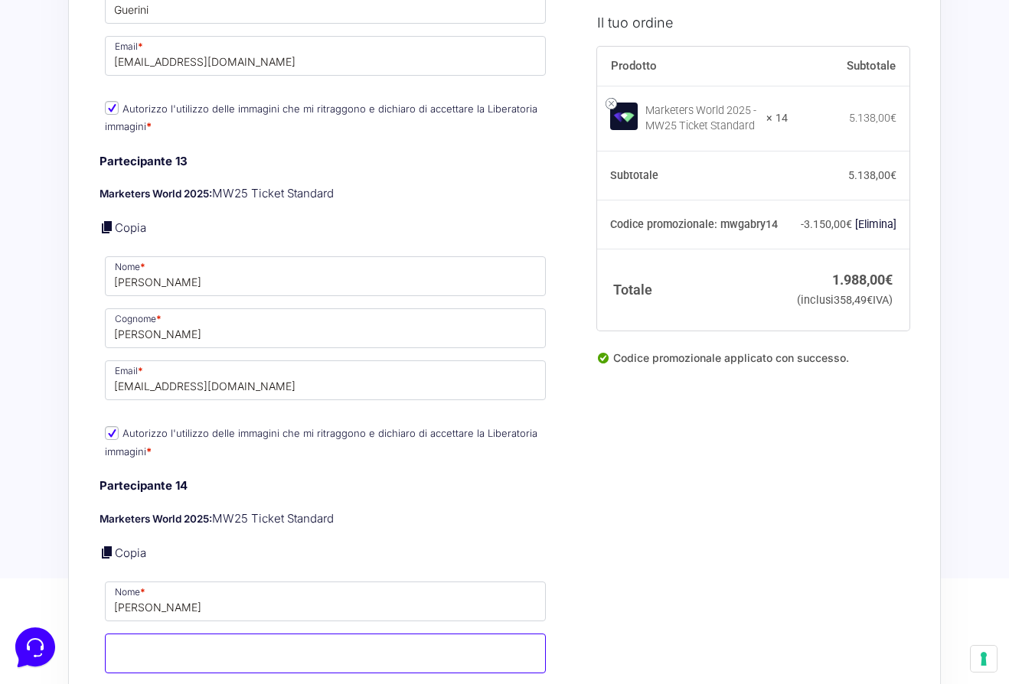
click at [142, 643] on input "Cognome *" at bounding box center [325, 654] width 441 height 40
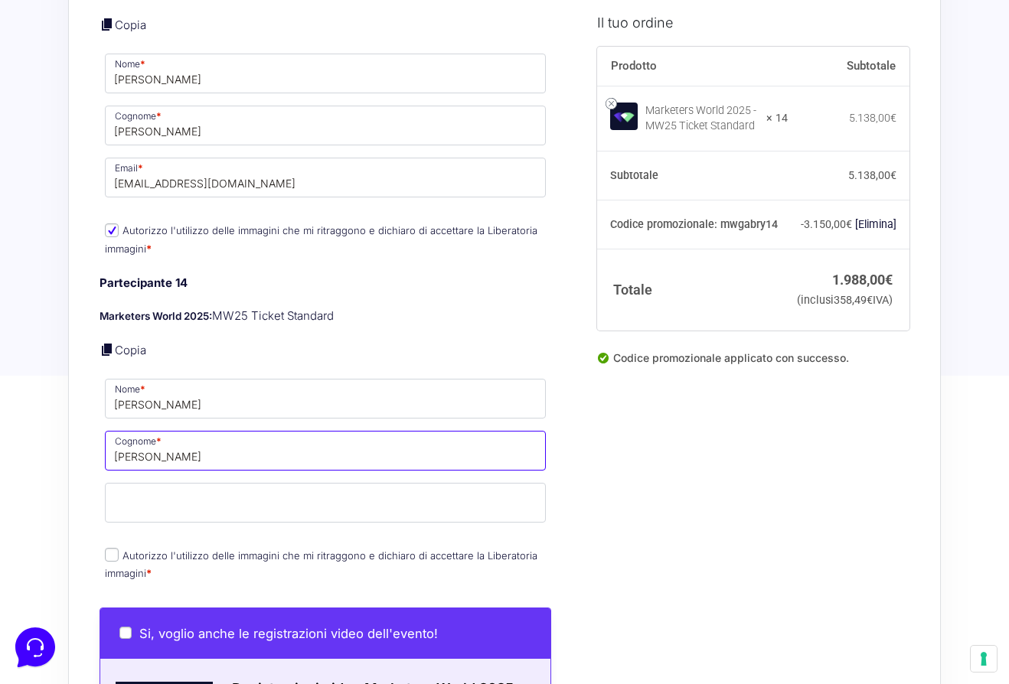
scroll to position [5179, 0]
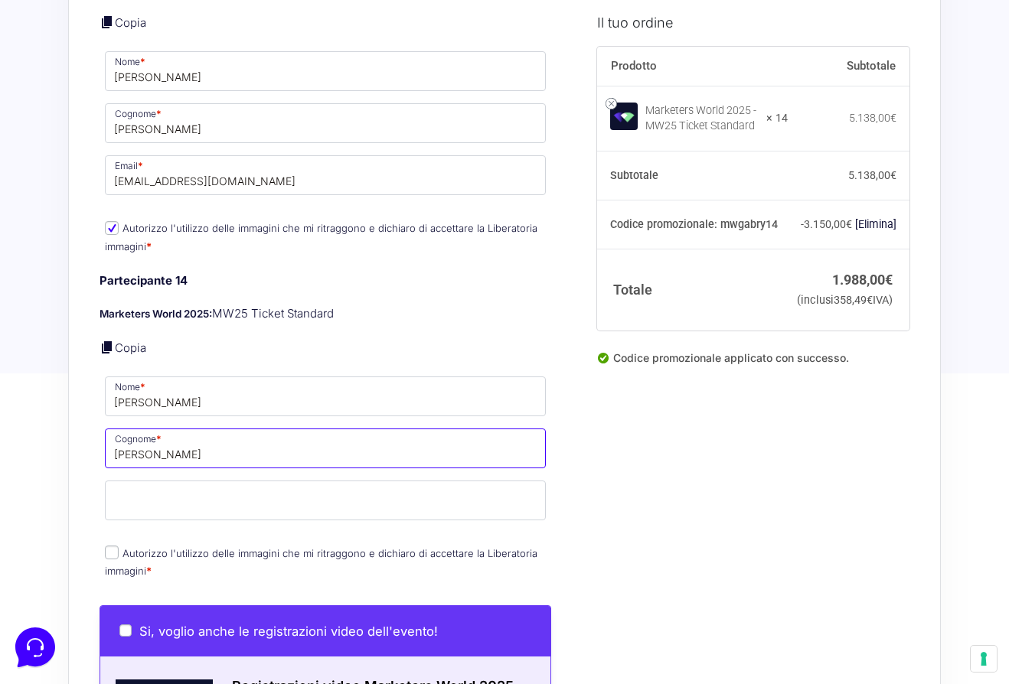
type input "[PERSON_NAME]"
click at [163, 478] on p "Email *" at bounding box center [325, 500] width 452 height 44
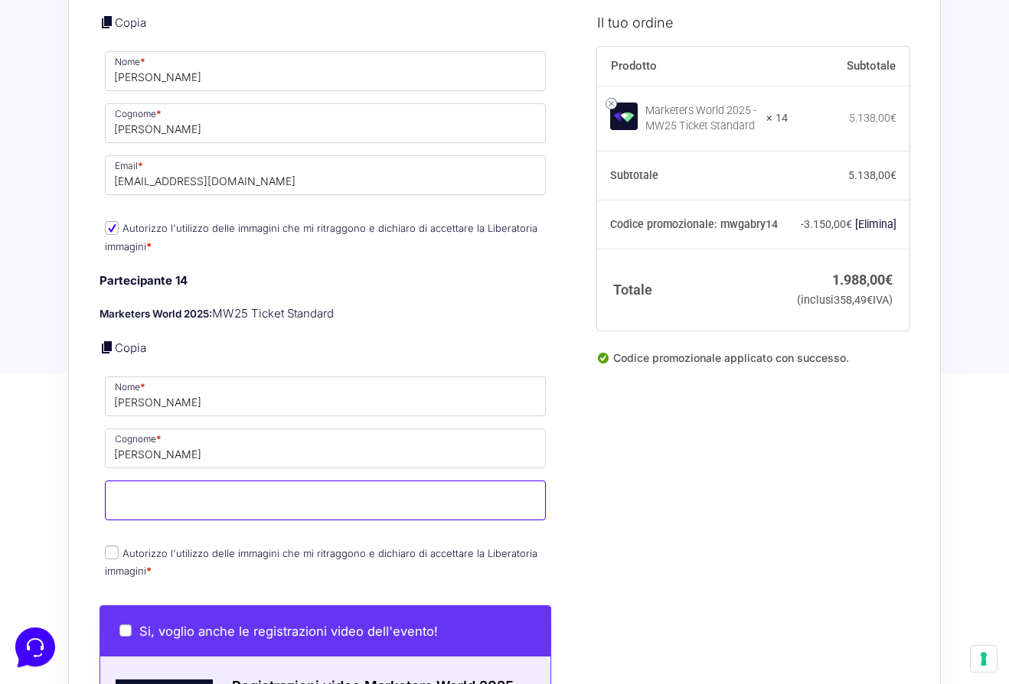
click at [152, 486] on input "Email *" at bounding box center [325, 501] width 441 height 40
paste input "[EMAIL_ADDRESS][DOMAIN_NAME]"
type input "[EMAIL_ADDRESS][DOMAIN_NAME]"
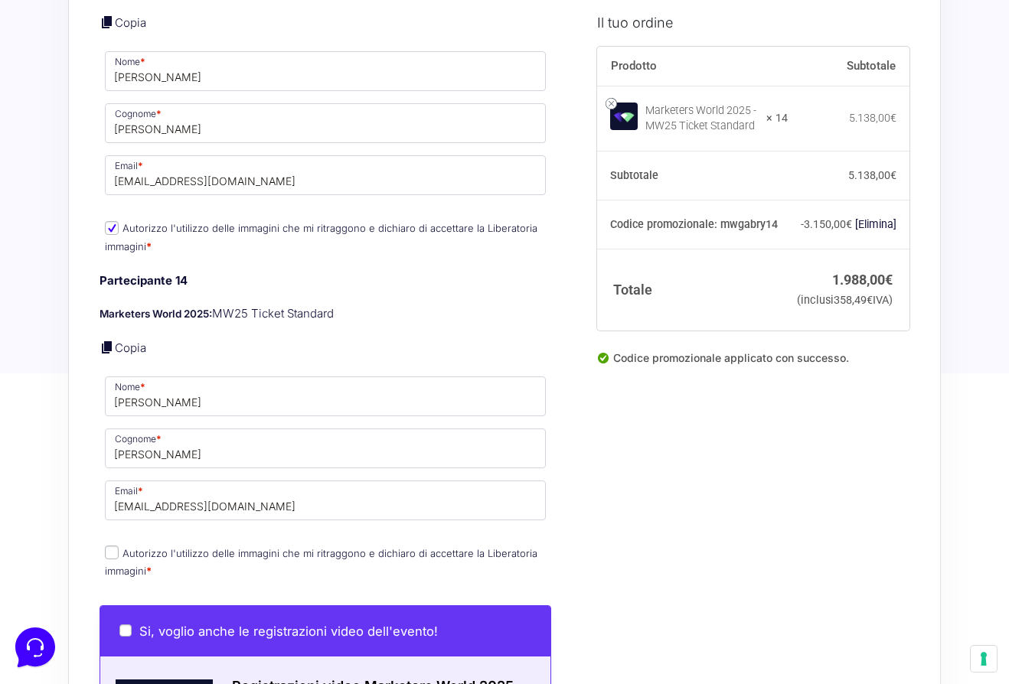
click at [107, 546] on input "Autorizzo l'utilizzo delle immagini che mi ritraggono e dichiaro di accettare l…" at bounding box center [112, 553] width 14 height 14
checkbox input "true"
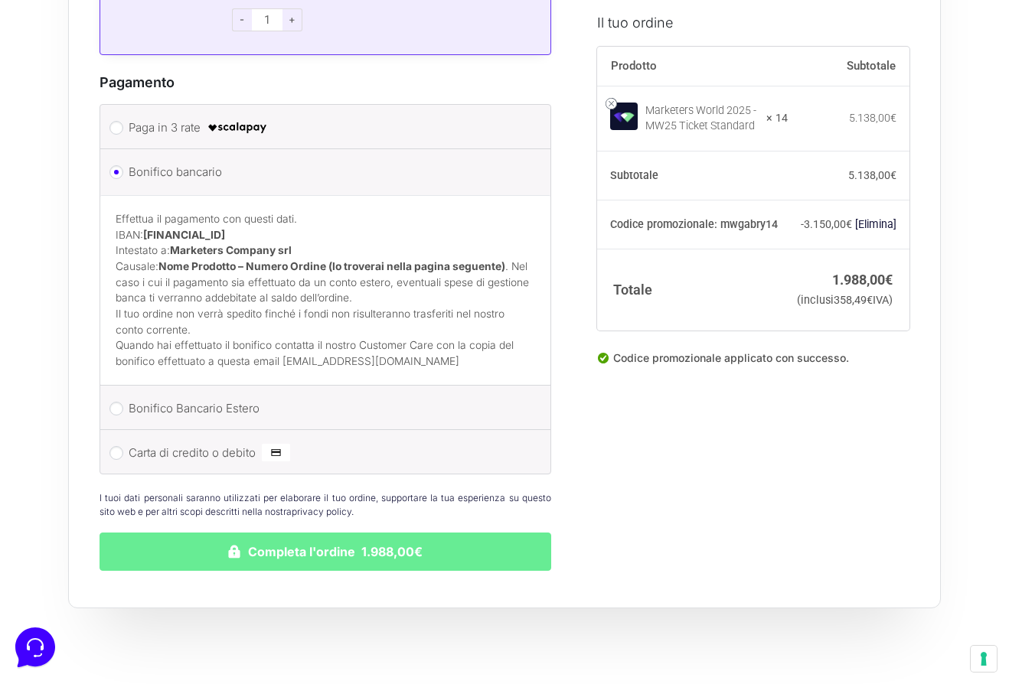
scroll to position [6255, 0]
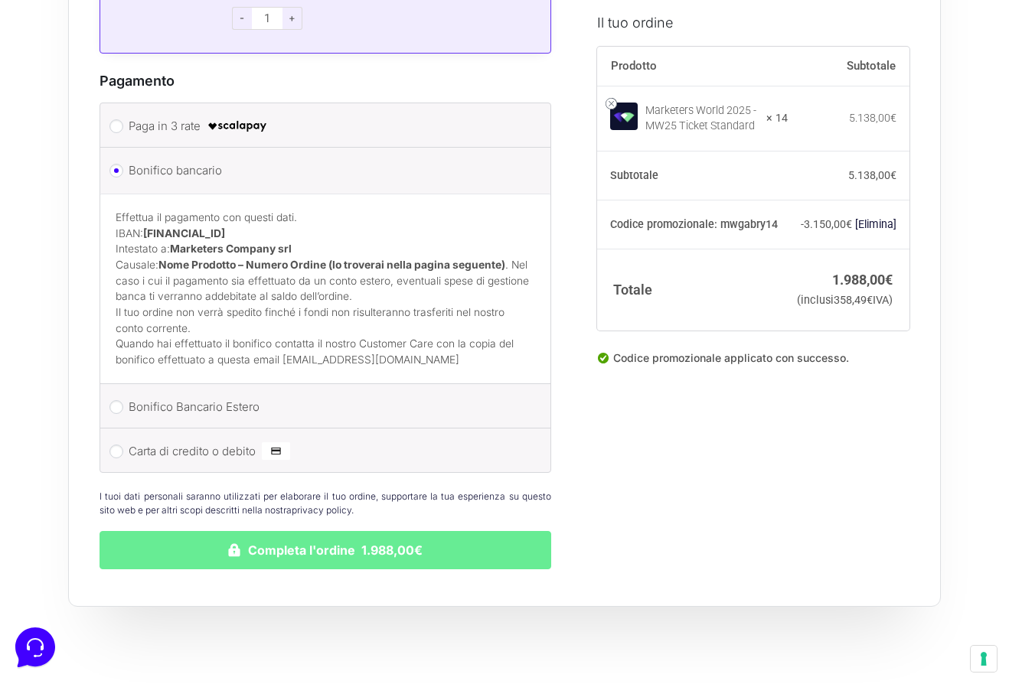
click at [165, 227] on strong "[FINANCIAL_ID]" at bounding box center [184, 233] width 82 height 12
copy strong "[FINANCIAL_ID]"
click at [197, 243] on strong "Marketers Company srl" at bounding box center [231, 249] width 122 height 12
drag, startPoint x: 197, startPoint y: 243, endPoint x: 290, endPoint y: 241, distance: 92.6
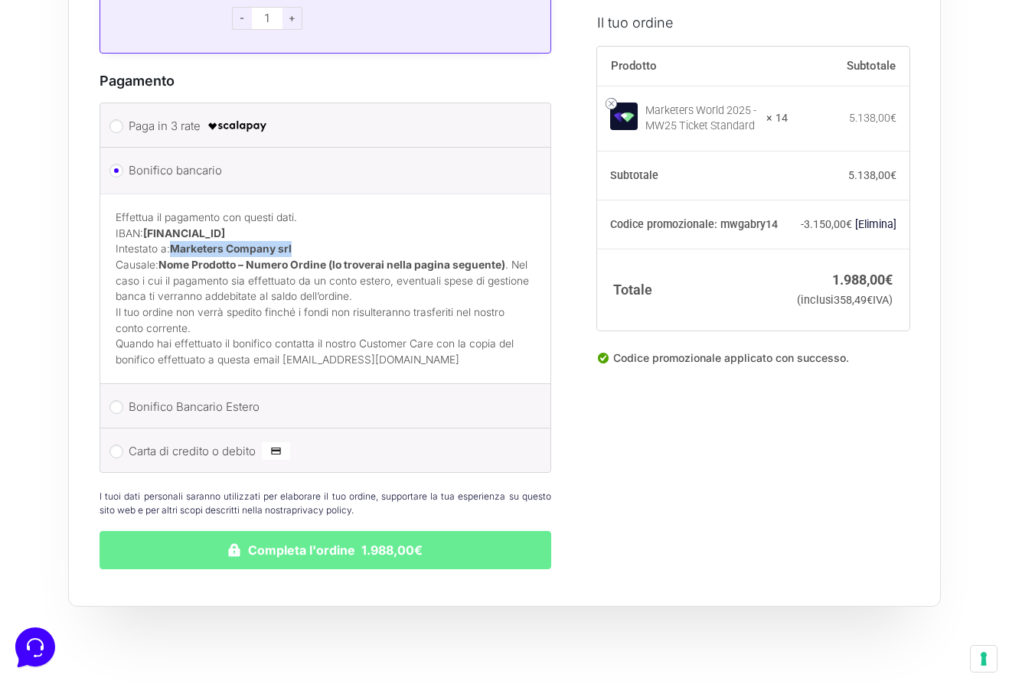
click at [290, 243] on strong "Marketers Company srl" at bounding box center [231, 249] width 122 height 12
copy strong "Marketers Company srl"
click at [192, 259] on strong "Nome Prodotto – Numero Ordine (lo troverai nella pagina seguente)" at bounding box center [331, 265] width 347 height 12
drag, startPoint x: 192, startPoint y: 256, endPoint x: 240, endPoint y: 256, distance: 47.5
click at [240, 259] on strong "Nome Prodotto – Numero Ordine (lo troverai nella pagina seguente)" at bounding box center [331, 265] width 347 height 12
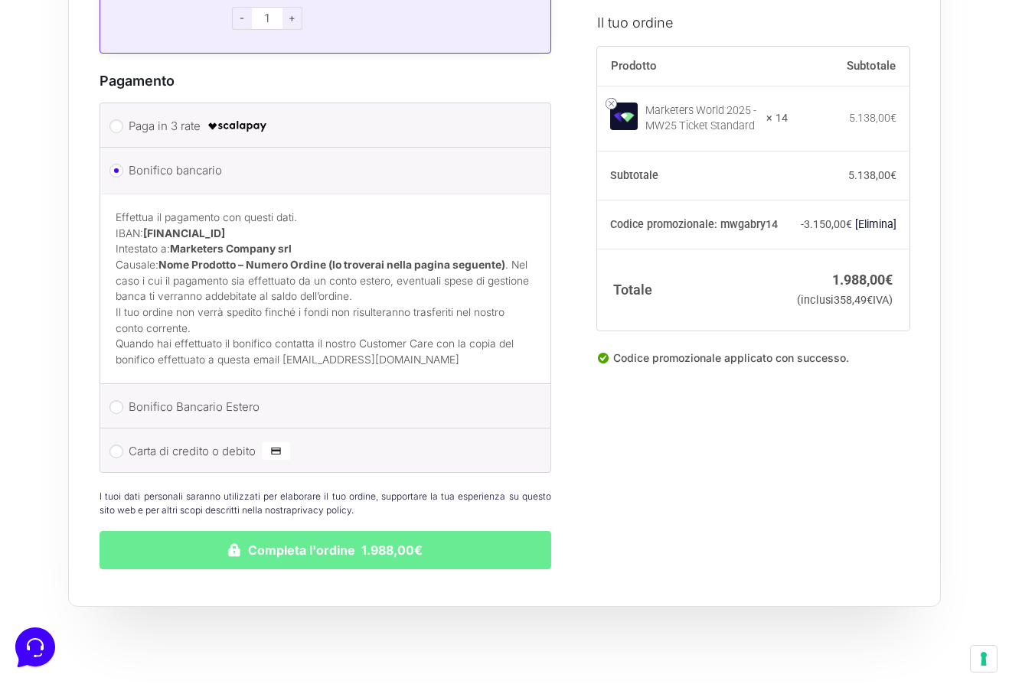
click at [177, 259] on strong "Nome Prodotto – Numero Ordine (lo troverai nella pagina seguente)" at bounding box center [331, 265] width 347 height 12
drag, startPoint x: 177, startPoint y: 259, endPoint x: 432, endPoint y: 262, distance: 255.6
click at [432, 262] on p "Effettua il pagamento con questi dati. IBAN: [FINANCIAL_ID] Intestato a: Market…" at bounding box center [325, 257] width 419 height 95
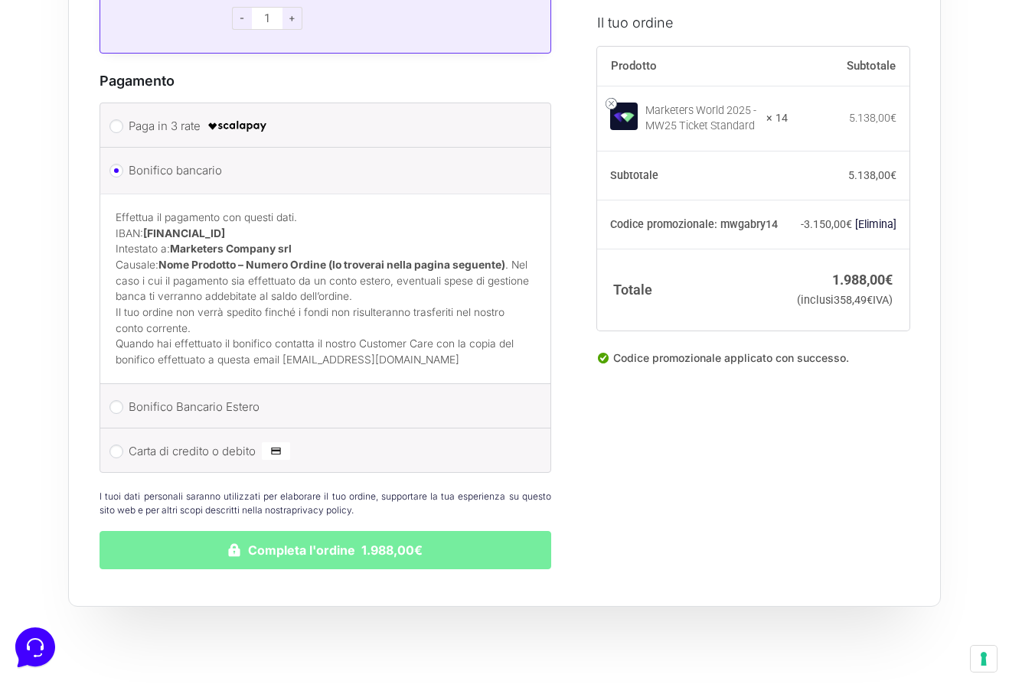
click at [243, 537] on button "Completa l'ordine 1.988,00€" at bounding box center [325, 550] width 452 height 38
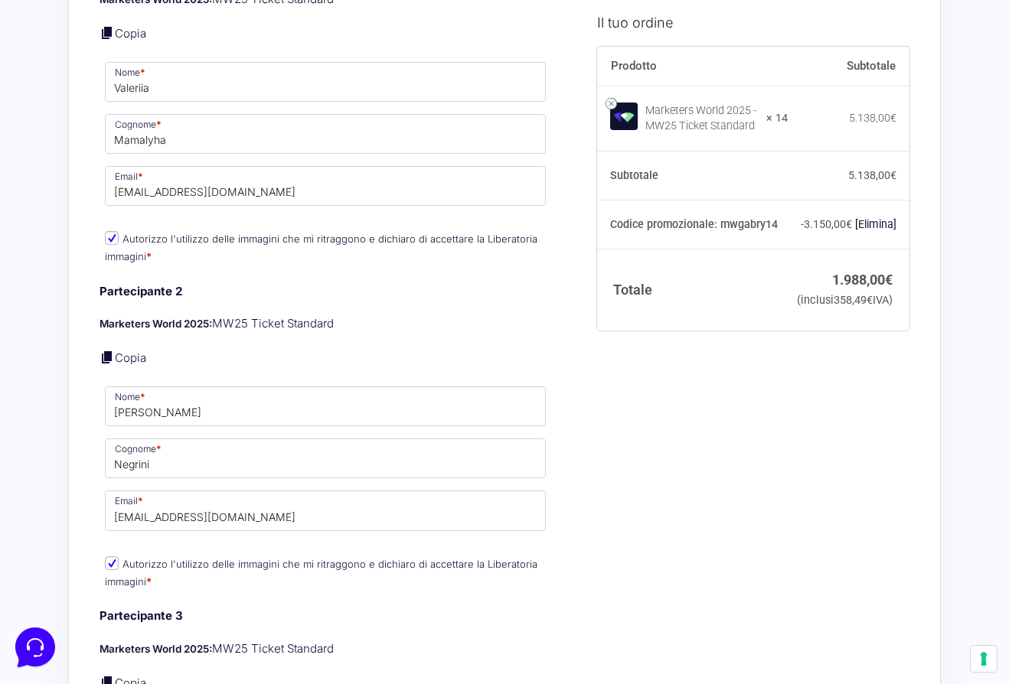
scroll to position [1093, 0]
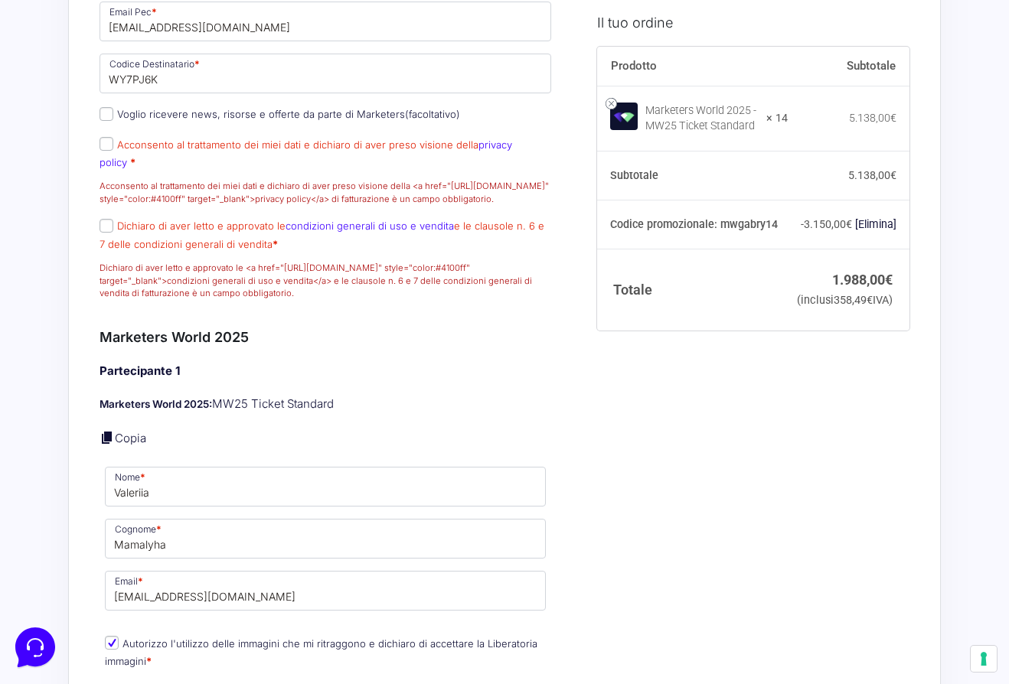
click at [118, 161] on label "Acconsento al trattamento dei miei dati e dichiaro di aver preso visione della …" at bounding box center [305, 154] width 412 height 30
click at [113, 151] on input "Acconsento al trattamento dei miei dati e dichiaro di aver preso visione della …" at bounding box center [106, 144] width 14 height 14
checkbox input "true"
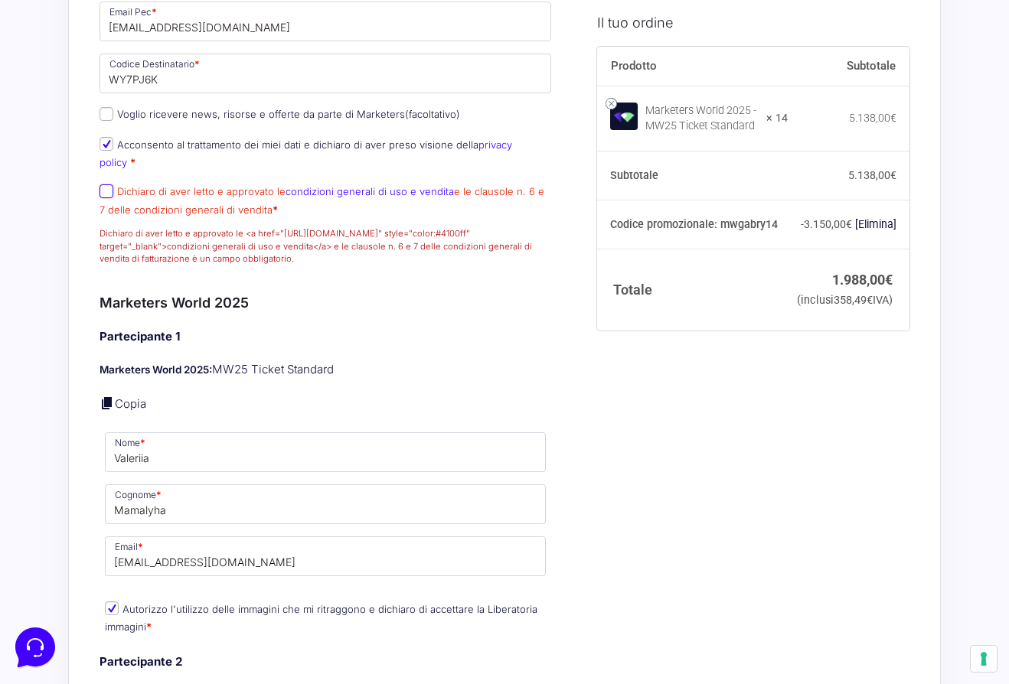
click at [108, 186] on input "Dichiaro di aver letto e approvato le condizioni generali di uso e vendita e le…" at bounding box center [106, 191] width 14 height 14
checkbox input "true"
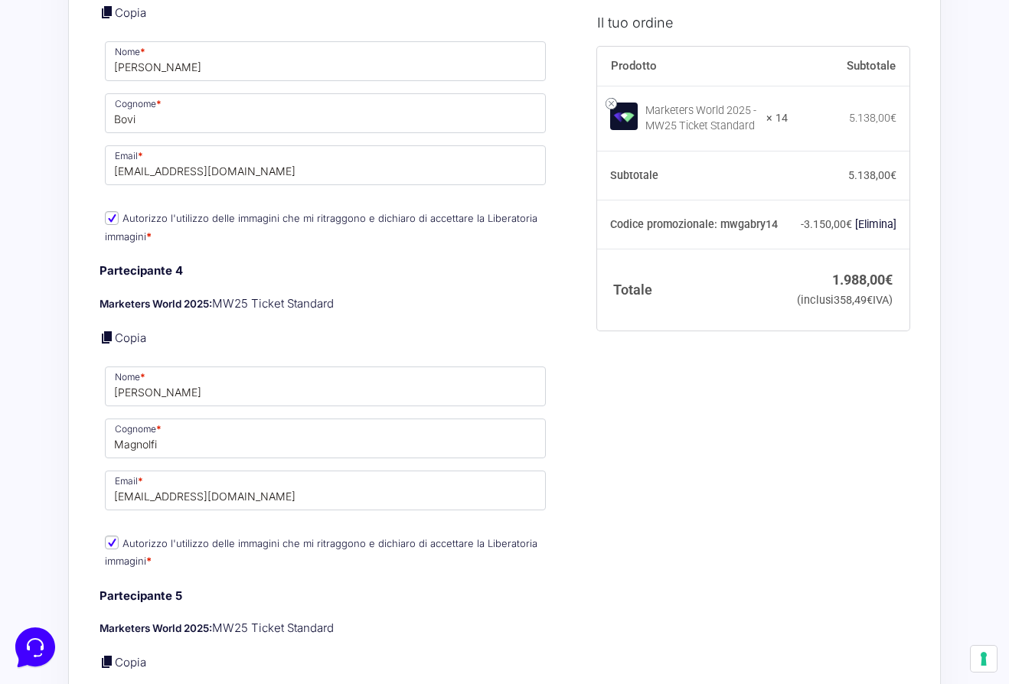
scroll to position [2228, 0]
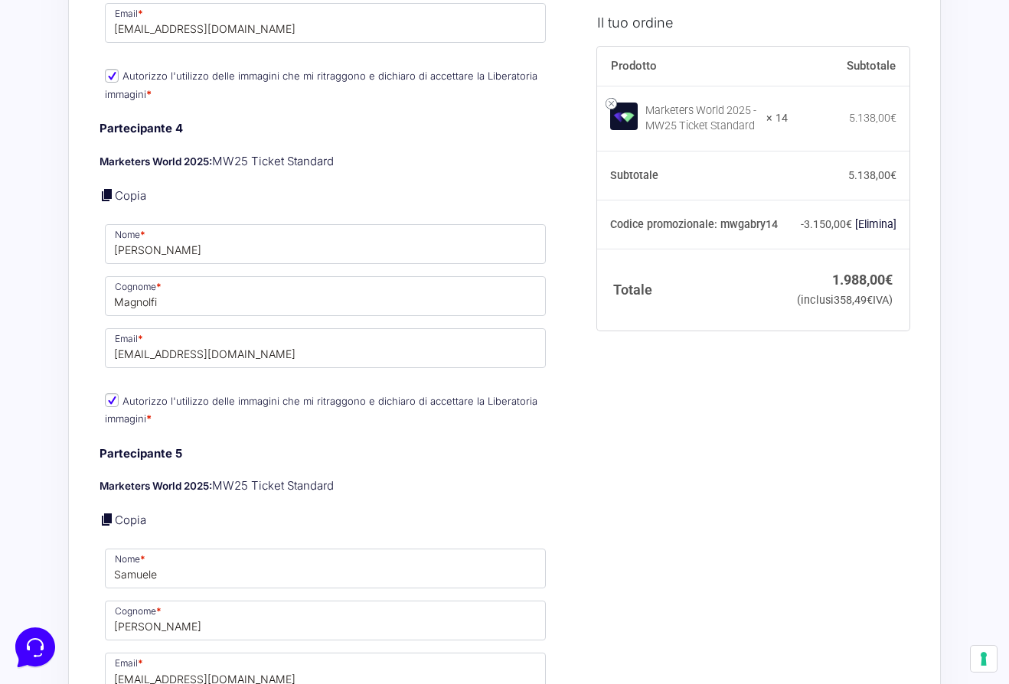
click at [259, 135] on h4 "Partecipante 4" at bounding box center [325, 129] width 452 height 18
